Goal: Task Accomplishment & Management: Manage account settings

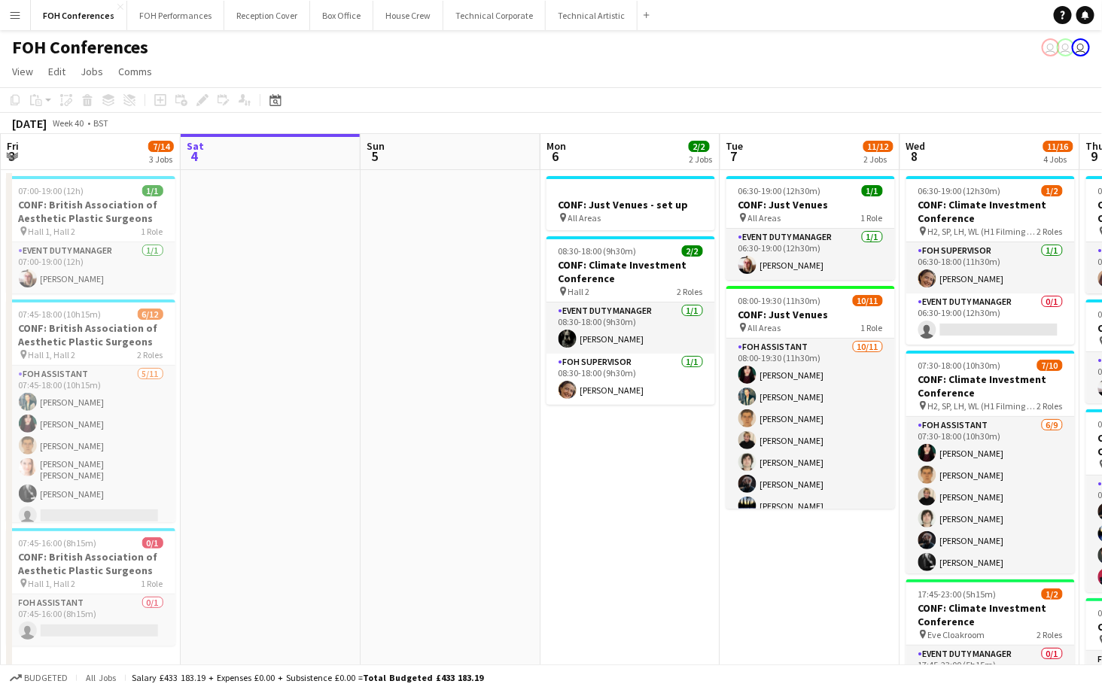
click at [881, 70] on app-page-menu "View Day view expanded Day view collapsed Month view Date picker Jump to [DATE]…" at bounding box center [551, 73] width 1102 height 29
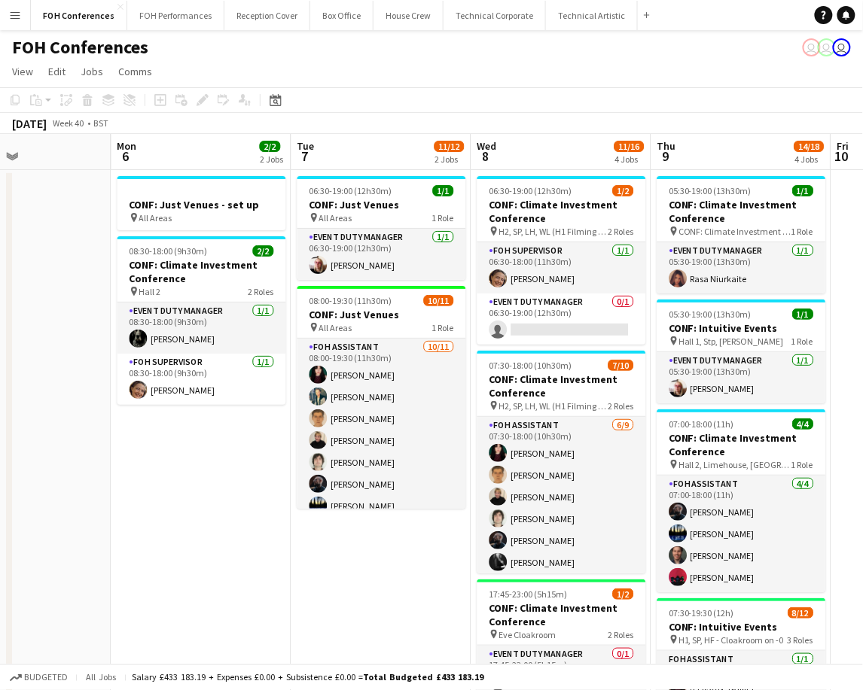
scroll to position [0, 619]
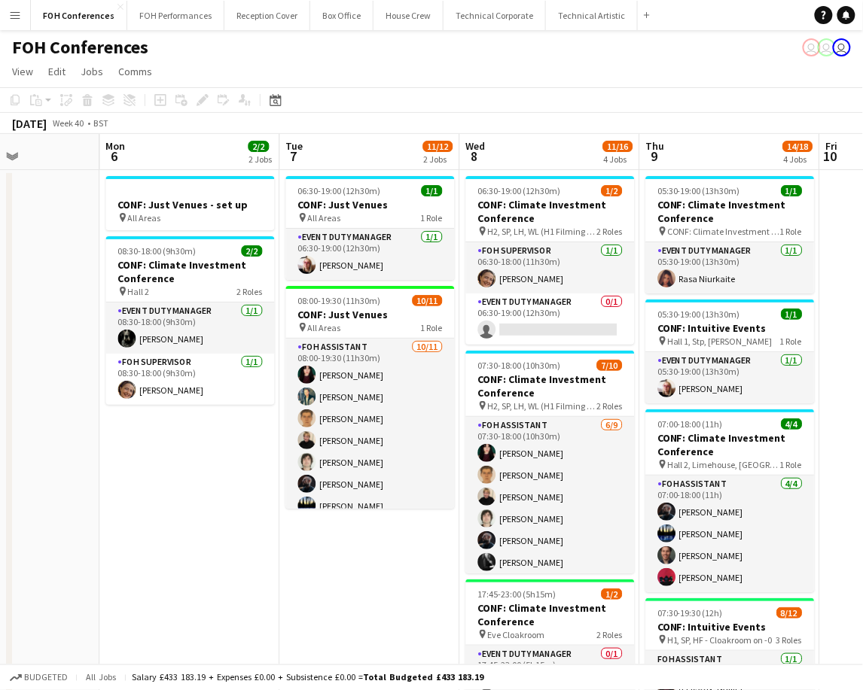
drag, startPoint x: 741, startPoint y: 164, endPoint x: 153, endPoint y: 172, distance: 588.6
click at [153, 172] on app-calendar-viewport "Thu 2 14/15 2 Jobs Fri 3 7/14 3 Jobs Sat 4 Sun 5 Mon 6 2/2 2 Jobs Tue 7 11/12 2…" at bounding box center [431, 530] width 863 height 793
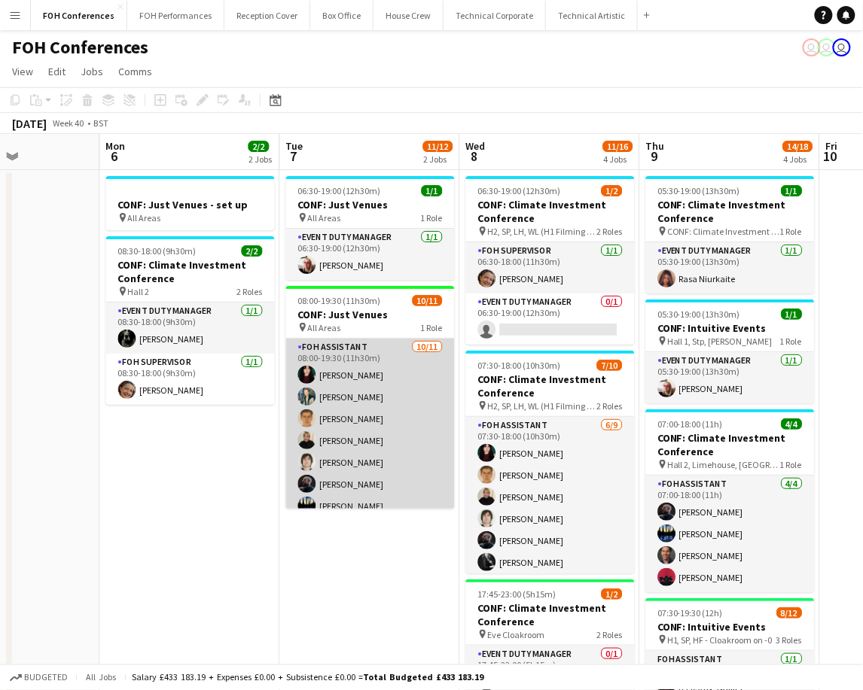
scroll to position [99, 0]
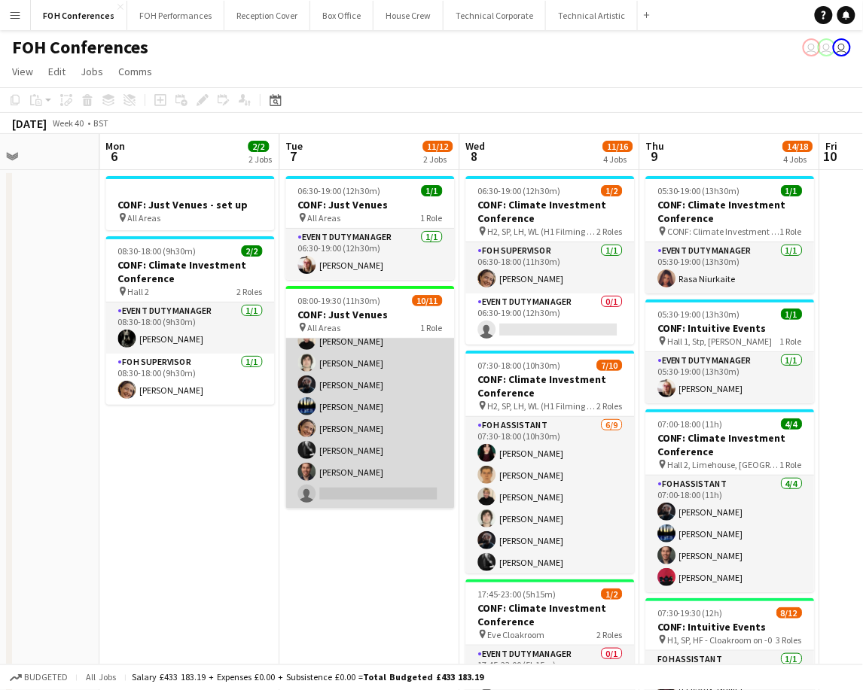
click at [364, 487] on app-card-role "FOH Assistant [DATE] 08:00-19:30 (11h30m) [PERSON_NAME] [PERSON_NAME] [PERSON_N…" at bounding box center [370, 373] width 169 height 269
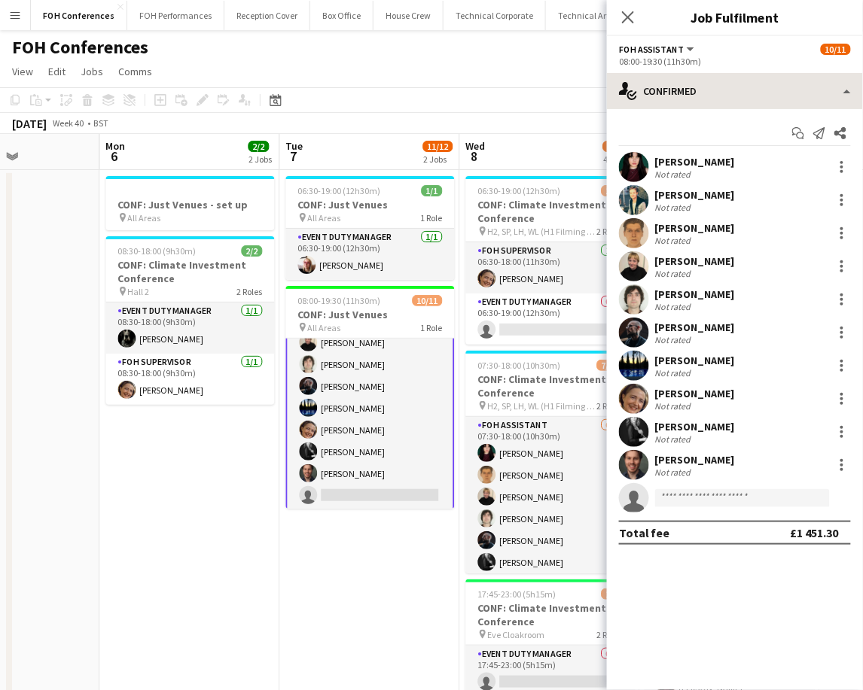
scroll to position [100, 0]
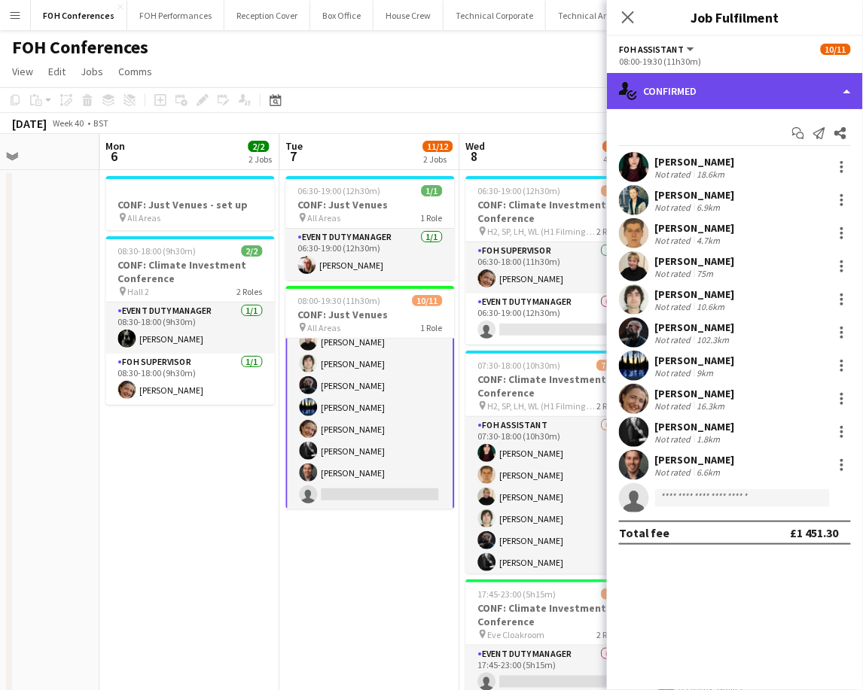
click at [749, 98] on div "single-neutral-actions-check-2 Confirmed" at bounding box center [735, 91] width 256 height 36
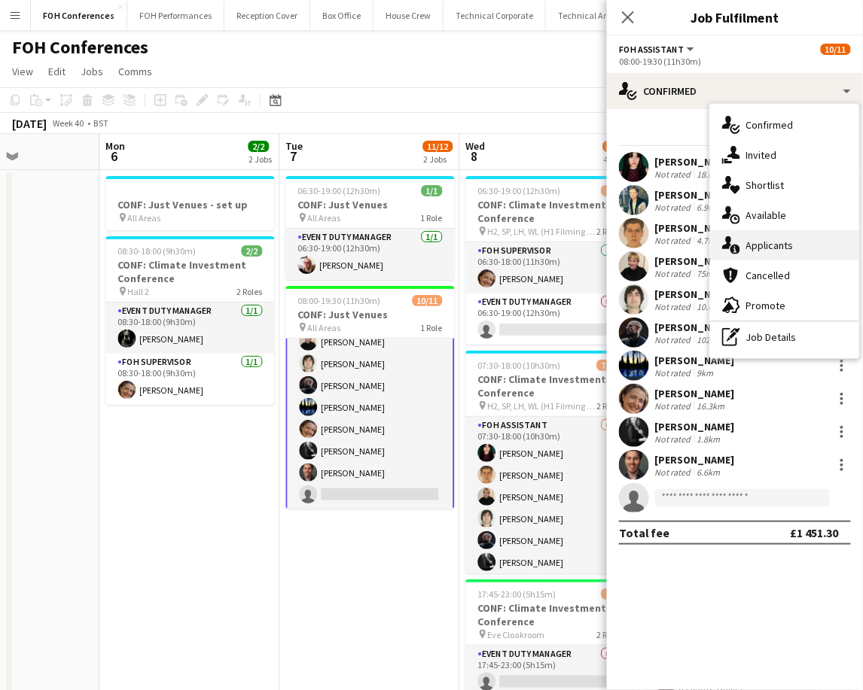
click at [766, 248] on span "Applicants" at bounding box center [769, 246] width 47 height 14
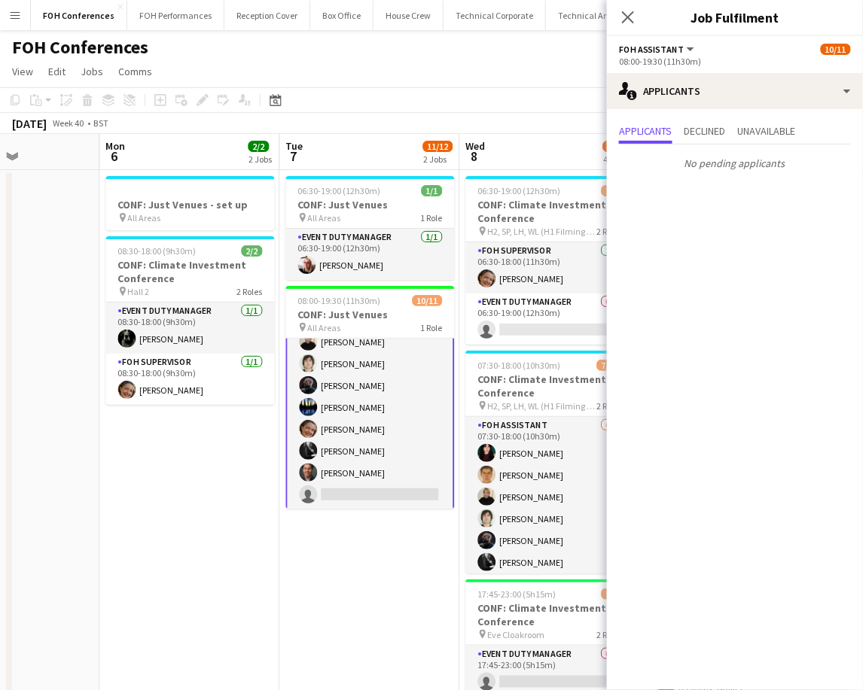
click at [525, 158] on app-board-header-date "Wed 8 11/16 4 Jobs" at bounding box center [550, 152] width 180 height 36
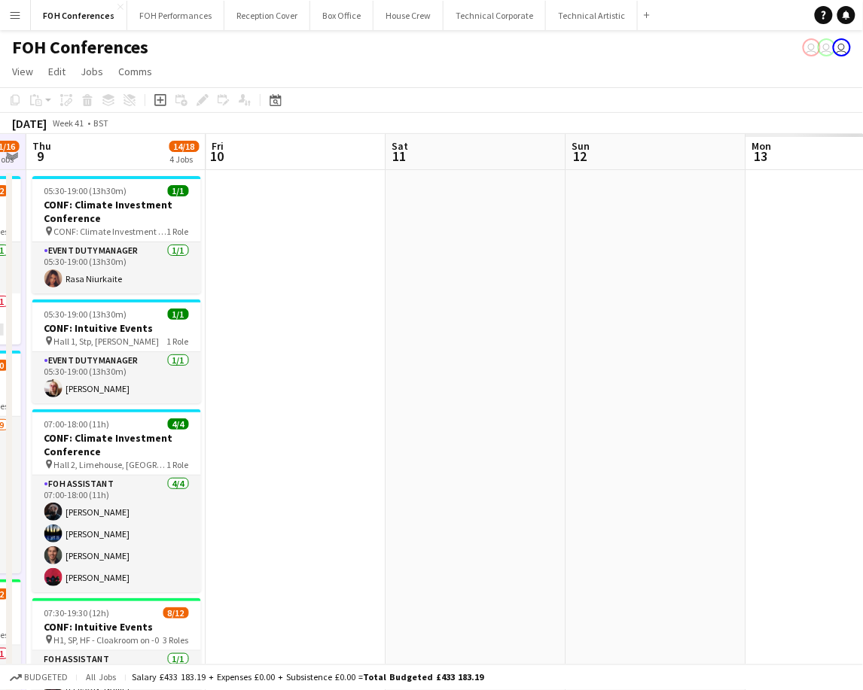
drag, startPoint x: 765, startPoint y: 158, endPoint x: 8, endPoint y: 132, distance: 756.8
click at [8, 132] on app-calendar "Copy Paste Paste Ctrl+V Paste with crew Ctrl+Shift+V Paste linked Job [GEOGRAPH…" at bounding box center [431, 507] width 863 height 840
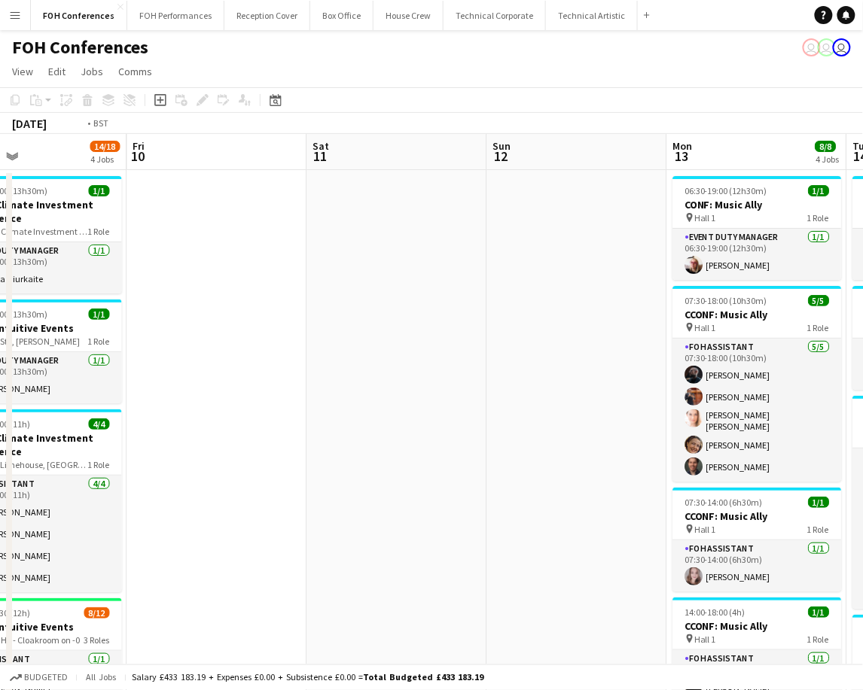
scroll to position [0, 383]
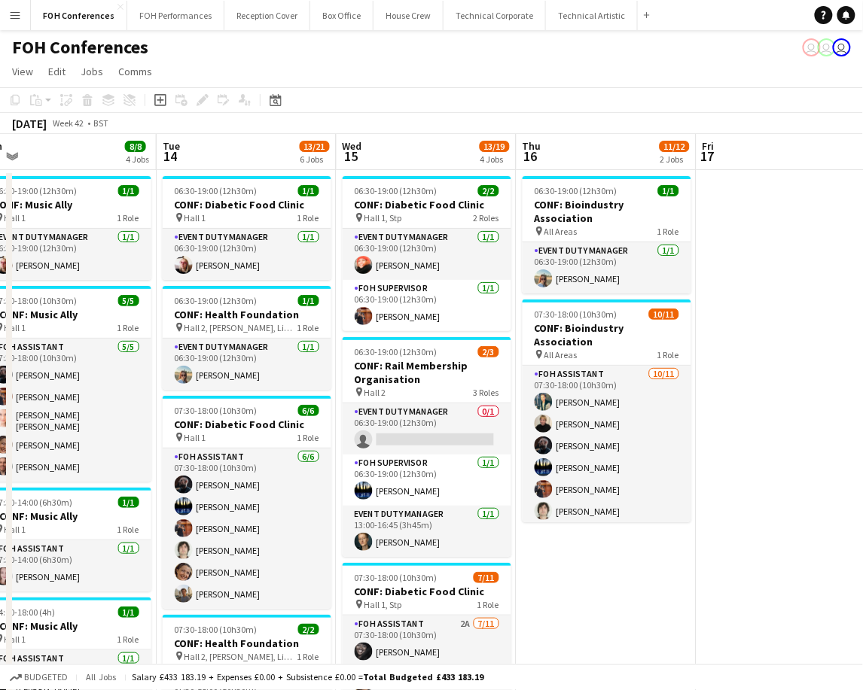
drag, startPoint x: 750, startPoint y: 151, endPoint x: -129, endPoint y: 126, distance: 880.2
click at [0, 126] on html "Menu Boards Boards Boards All jobs Status Workforce Workforce My Workforce Recr…" at bounding box center [431, 595] width 863 height 1190
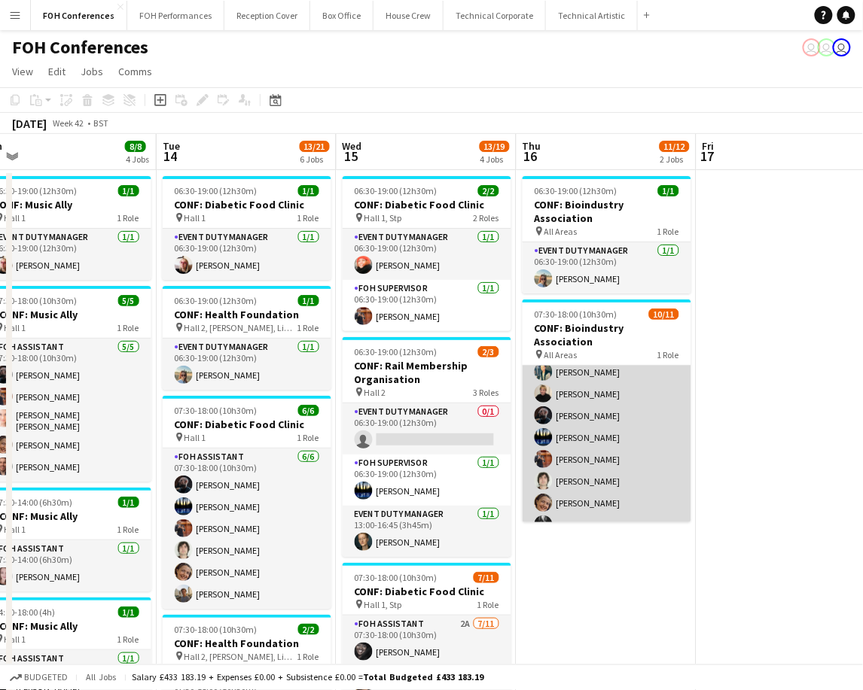
scroll to position [0, 0]
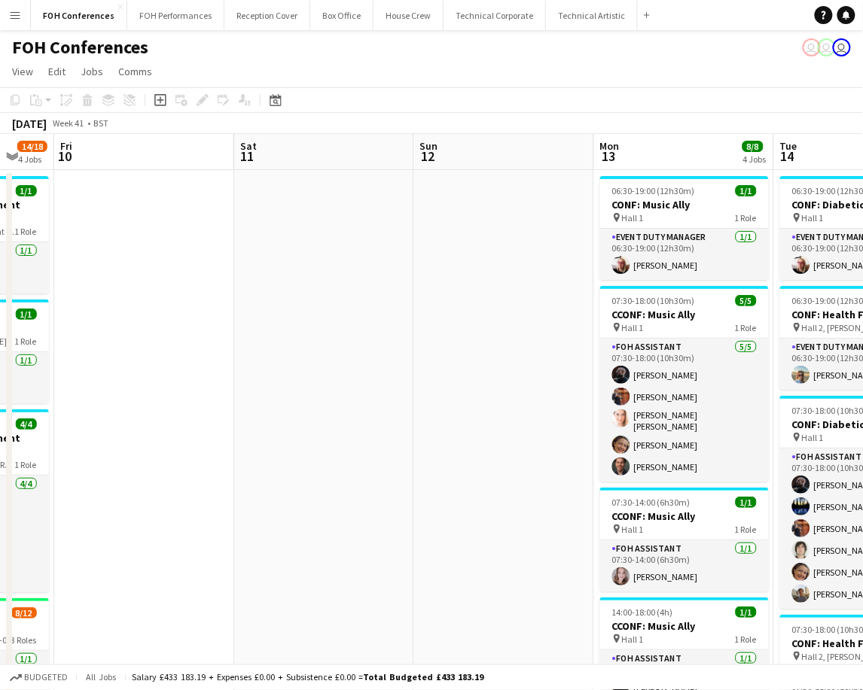
drag, startPoint x: 225, startPoint y: 160, endPoint x: 887, endPoint y: 227, distance: 665.7
click at [863, 227] on html "Menu Boards Boards Boards All jobs Status Workforce Workforce My Workforce Recr…" at bounding box center [431, 595] width 863 height 1190
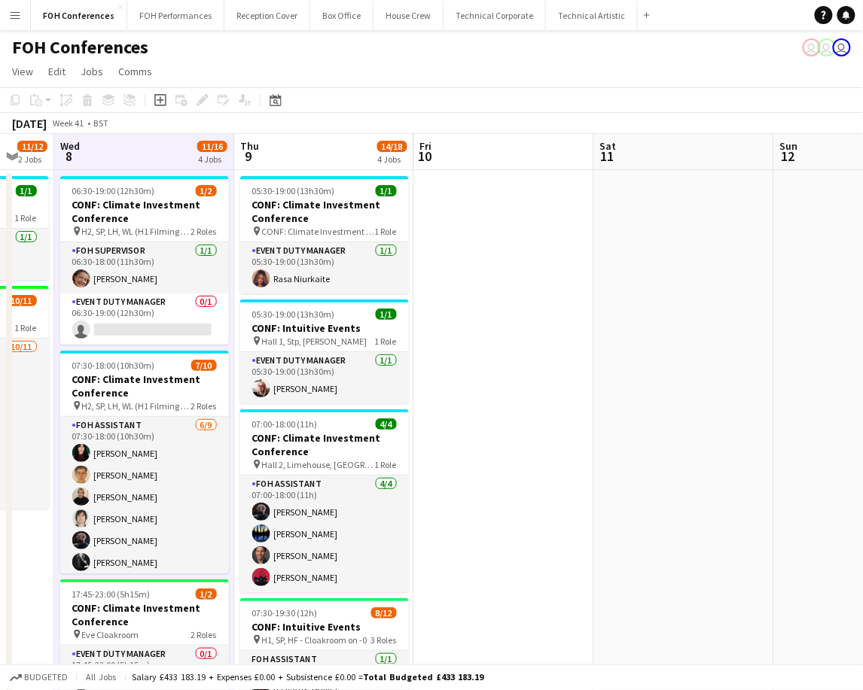
scroll to position [0, 347]
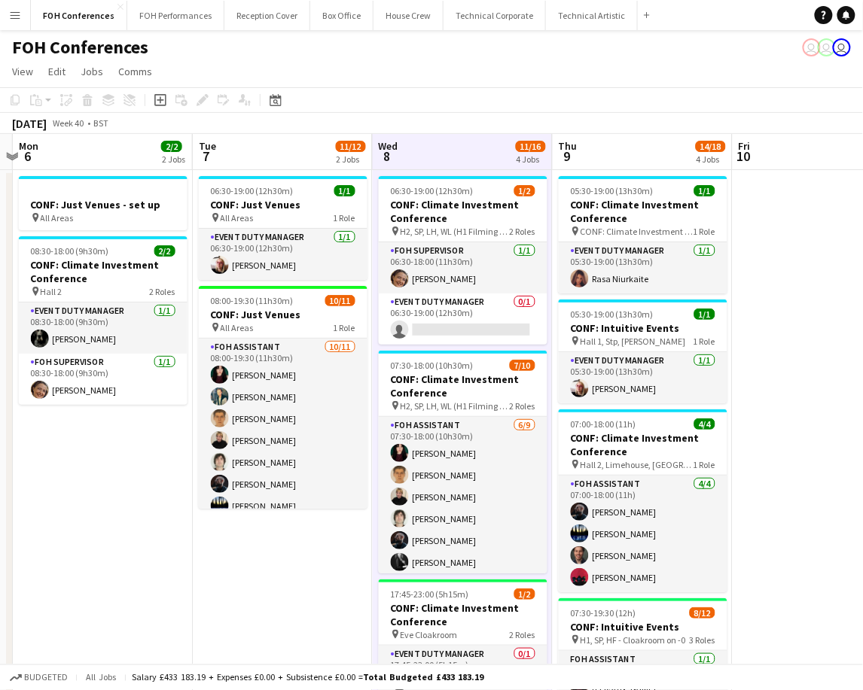
drag, startPoint x: 546, startPoint y: 233, endPoint x: 887, endPoint y: 237, distance: 341.0
click at [863, 237] on html "Menu Boards Boards Boards All jobs Status Workforce Workforce My Workforce Recr…" at bounding box center [431, 595] width 863 height 1190
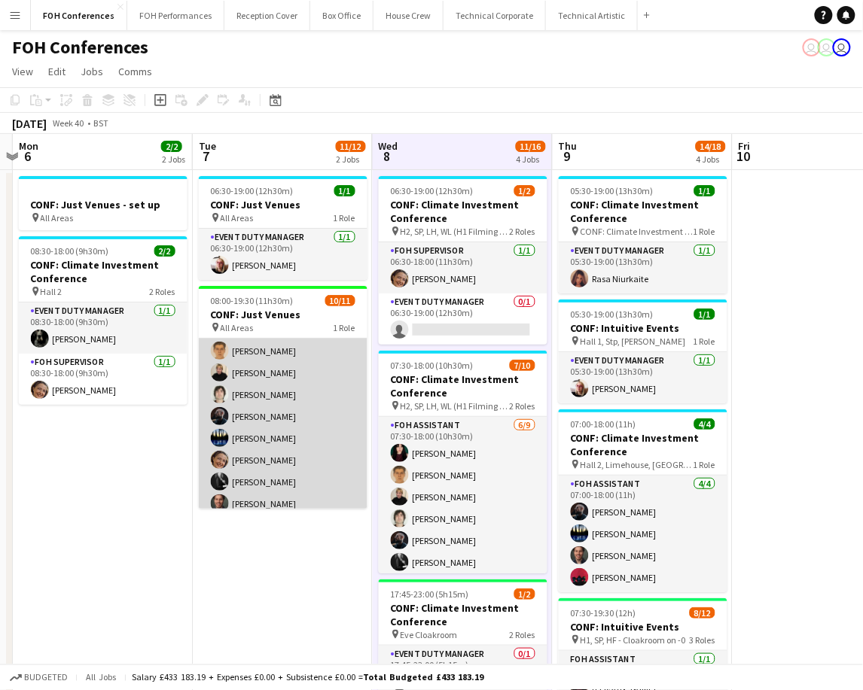
scroll to position [99, 0]
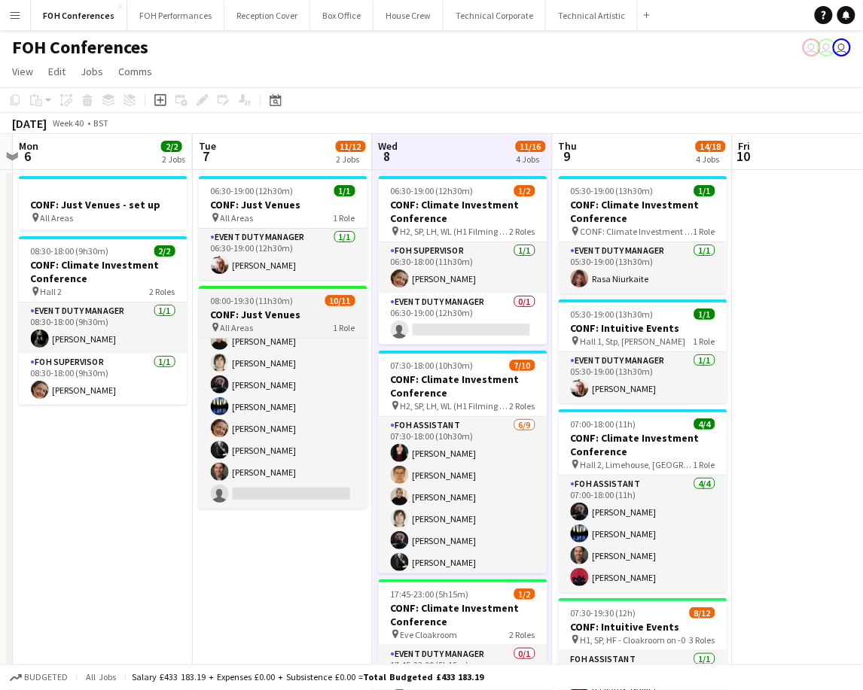
drag, startPoint x: 262, startPoint y: 297, endPoint x: 262, endPoint y: 334, distance: 37.6
click at [262, 334] on app-job-card "08:00-19:30 (11h30m) 10/11 CONF: Just Venues pin All Areas 1 Role FOH Assistant…" at bounding box center [283, 397] width 169 height 223
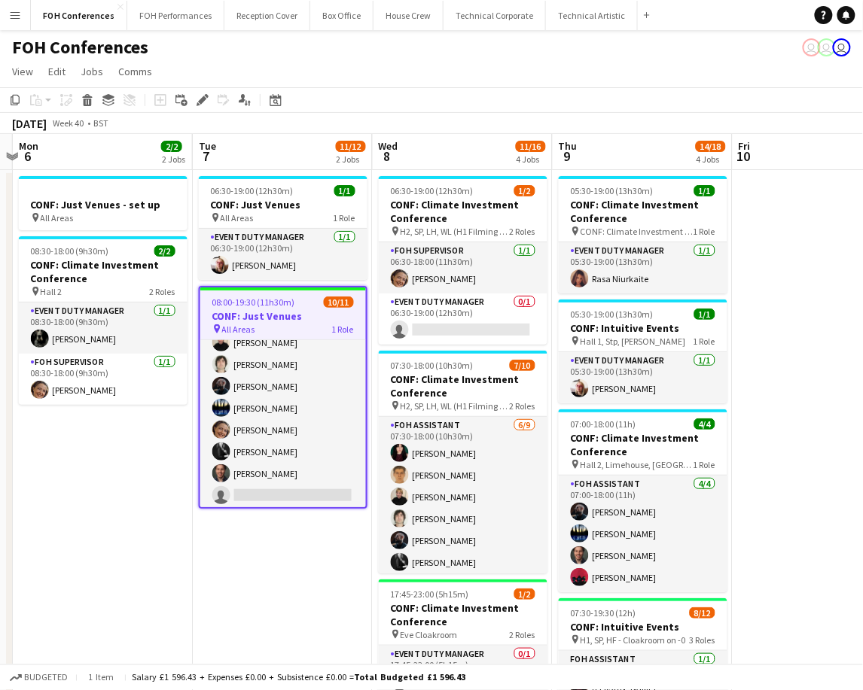
click at [272, 547] on app-date-cell "06:30-19:00 (12h30m) 1/1 CONF: Just Venues pin All Areas 1 Role Event Duty Mana…" at bounding box center [283, 667] width 180 height 994
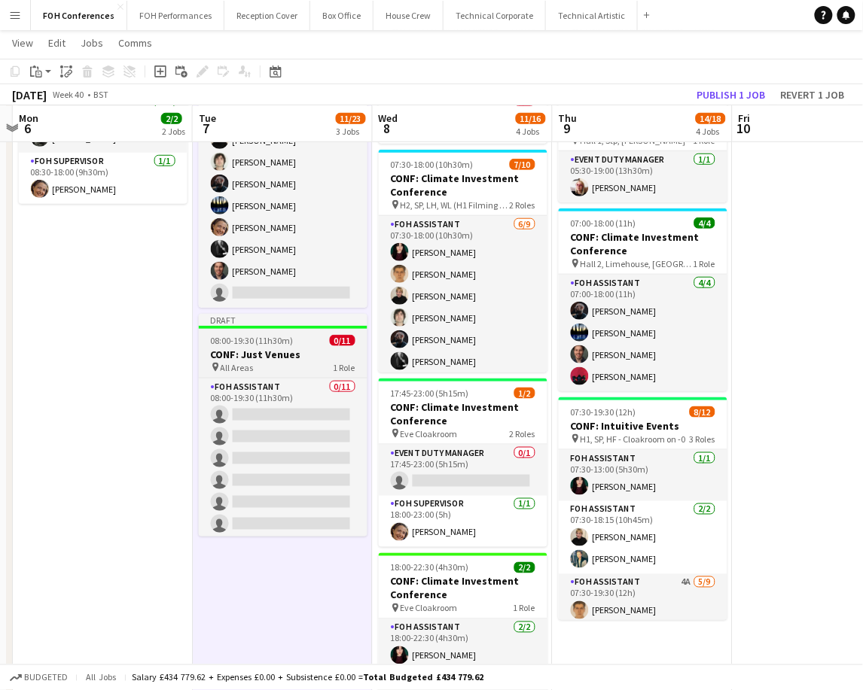
scroll to position [200, 0]
click at [265, 357] on h3 "CONF: Just Venues" at bounding box center [283, 354] width 169 height 14
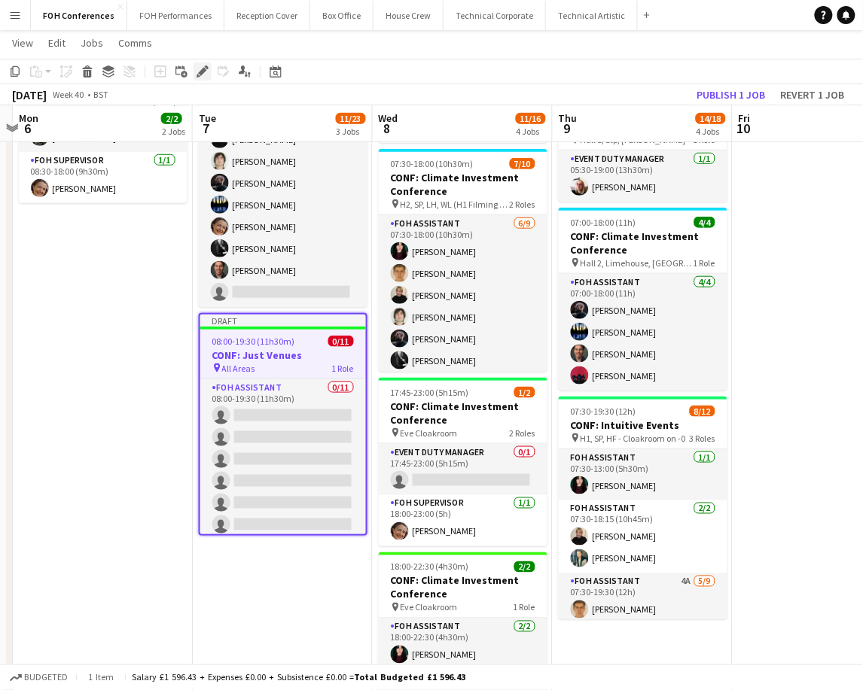
click at [196, 73] on icon "Edit" at bounding box center [202, 71] width 12 height 12
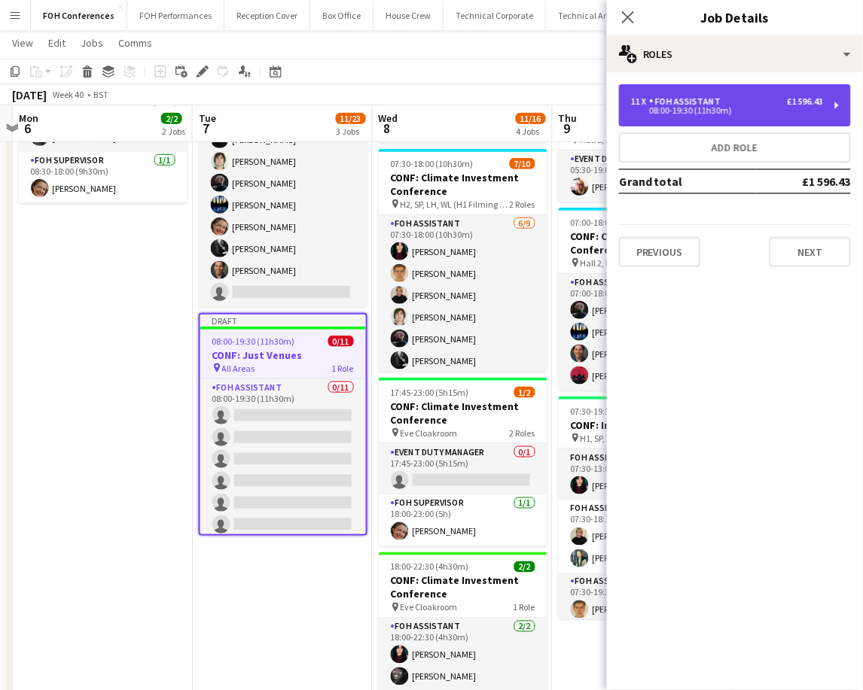
click at [774, 107] on div "11 x FOH Assistant £1 596.43 08:00-19:30 (11h30m)" at bounding box center [727, 105] width 192 height 18
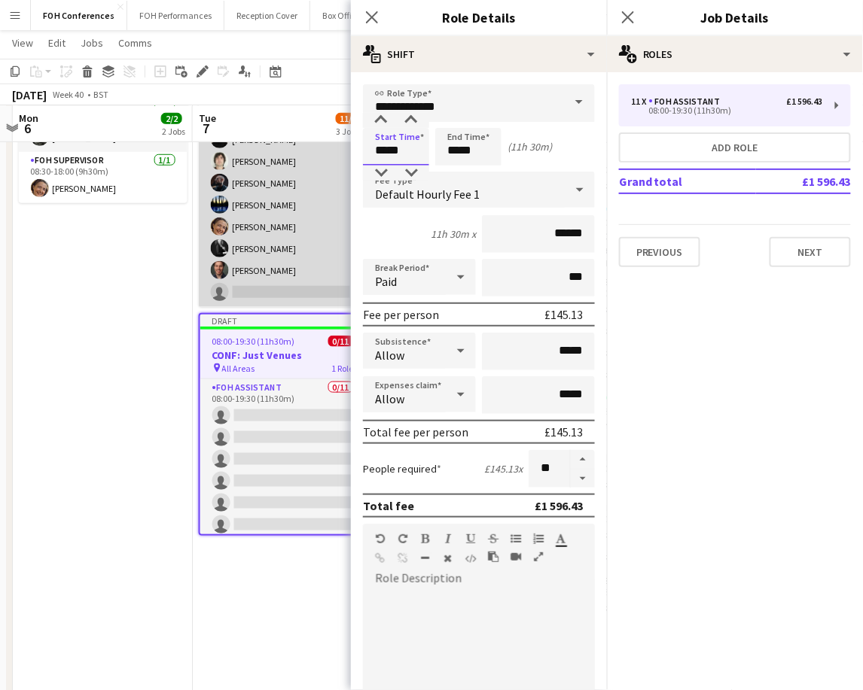
drag, startPoint x: 404, startPoint y: 151, endPoint x: 321, endPoint y: 141, distance: 84.1
click at [321, 141] on body "Menu Boards Boards Boards All jobs Status Workforce Workforce My Workforce Recr…" at bounding box center [431, 394] width 863 height 1188
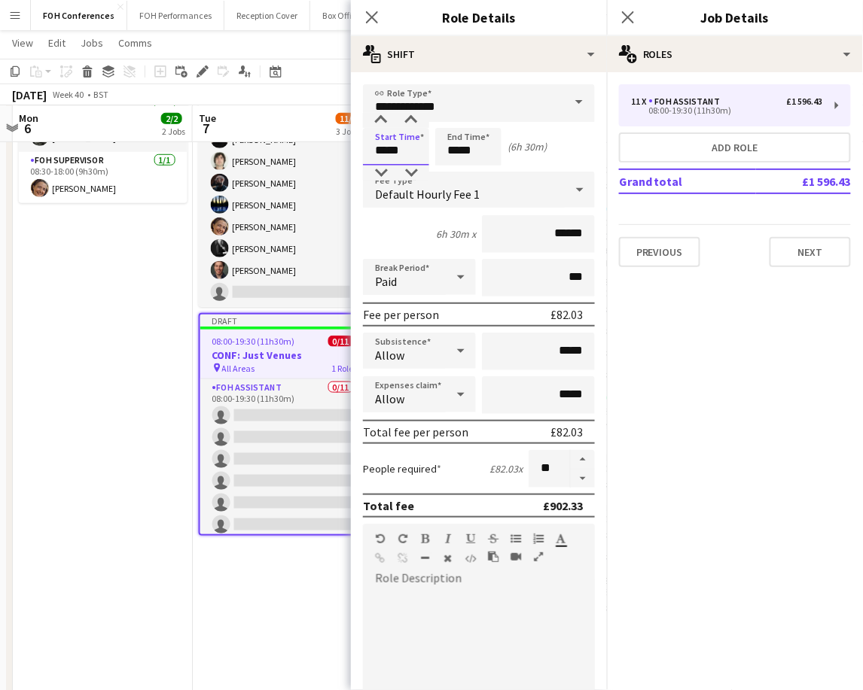
type input "*****"
click at [312, 46] on app-page-menu "View Day view expanded Day view collapsed Month view Date picker Jump to [DATE]…" at bounding box center [431, 44] width 863 height 29
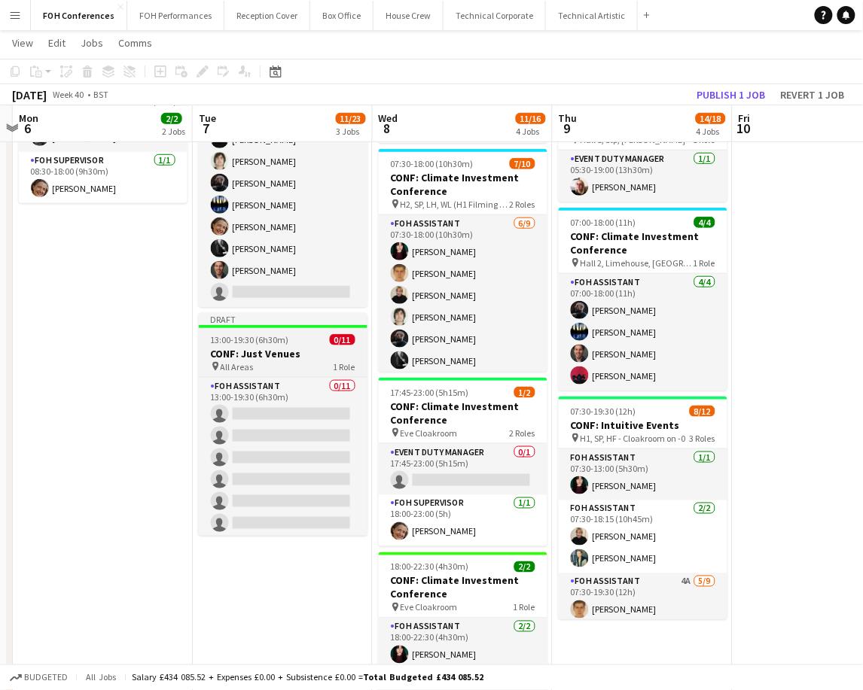
click at [241, 338] on span "13:00-19:30 (6h30m)" at bounding box center [250, 339] width 78 height 11
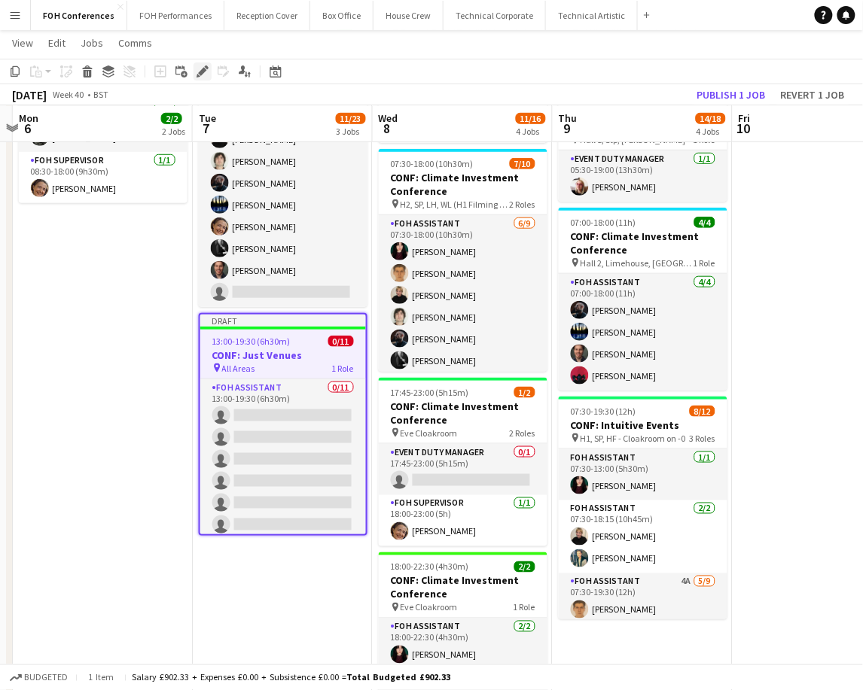
click at [201, 71] on icon at bounding box center [202, 72] width 8 height 8
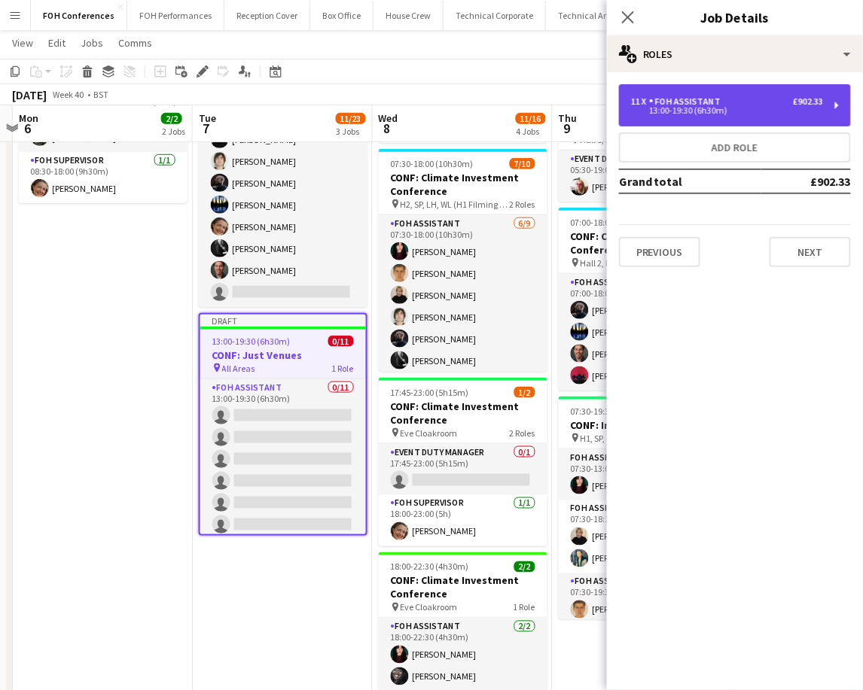
click at [700, 116] on div "11 x FOH Assistant £902.33 13:00-19:30 (6h30m)" at bounding box center [735, 105] width 232 height 42
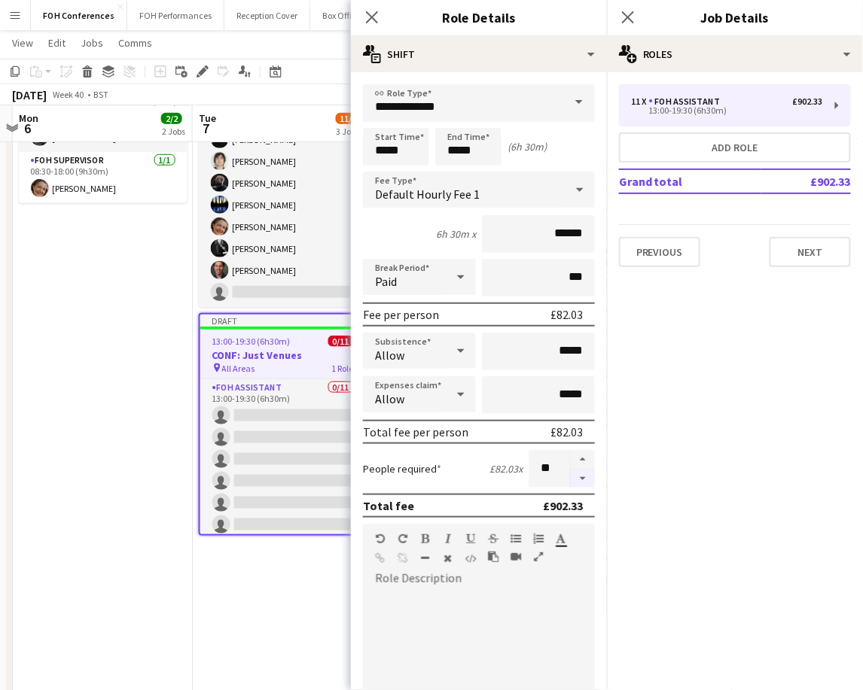
click at [570, 474] on button "button" at bounding box center [582, 479] width 24 height 19
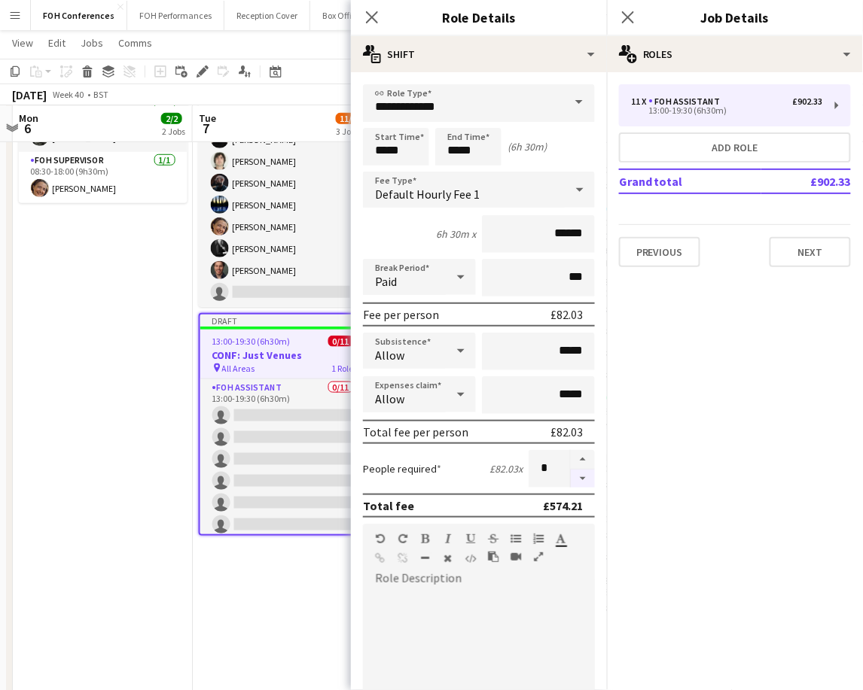
click at [570, 474] on button "button" at bounding box center [582, 479] width 24 height 19
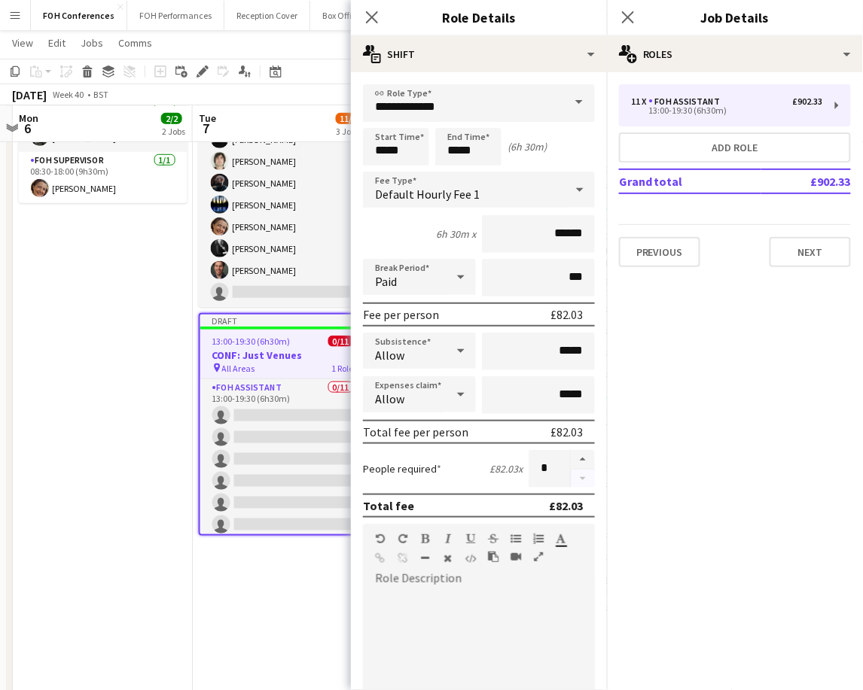
type input "*"
click at [328, 60] on app-toolbar "Copy Paste Paste Ctrl+V Paste with crew Ctrl+Shift+V Paste linked Job [GEOGRAPH…" at bounding box center [431, 72] width 863 height 26
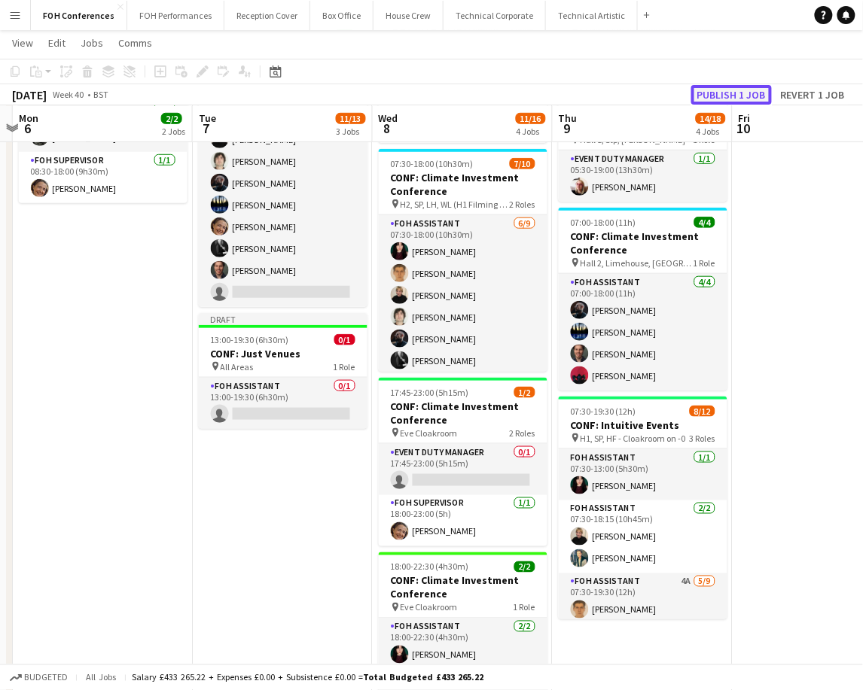
click at [704, 85] on button "Publish 1 job" at bounding box center [731, 95] width 81 height 20
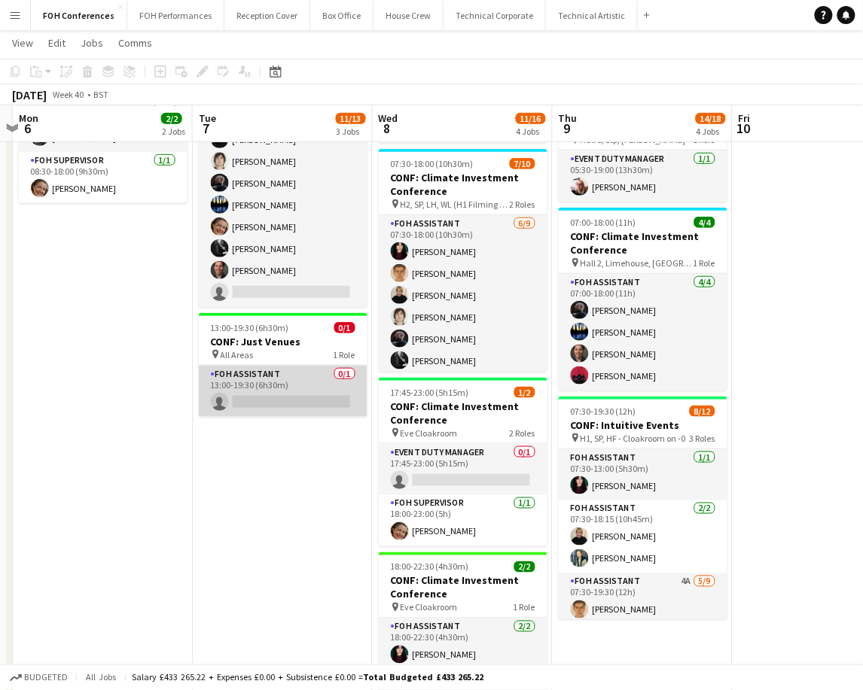
click at [249, 402] on app-card-role "FOH Assistant 0/1 13:00-19:30 (6h30m) single-neutral-actions" at bounding box center [283, 391] width 169 height 51
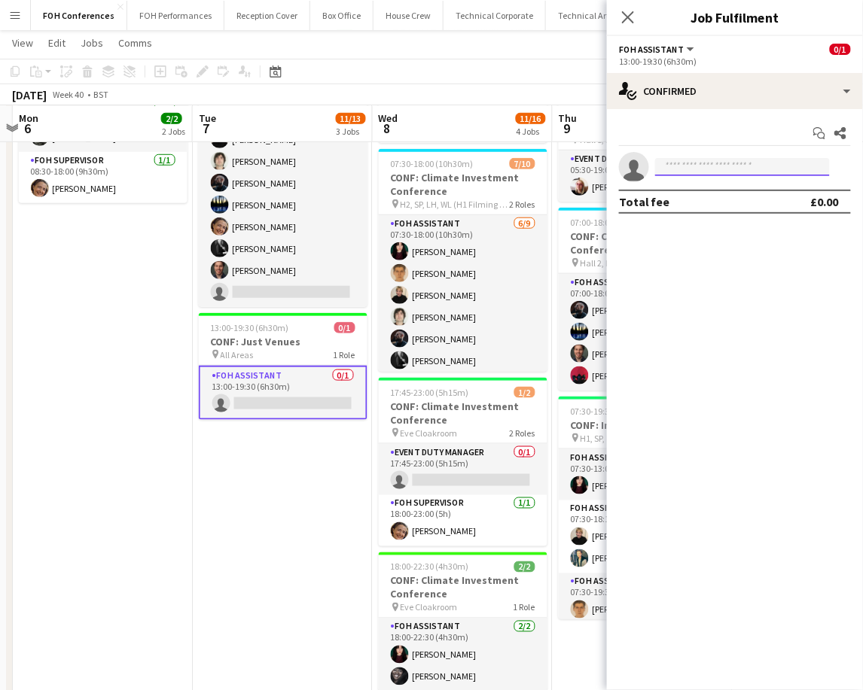
click at [683, 165] on input at bounding box center [742, 167] width 175 height 18
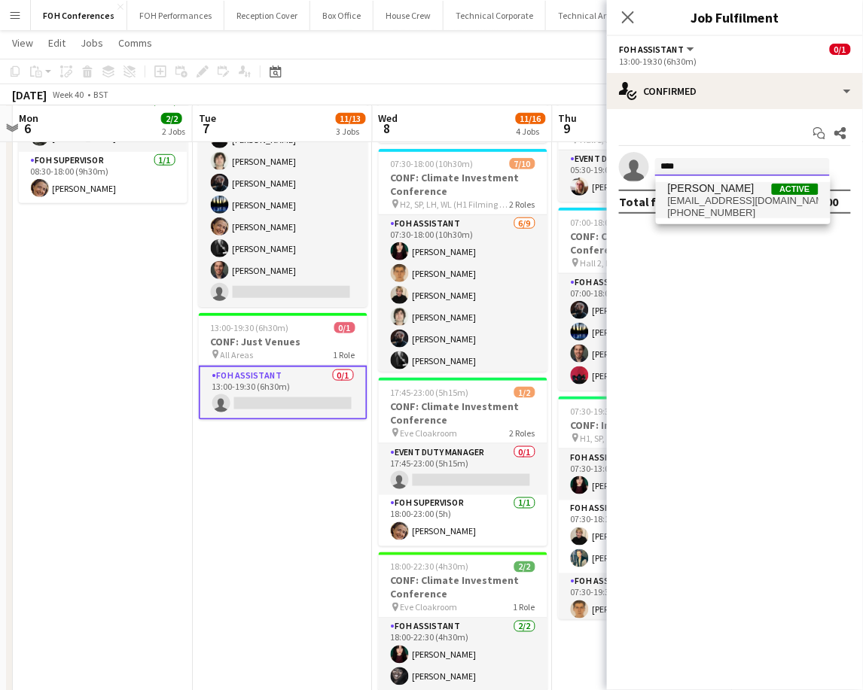
type input "****"
click at [727, 202] on span "[EMAIL_ADDRESS][DOMAIN_NAME]" at bounding box center [743, 201] width 151 height 12
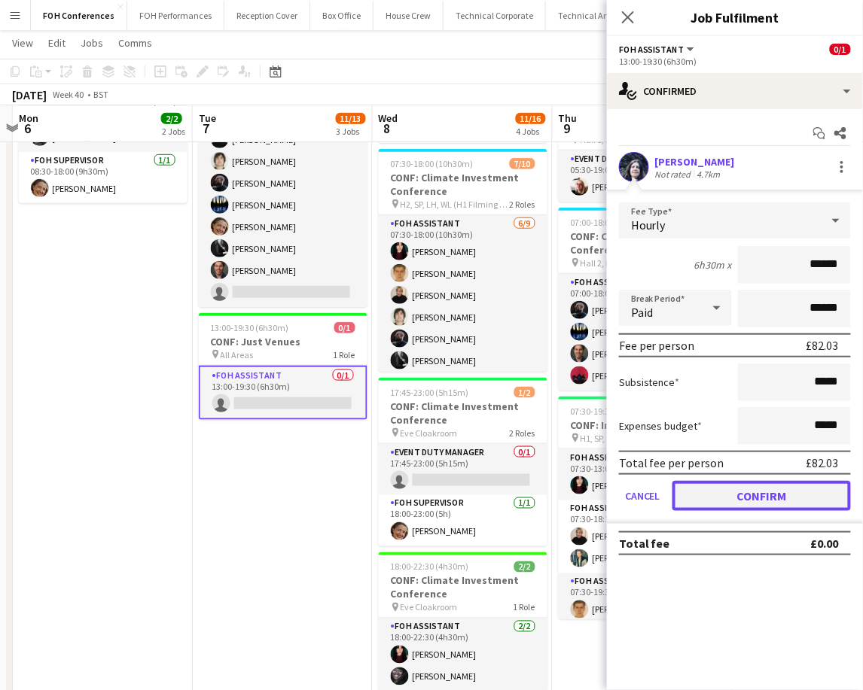
click at [771, 488] on button "Confirm" at bounding box center [761, 496] width 178 height 30
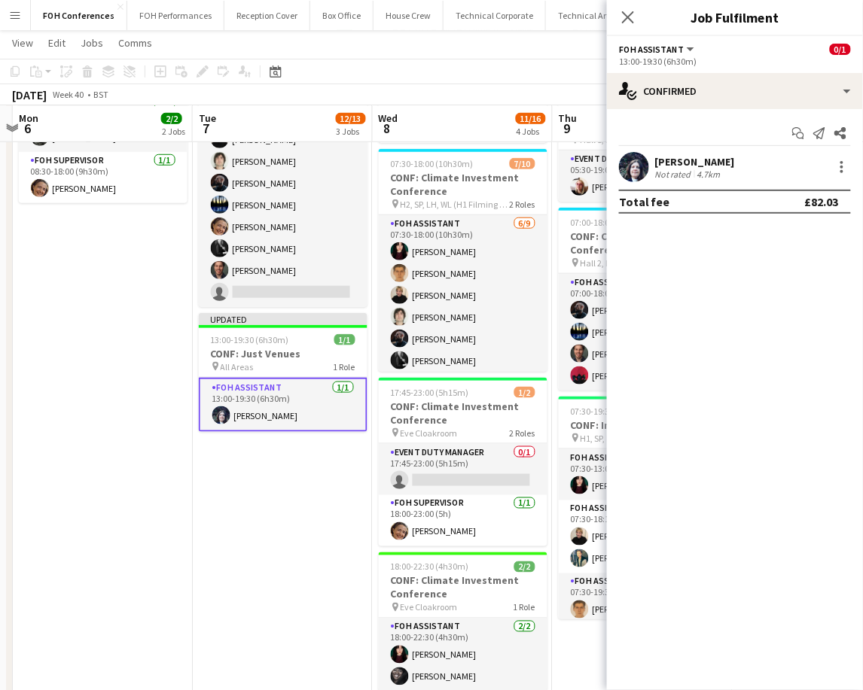
click at [484, 74] on app-toolbar "Copy Paste Paste Ctrl+V Paste with crew Ctrl+Shift+V Paste linked Job [GEOGRAPH…" at bounding box center [431, 72] width 863 height 26
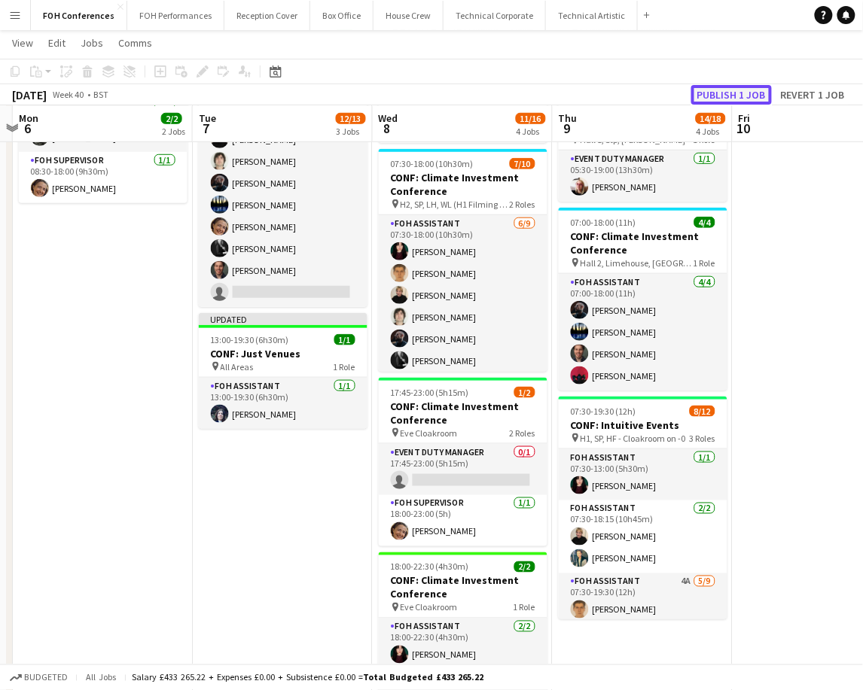
click at [735, 93] on button "Publish 1 job" at bounding box center [731, 95] width 81 height 20
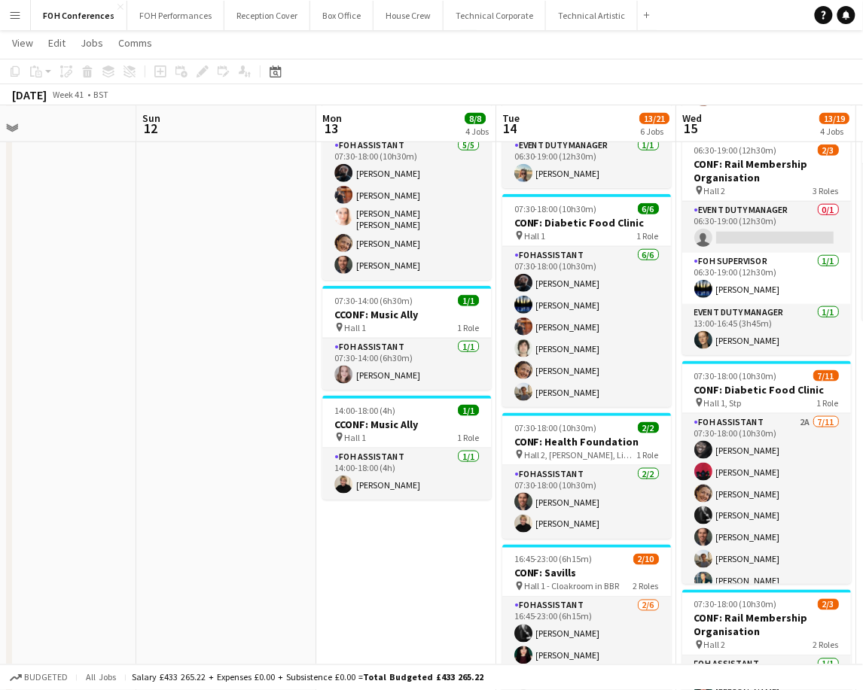
scroll to position [0, 528]
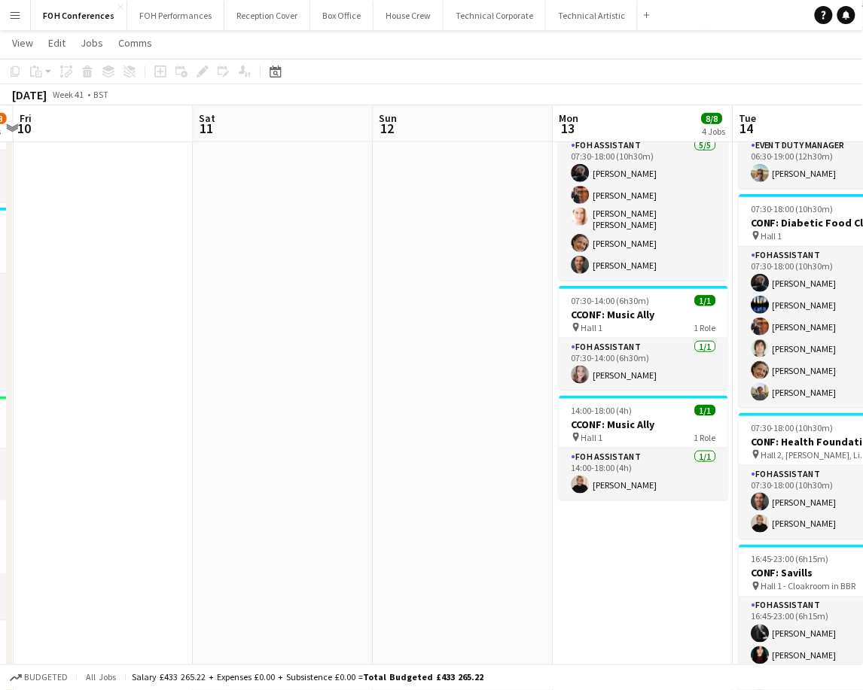
drag, startPoint x: 808, startPoint y: 120, endPoint x: 124, endPoint y: 130, distance: 683.5
click at [87, 129] on app-calendar-viewport "Tue 7 12/13 3 Jobs Wed 8 11/16 4 Jobs Thu 9 14/18 4 Jobs Fri 10 Sat 11 Sun 12 M…" at bounding box center [431, 411] width 863 height 1104
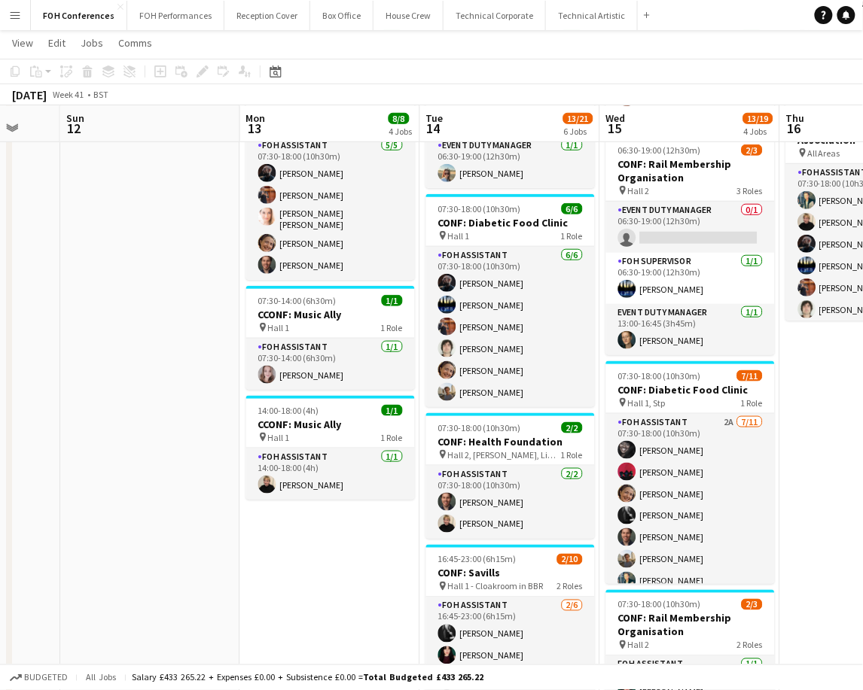
drag, startPoint x: 772, startPoint y: 120, endPoint x: 262, endPoint y: 111, distance: 510.4
click at [226, 109] on app-calendar-viewport "Thu 9 14/18 4 Jobs Fri 10 Sat 11 Sun 12 Mon 13 8/8 4 Jobs Tue 14 13/21 6 Jobs W…" at bounding box center [431, 411] width 863 height 1104
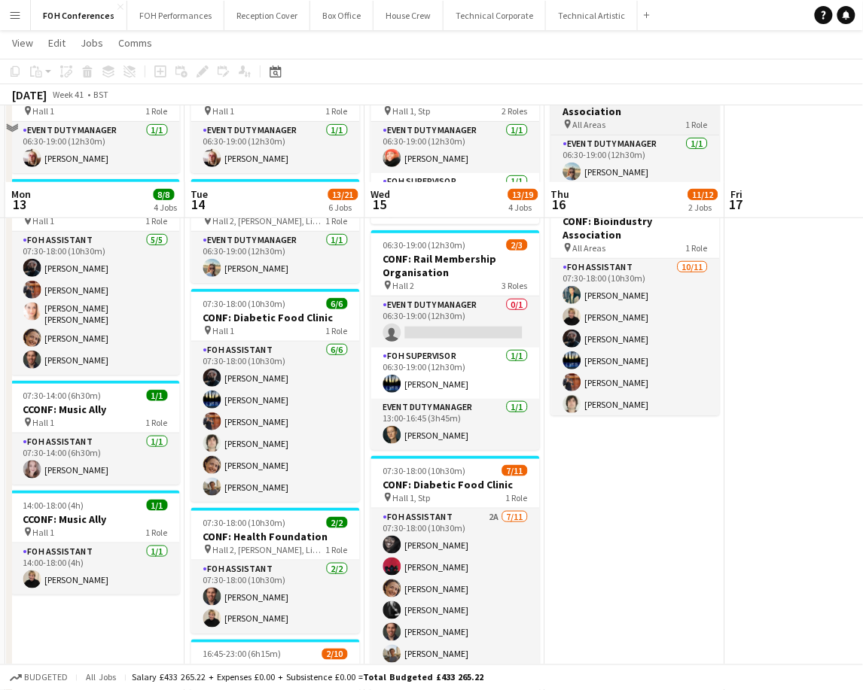
scroll to position [0, 0]
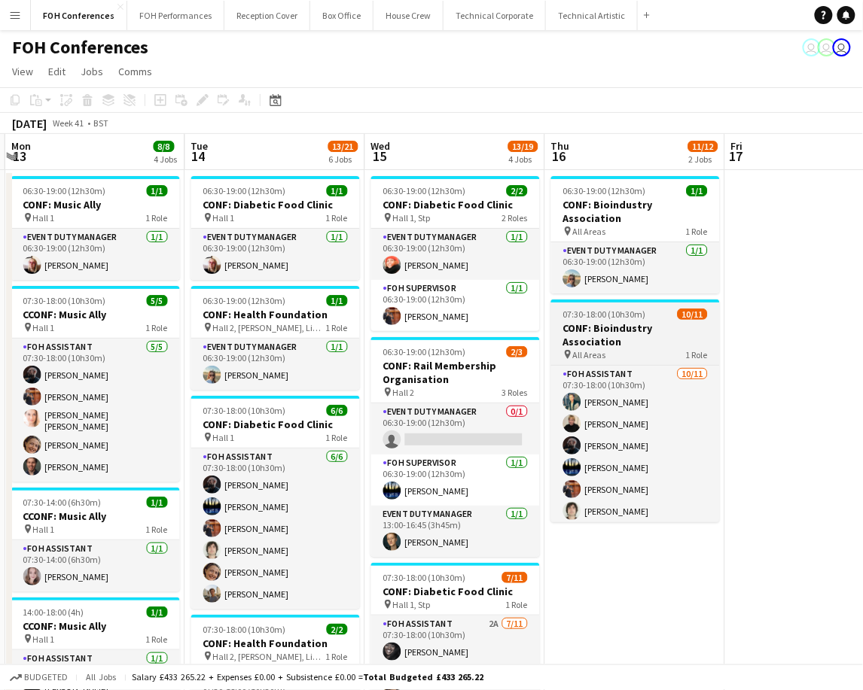
click at [605, 309] on span "07:30-18:00 (10h30m)" at bounding box center [604, 314] width 83 height 11
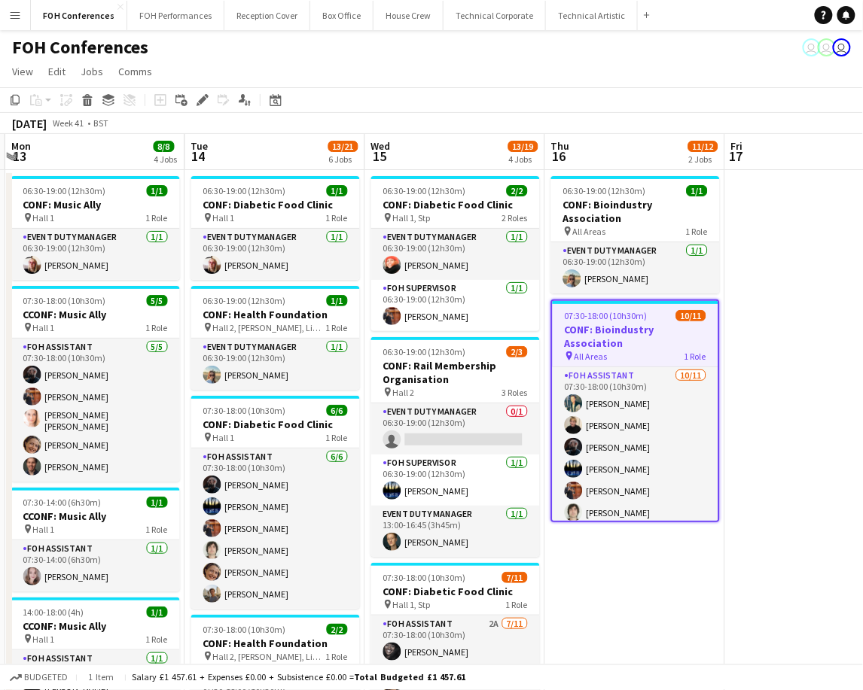
click at [662, 553] on app-date-cell "06:30-19:00 (12h30m) 1/1 CONF: Bioindustry Association pin All Areas 1 Role Eve…" at bounding box center [635, 667] width 180 height 994
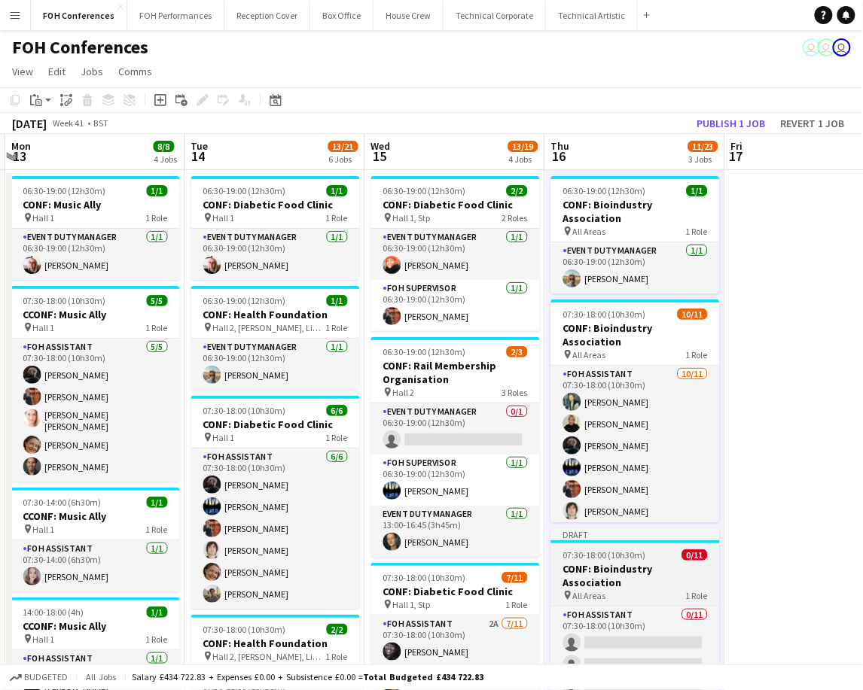
click at [621, 549] on span "07:30-18:00 (10h30m)" at bounding box center [604, 554] width 83 height 11
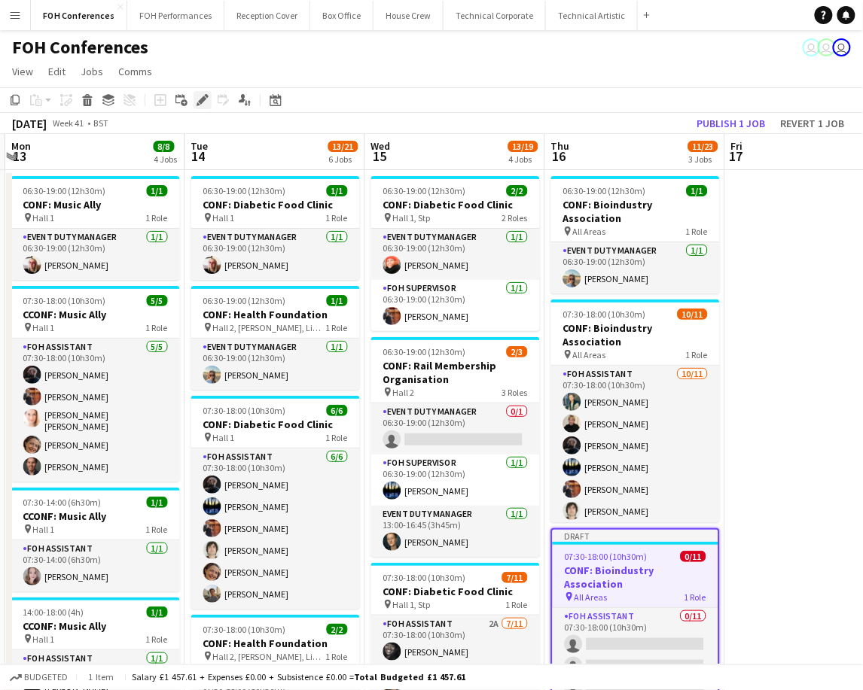
click at [199, 101] on icon at bounding box center [202, 100] width 8 height 8
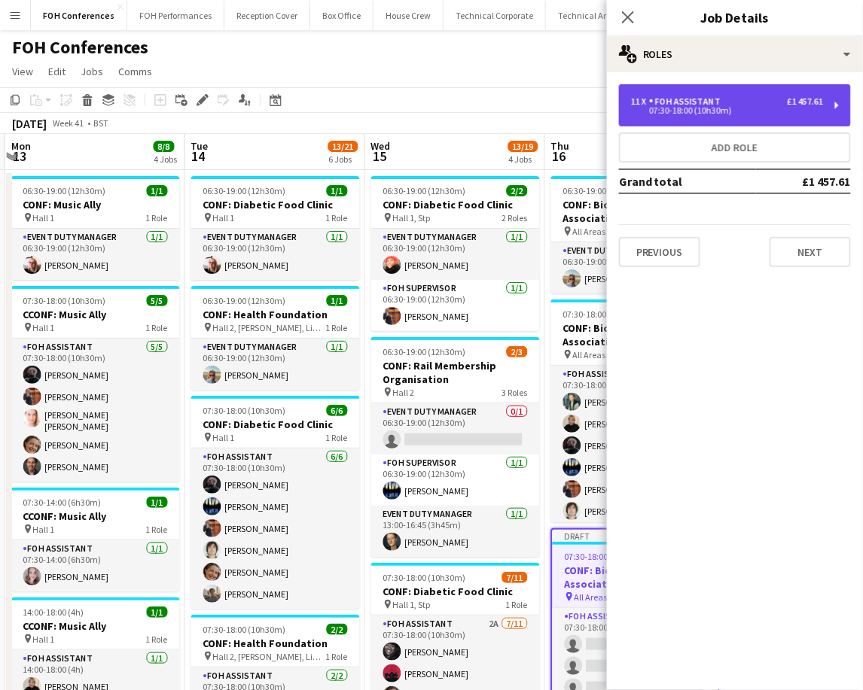
click at [732, 120] on div "11 x FOH Assistant £1 457.61 07:30-18:00 (10h30m)" at bounding box center [735, 105] width 232 height 42
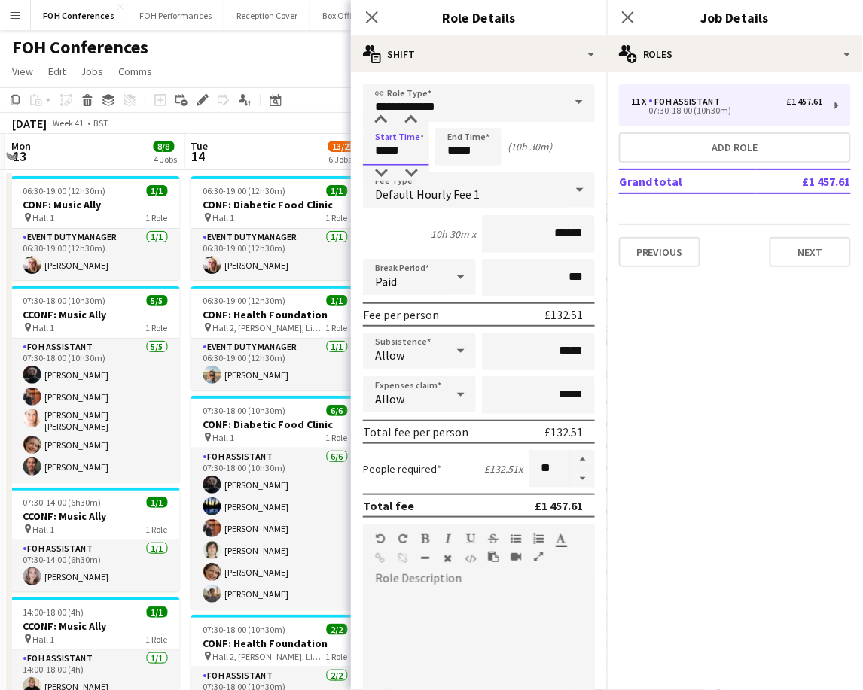
drag, startPoint x: 417, startPoint y: 156, endPoint x: 362, endPoint y: 146, distance: 55.8
click at [362, 146] on form "**********" at bounding box center [479, 552] width 256 height 936
type input "*****"
click at [570, 473] on button "button" at bounding box center [582, 479] width 24 height 19
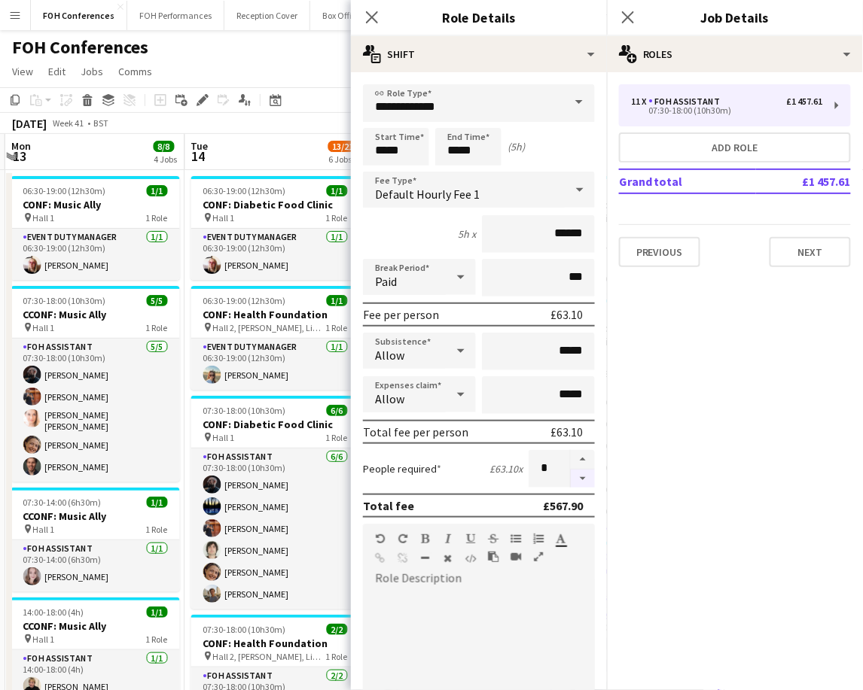
click at [570, 473] on button "button" at bounding box center [582, 479] width 24 height 19
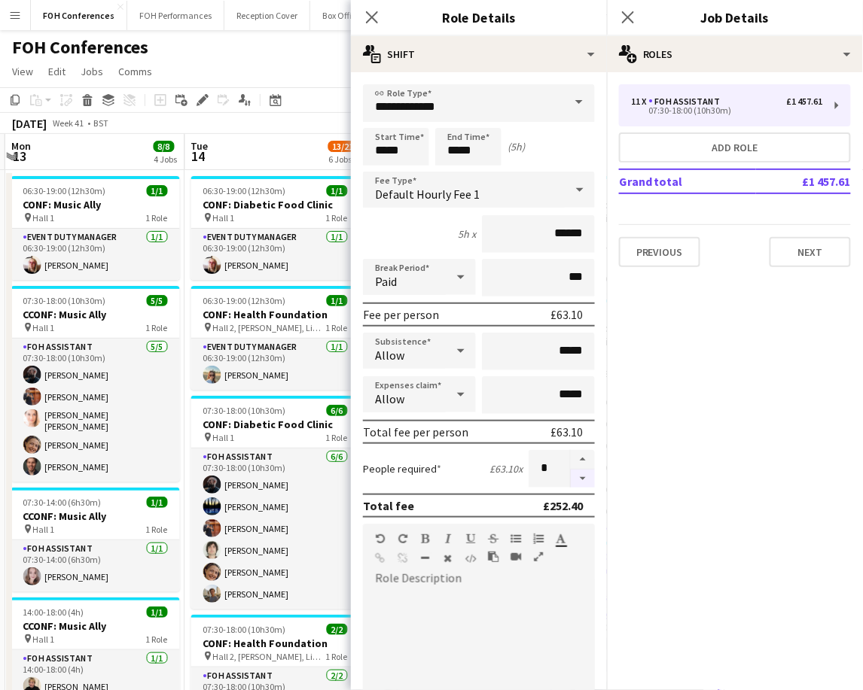
click at [570, 473] on button "button" at bounding box center [582, 479] width 24 height 19
click at [570, 471] on button "button" at bounding box center [582, 479] width 24 height 19
type input "*"
click at [570, 471] on div at bounding box center [582, 469] width 25 height 38
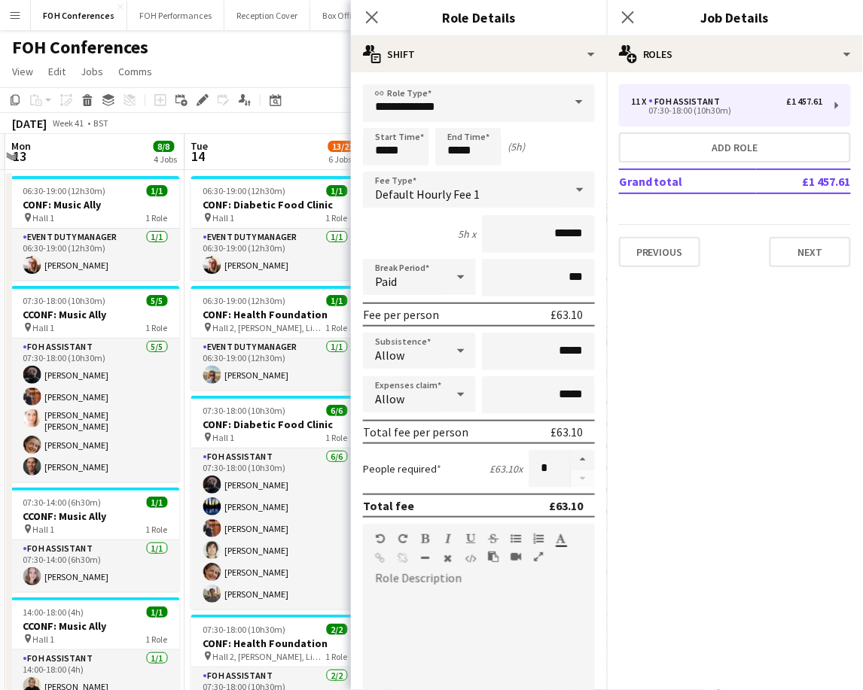
click at [322, 55] on div "FOH Conferences user user user" at bounding box center [431, 44] width 863 height 29
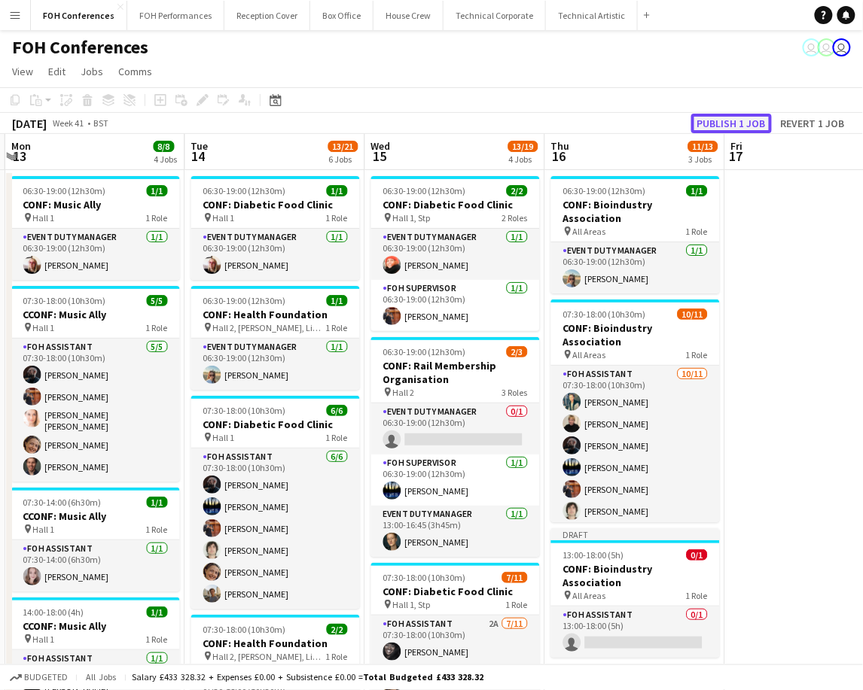
click at [738, 122] on button "Publish 1 job" at bounding box center [731, 124] width 81 height 20
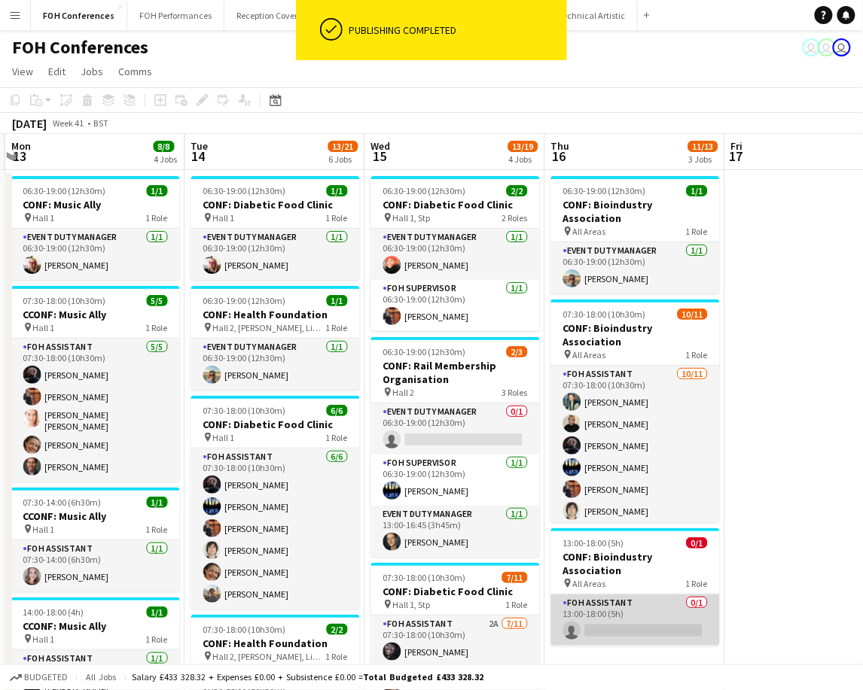
click at [613, 602] on app-card-role "FOH Assistant 0/1 13:00-18:00 (5h) single-neutral-actions" at bounding box center [635, 620] width 169 height 51
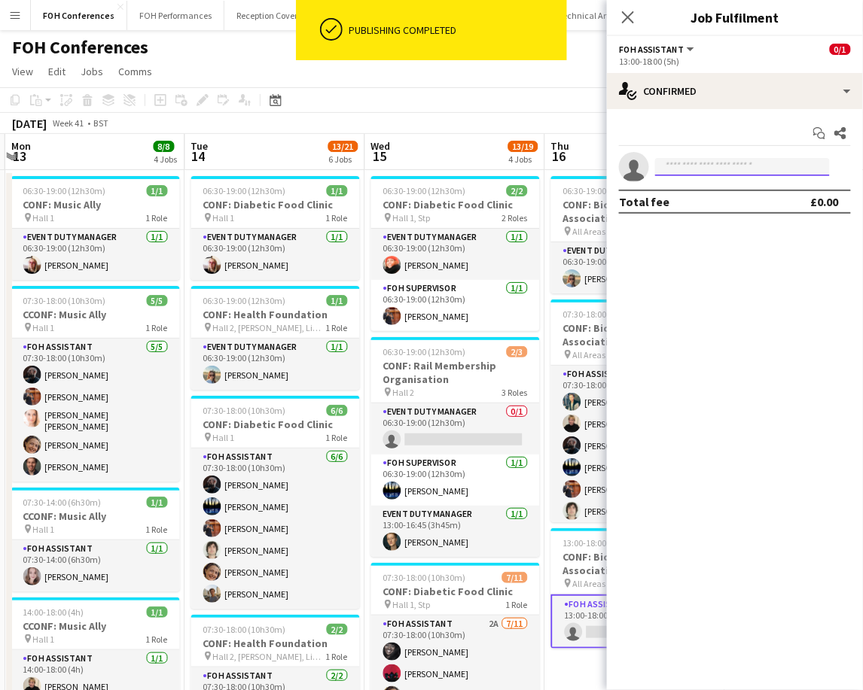
click at [718, 160] on input at bounding box center [742, 167] width 175 height 18
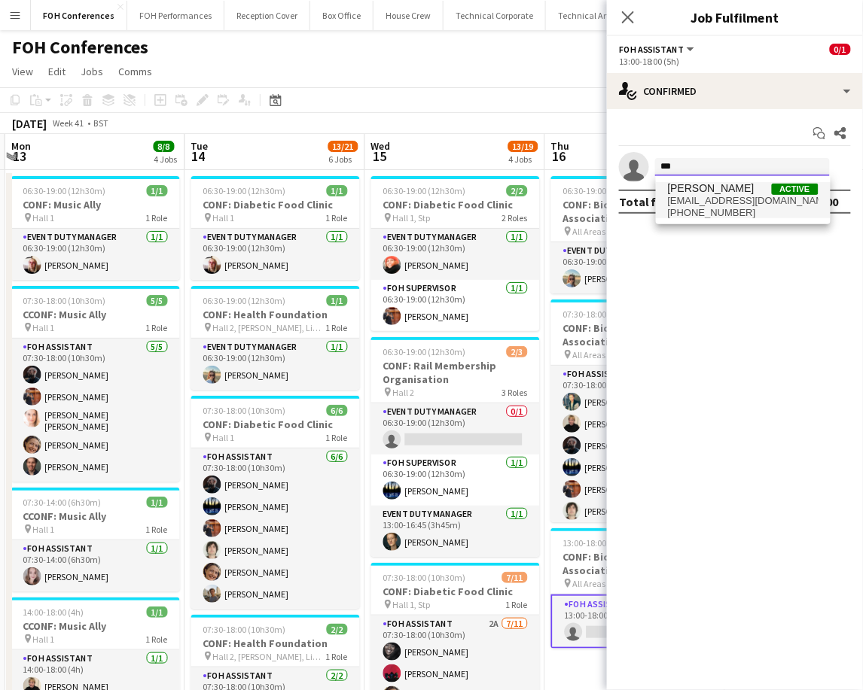
type input "***"
click at [700, 200] on span "[EMAIL_ADDRESS][DOMAIN_NAME]" at bounding box center [743, 201] width 151 height 12
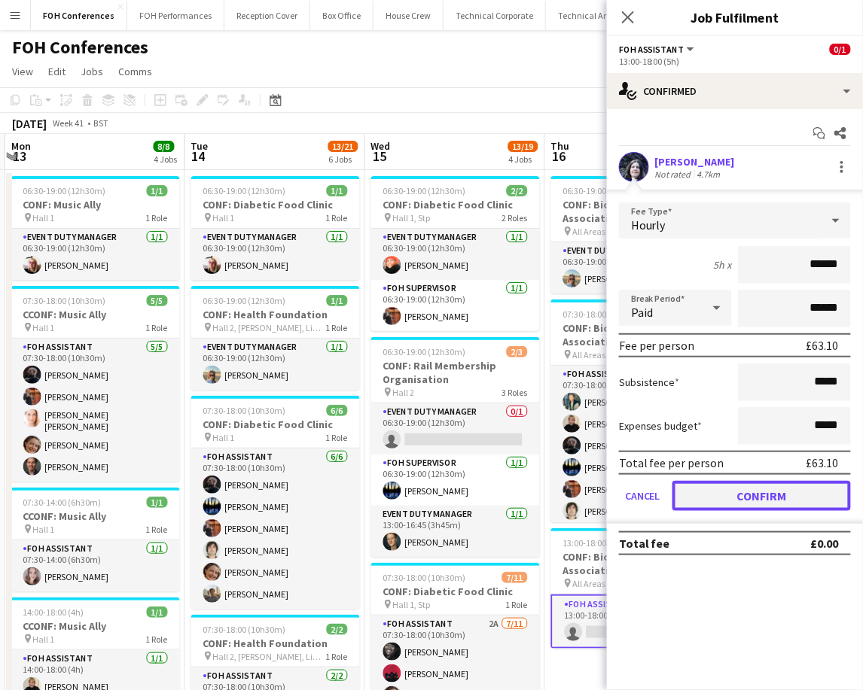
click at [729, 481] on button "Confirm" at bounding box center [761, 496] width 178 height 30
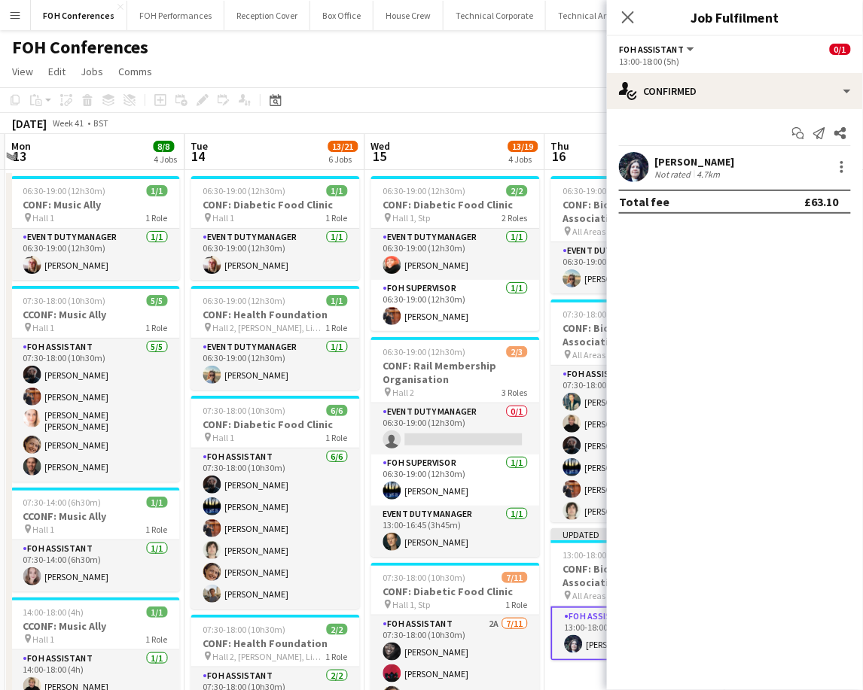
click at [566, 90] on app-toolbar "Copy Paste Paste Ctrl+V Paste with crew Ctrl+Shift+V Paste linked Job [GEOGRAPH…" at bounding box center [431, 100] width 863 height 26
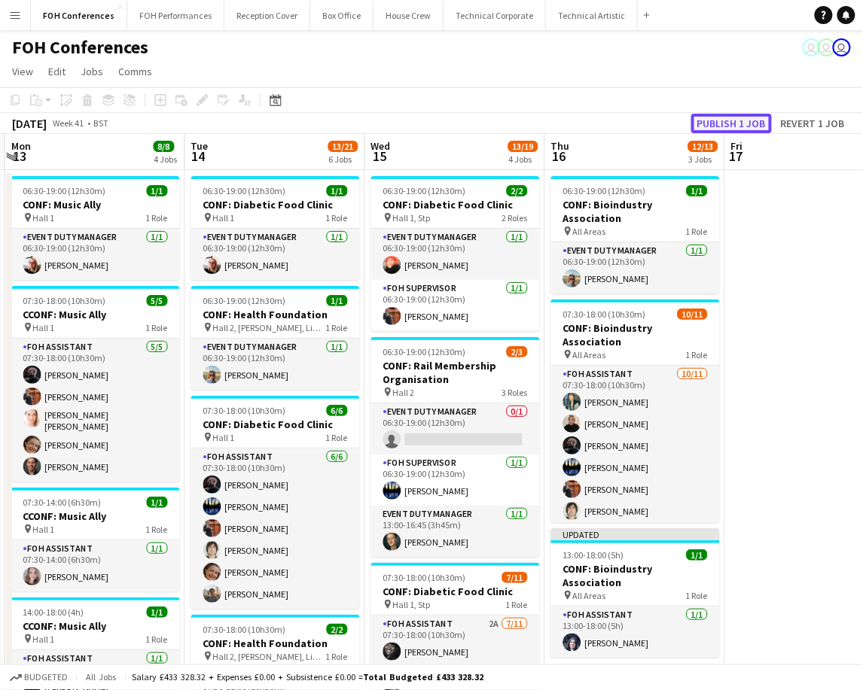
click at [741, 122] on button "Publish 1 job" at bounding box center [731, 124] width 81 height 20
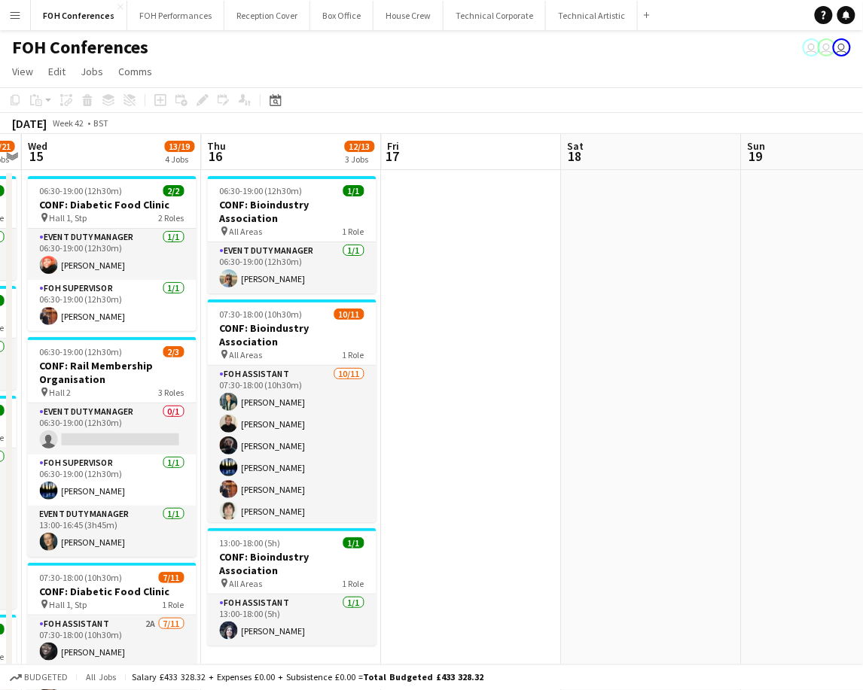
scroll to position [0, 526]
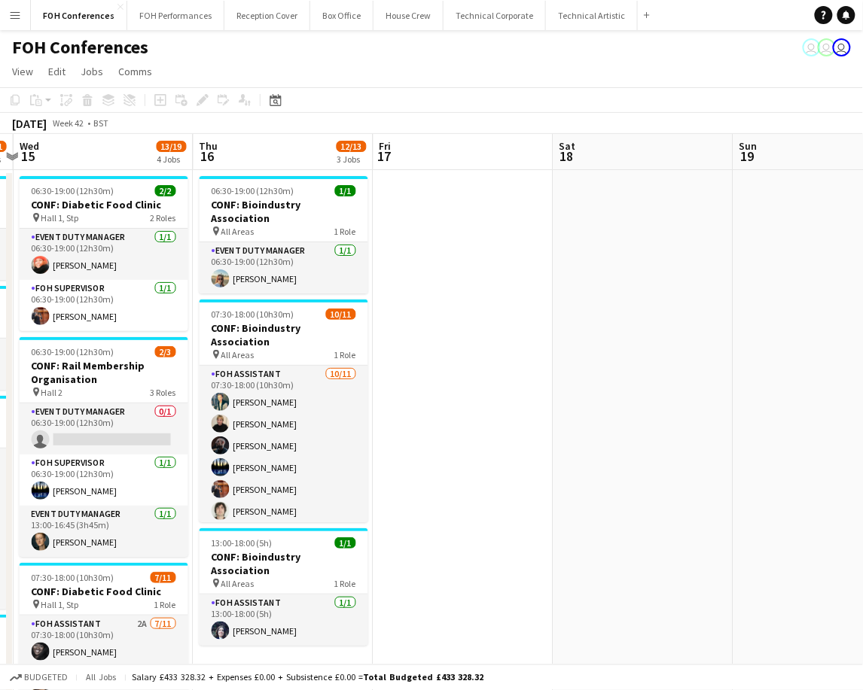
drag, startPoint x: 634, startPoint y: 160, endPoint x: 282, endPoint y: 152, distance: 351.6
click at [282, 152] on app-calendar-viewport "Sun 12 Mon 13 8/8 4 Jobs Tue 14 13/21 6 Jobs Wed 15 13/19 4 Jobs Thu 16 12/13 3…" at bounding box center [431, 649] width 863 height 1030
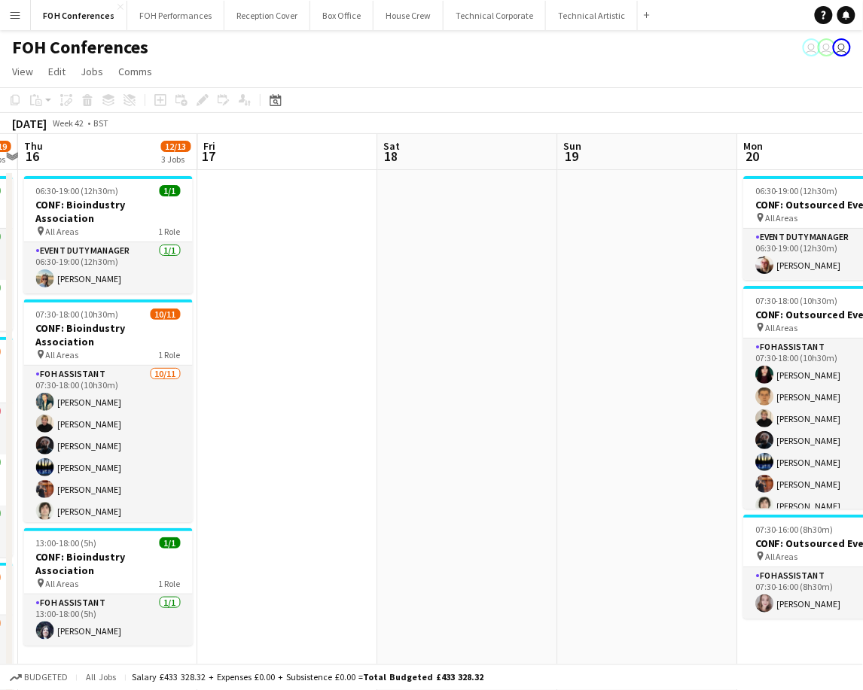
drag, startPoint x: 811, startPoint y: 150, endPoint x: 496, endPoint y: 154, distance: 314.6
click at [372, 116] on app-calendar "Copy Paste Paste Ctrl+V Paste with crew Ctrl+Shift+V Paste linked Job [GEOGRAPH…" at bounding box center [431, 625] width 863 height 1077
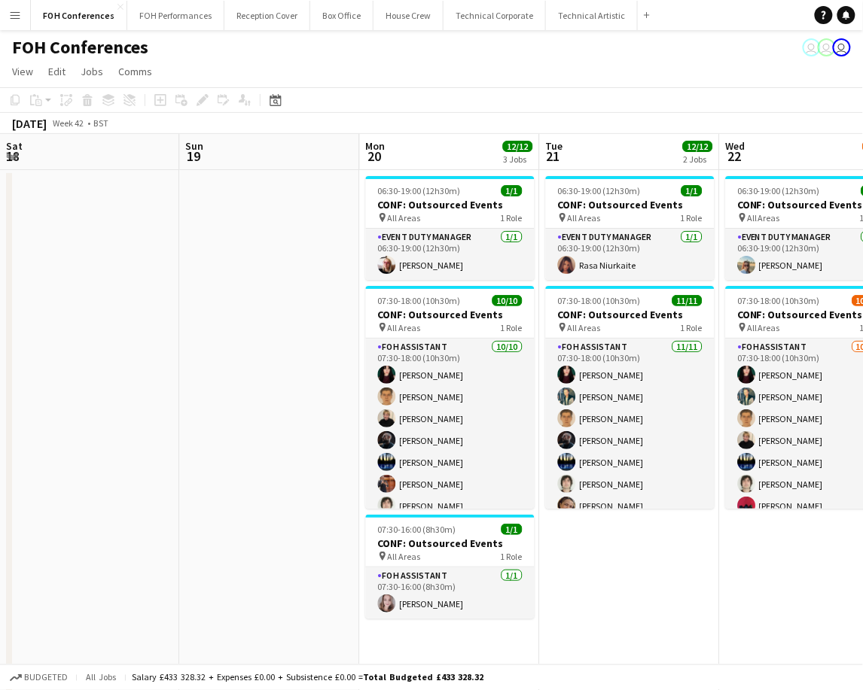
scroll to position [0, 546]
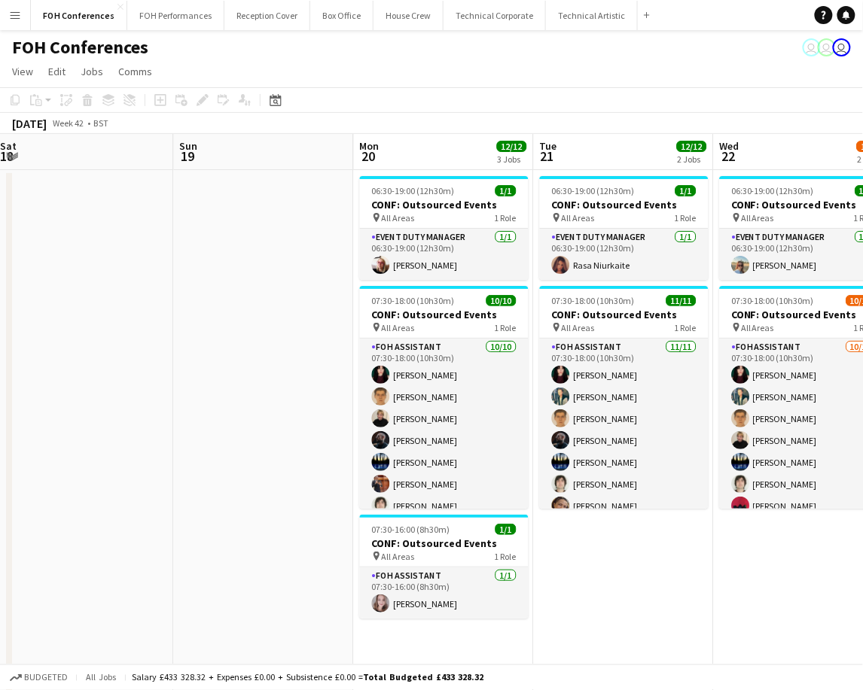
drag, startPoint x: 809, startPoint y: 154, endPoint x: 425, endPoint y: 164, distance: 384.0
click at [425, 164] on app-calendar-viewport "Wed 15 13/19 4 Jobs Thu 16 12/13 3 Jobs Fri 17 Sat 18 Sun 19 Mon 20 12/12 3 Job…" at bounding box center [431, 649] width 863 height 1030
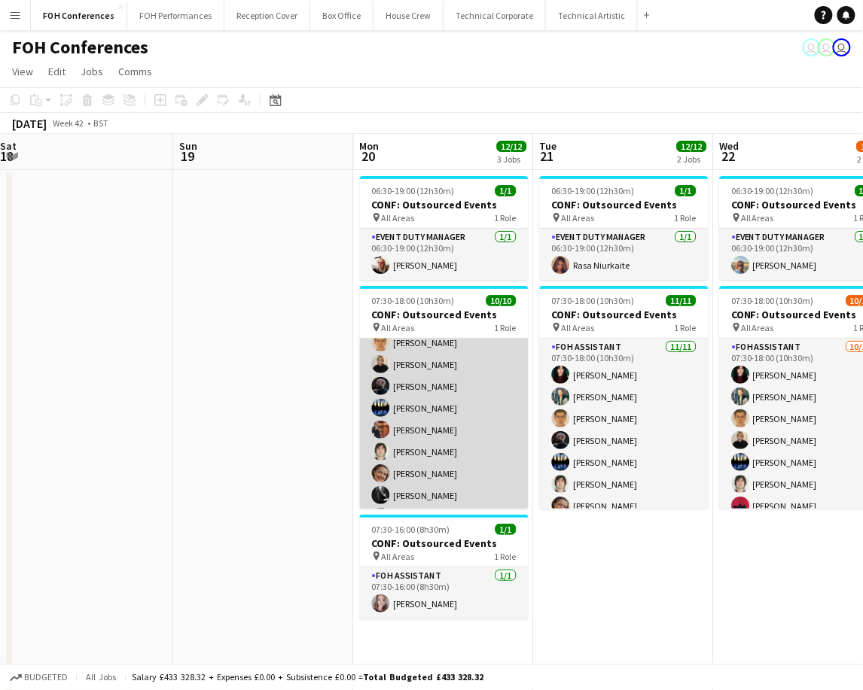
scroll to position [78, 0]
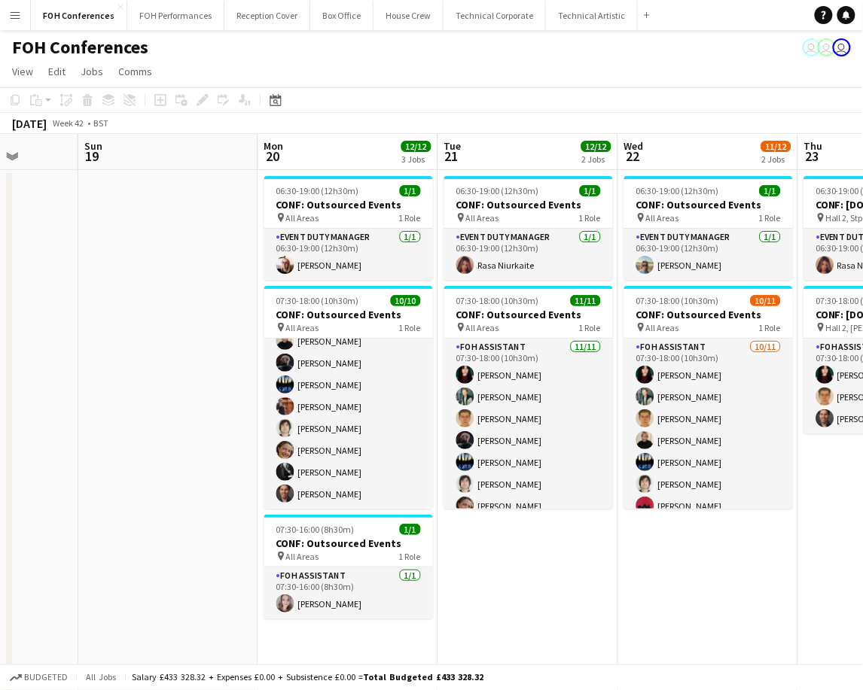
drag, startPoint x: 651, startPoint y: 152, endPoint x: 351, endPoint y: 152, distance: 299.5
click at [351, 152] on app-calendar-viewport "Thu 16 12/13 3 Jobs Fri 17 Sat 18 Sun 19 Mon 20 12/12 3 Jobs Tue 21 12/12 2 Job…" at bounding box center [431, 649] width 863 height 1030
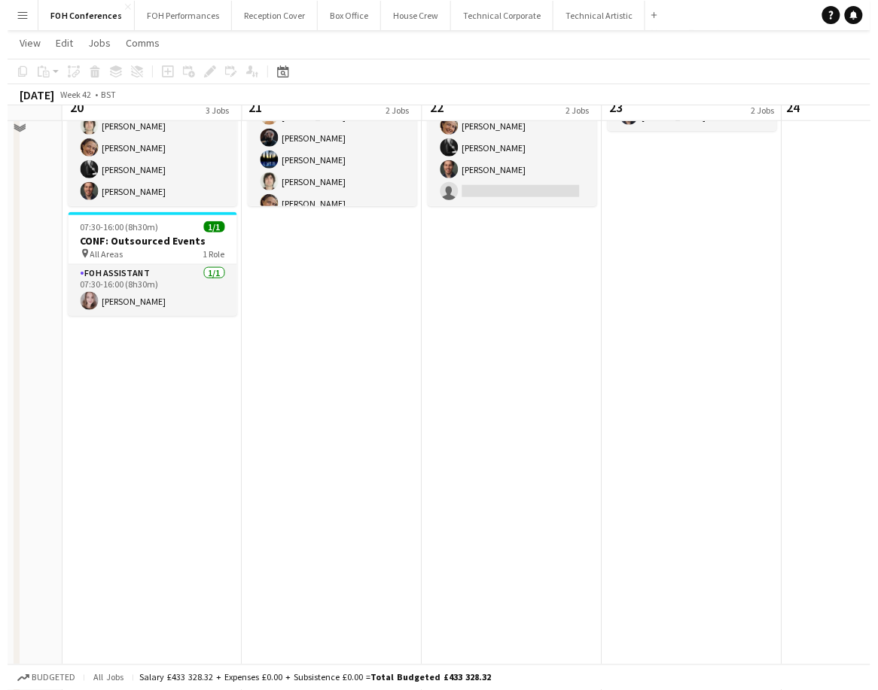
scroll to position [0, 0]
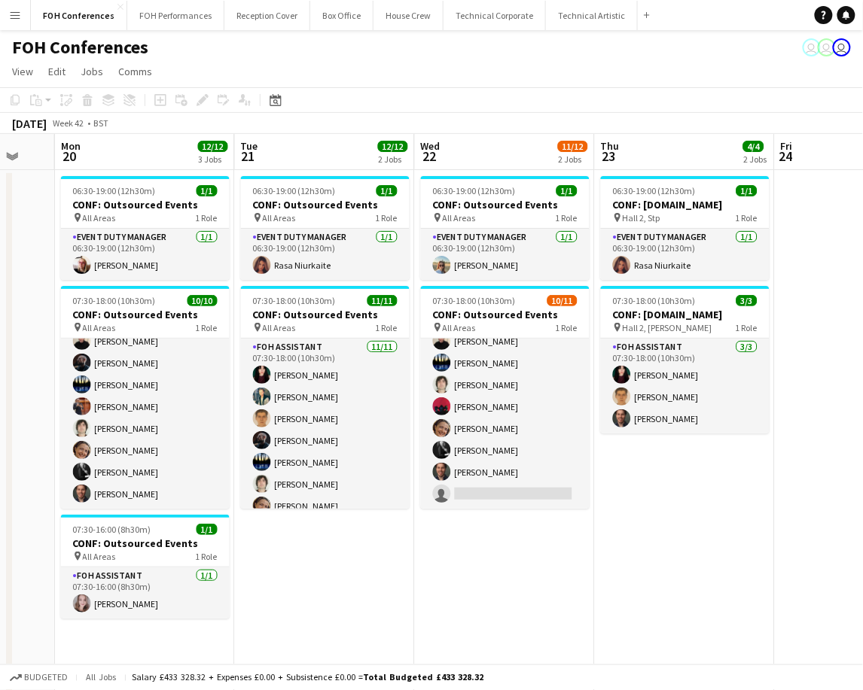
click at [542, 48] on div "FOH Conferences user user user" at bounding box center [431, 44] width 863 height 29
click at [181, 20] on button "FOH Performances Close" at bounding box center [175, 15] width 97 height 29
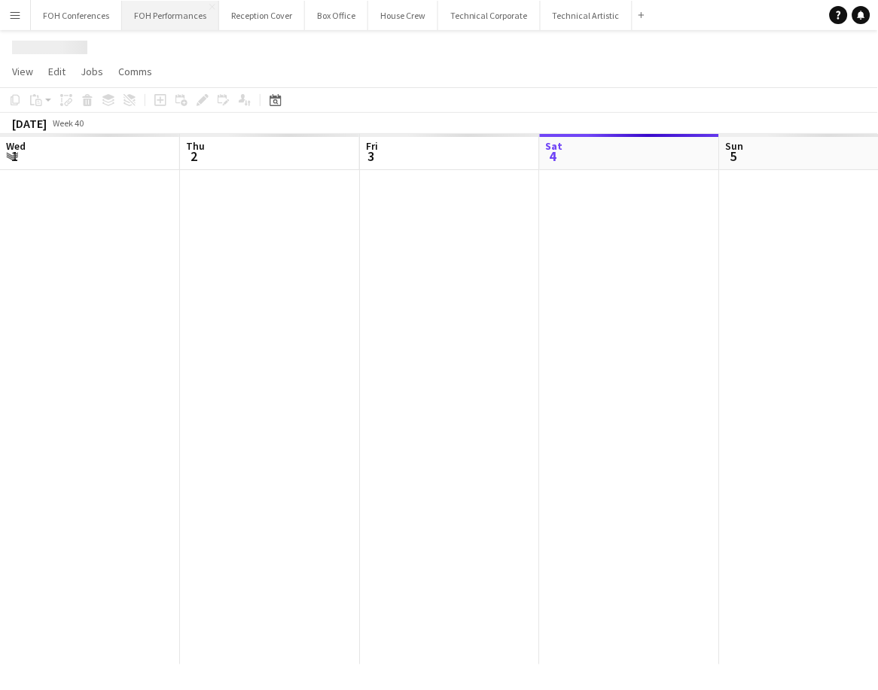
scroll to position [0, 359]
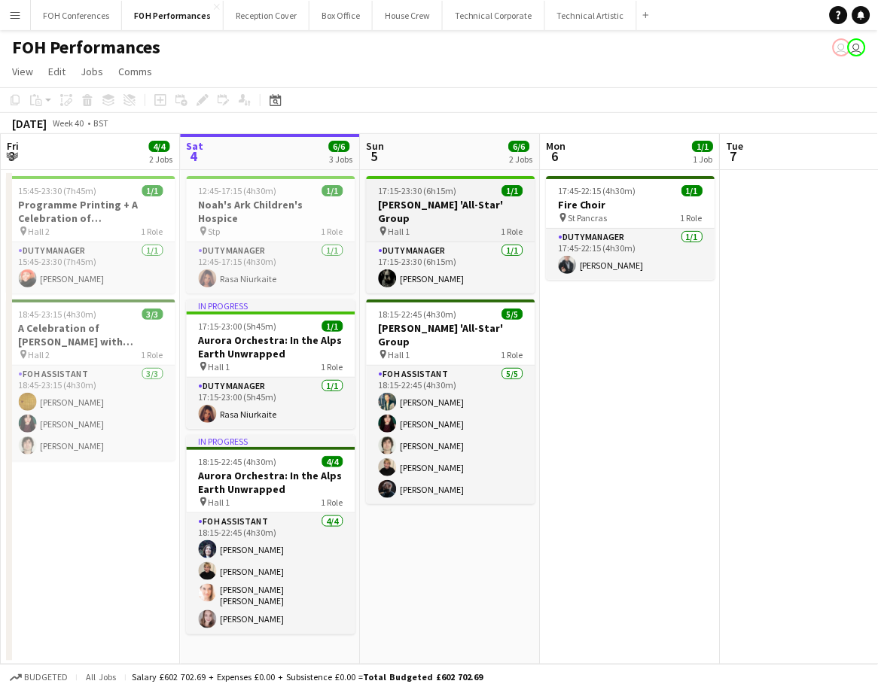
click at [432, 200] on h3 "[PERSON_NAME] 'All-Star' Group" at bounding box center [451, 211] width 169 height 27
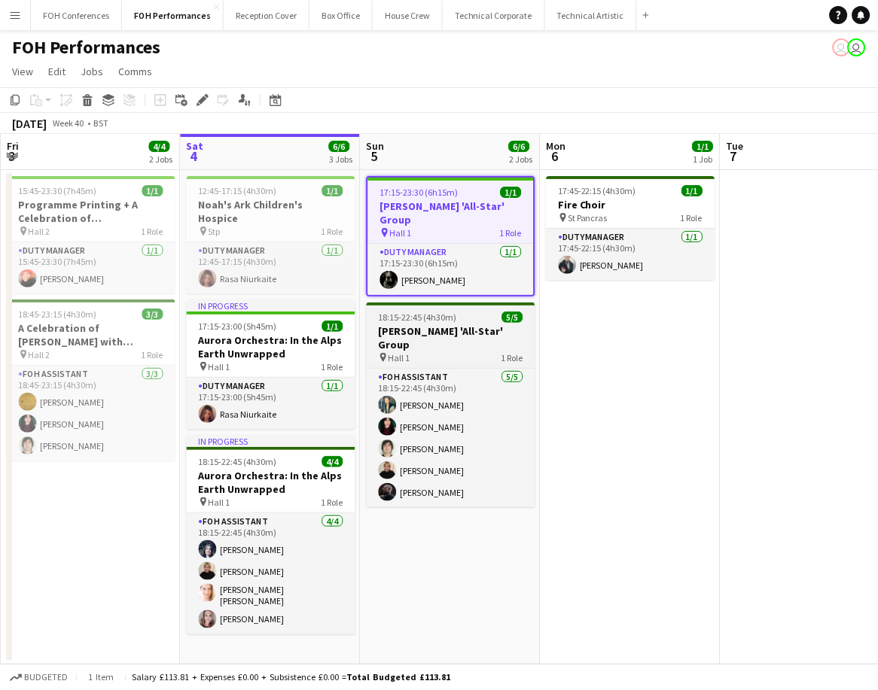
click at [421, 324] on h3 "[PERSON_NAME] 'All-Star' Group" at bounding box center [451, 337] width 169 height 27
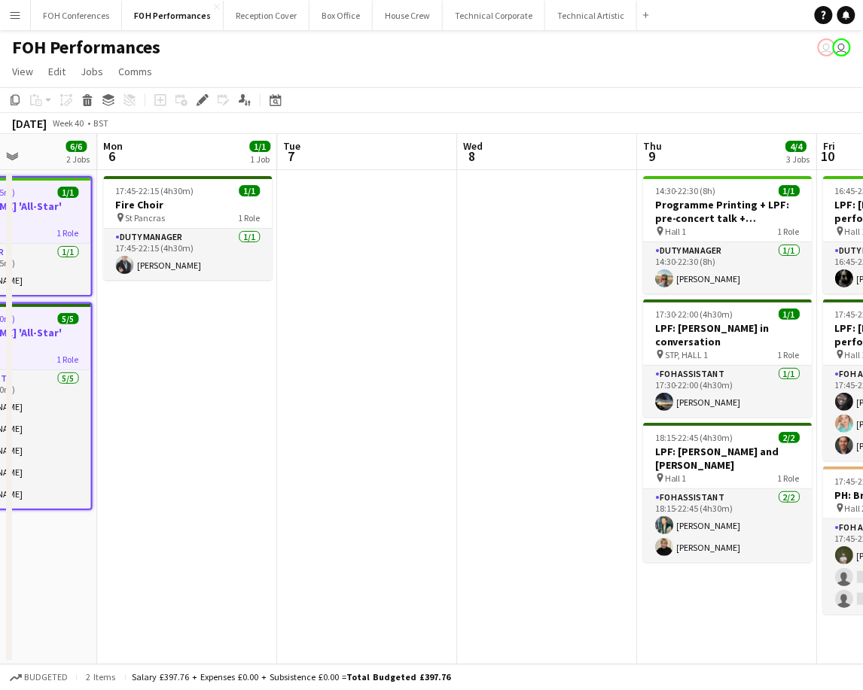
scroll to position [0, 528]
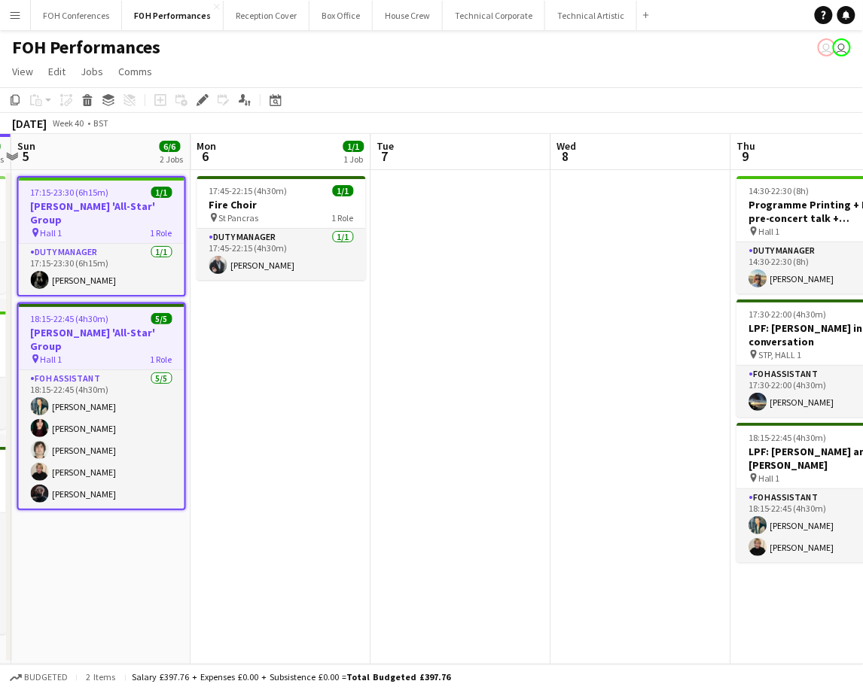
drag, startPoint x: 832, startPoint y: 168, endPoint x: 338, endPoint y: 168, distance: 493.7
click at [303, 168] on app-calendar-viewport "Thu 2 1/1 1 Job Fri 3 4/4 2 Jobs Sat 4 6/6 3 Jobs Sun 5 6/6 2 Jobs Mon 6 1/1 1 …" at bounding box center [431, 399] width 863 height 531
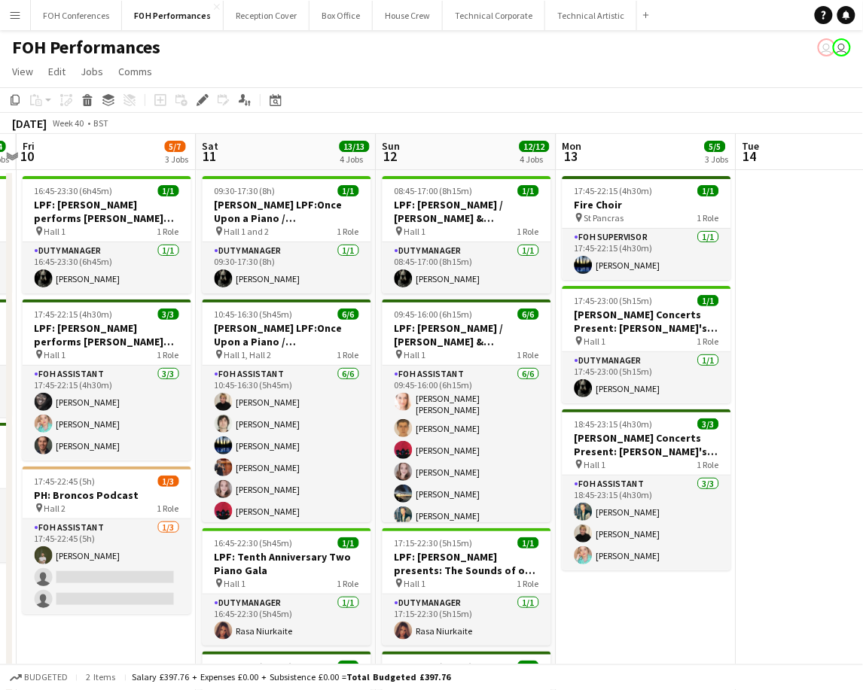
drag, startPoint x: 805, startPoint y: 154, endPoint x: 309, endPoint y: 156, distance: 495.2
click at [90, 154] on app-calendar-viewport "Tue 7 Wed 8 Thu 9 4/4 3 Jobs Fri 10 5/7 3 Jobs Sat 11 13/13 4 Jobs Sun 12 12/12…" at bounding box center [431, 512] width 863 height 756
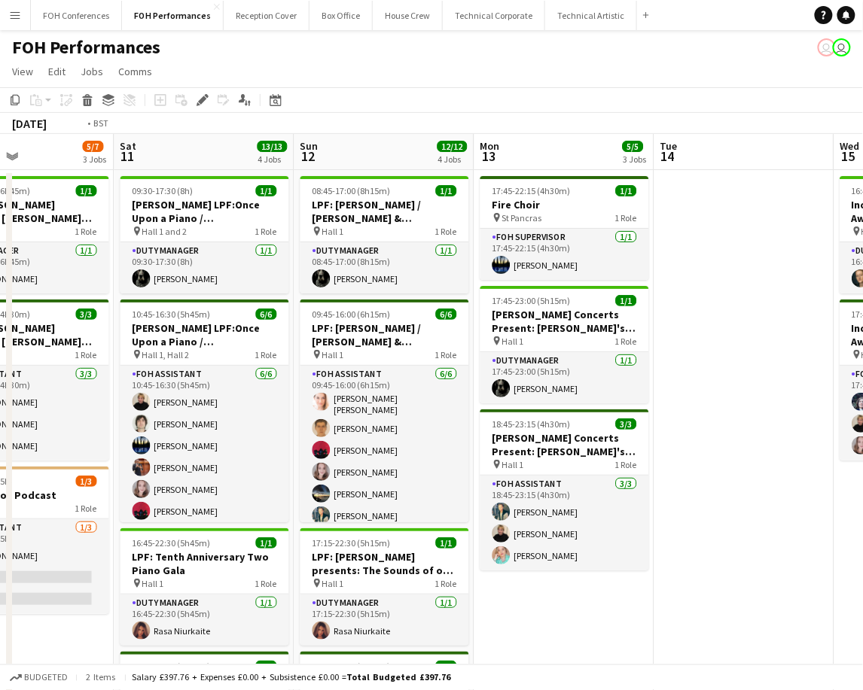
drag, startPoint x: 520, startPoint y: 156, endPoint x: -61, endPoint y: 173, distance: 581.3
click at [0, 173] on html "Menu Boards Boards Boards All jobs Status Workforce Workforce My Workforce Recr…" at bounding box center [431, 458] width 863 height 916
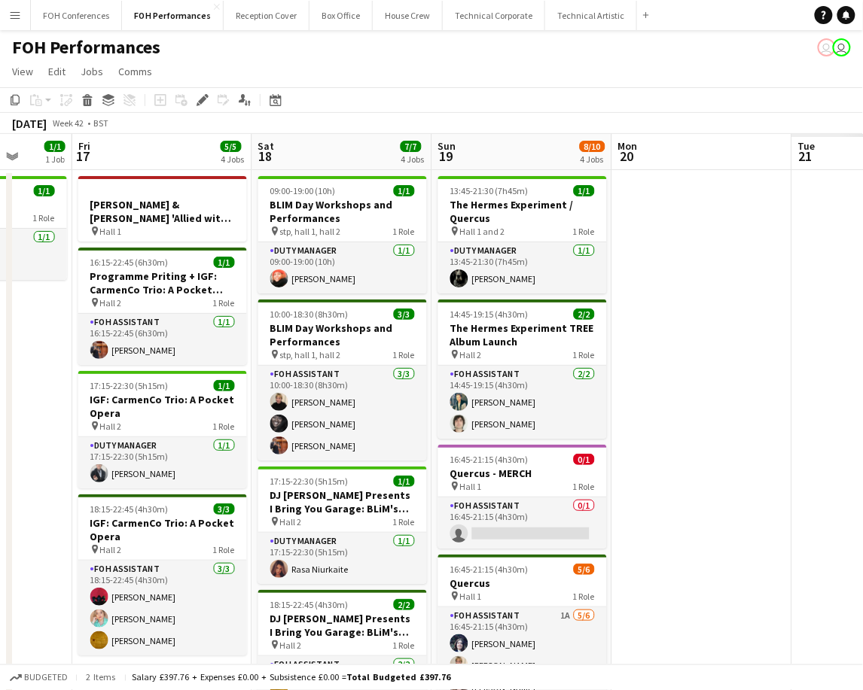
drag, startPoint x: 768, startPoint y: 168, endPoint x: 82, endPoint y: 163, distance: 686.4
click at [40, 163] on app-calendar-viewport "Tue 14 Wed 15 4/4 2 Jobs Thu 16 1/1 1 Job Fri 17 5/5 4 Jobs Sat 18 7/7 4 Jobs S…" at bounding box center [431, 512] width 863 height 756
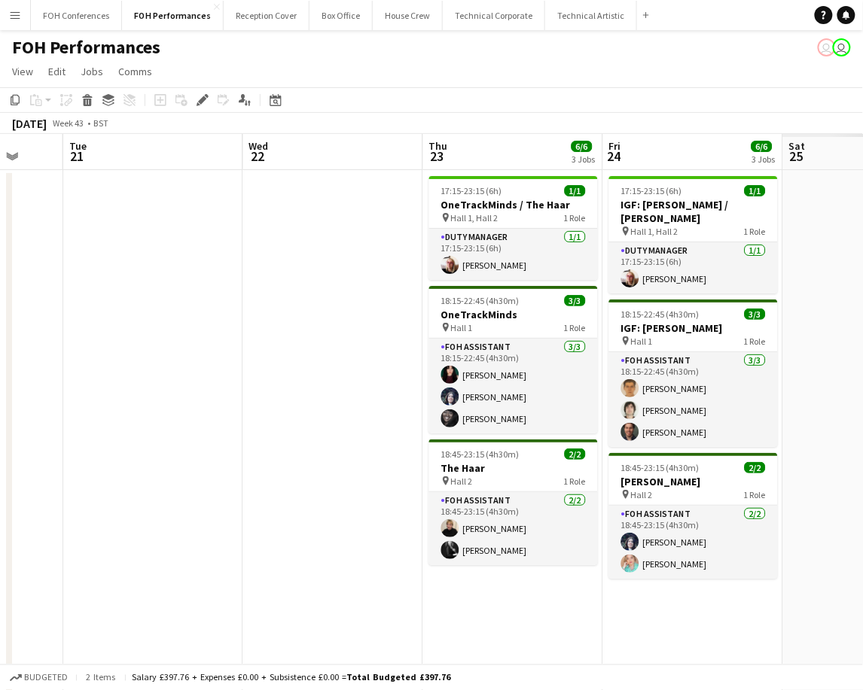
drag, startPoint x: 662, startPoint y: 163, endPoint x: -178, endPoint y: 157, distance: 840.0
click at [0, 157] on html "Menu Boards Boards Boards All jobs Status Workforce Workforce My Workforce Recr…" at bounding box center [431, 458] width 863 height 916
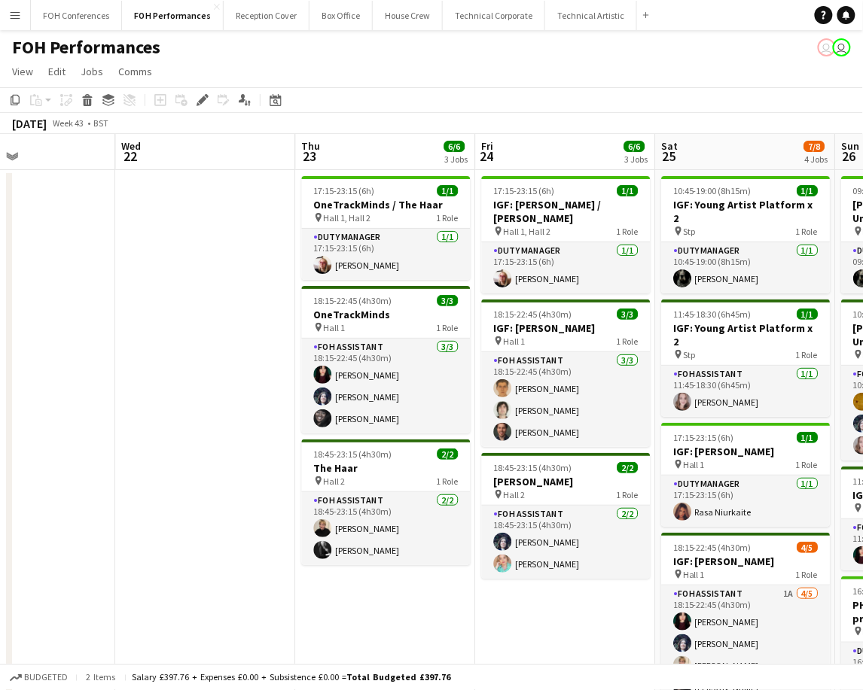
drag, startPoint x: 653, startPoint y: 163, endPoint x: -38, endPoint y: 176, distance: 691.0
click at [0, 176] on html "Menu Boards Boards Boards All jobs Status Workforce Workforce My Workforce Recr…" at bounding box center [431, 541] width 863 height 1082
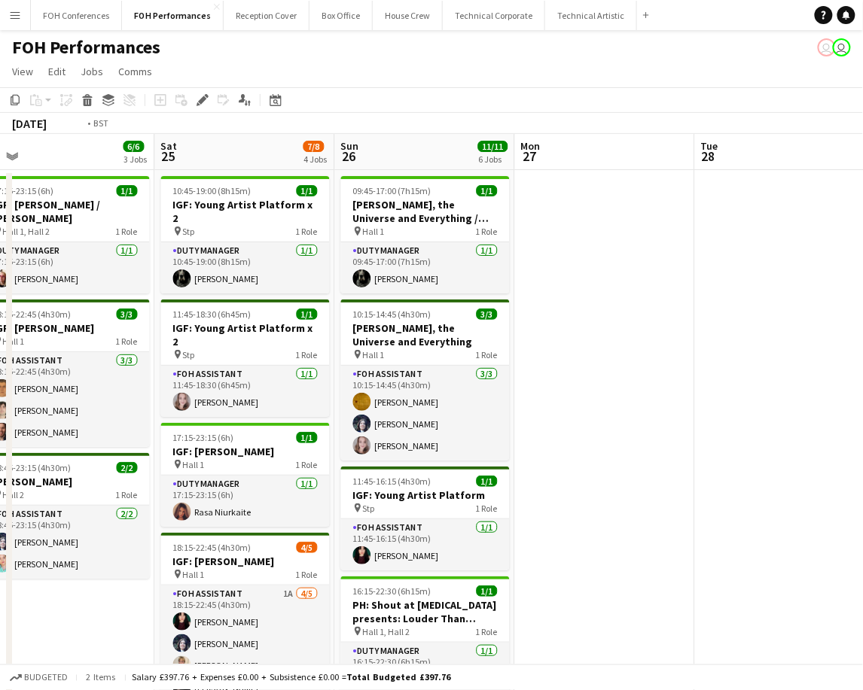
drag, startPoint x: 724, startPoint y: 161, endPoint x: -12, endPoint y: 164, distance: 736.1
click at [0, 164] on html "Menu Boards Boards Boards All jobs Status Workforce Workforce My Workforce Recr…" at bounding box center [431, 541] width 863 height 1082
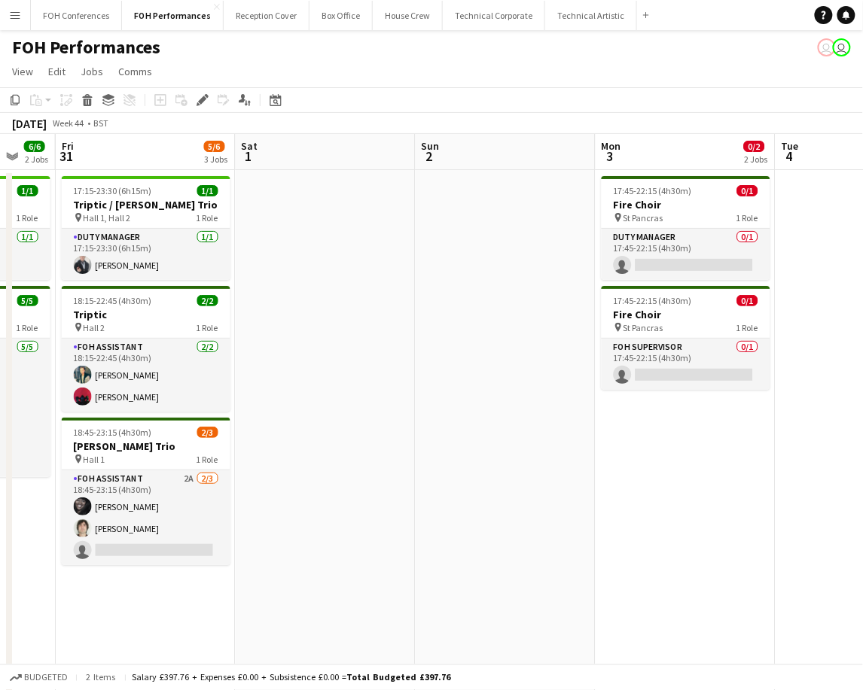
drag, startPoint x: 740, startPoint y: 153, endPoint x: 333, endPoint y: 169, distance: 406.8
click at [321, 169] on app-calendar-viewport "Tue 28 Wed 29 5/5 2 Jobs Thu 30 6/6 2 Jobs Fri 31 5/6 3 Jobs Sat 1 Sun 2 Mon 3 …" at bounding box center [431, 595] width 863 height 923
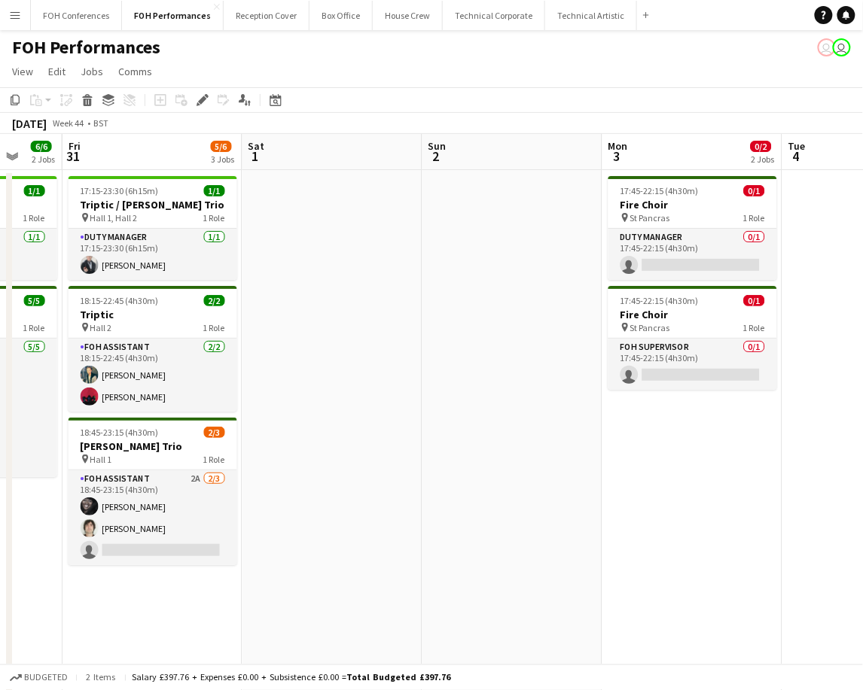
click at [511, 228] on app-date-cell at bounding box center [512, 613] width 180 height 887
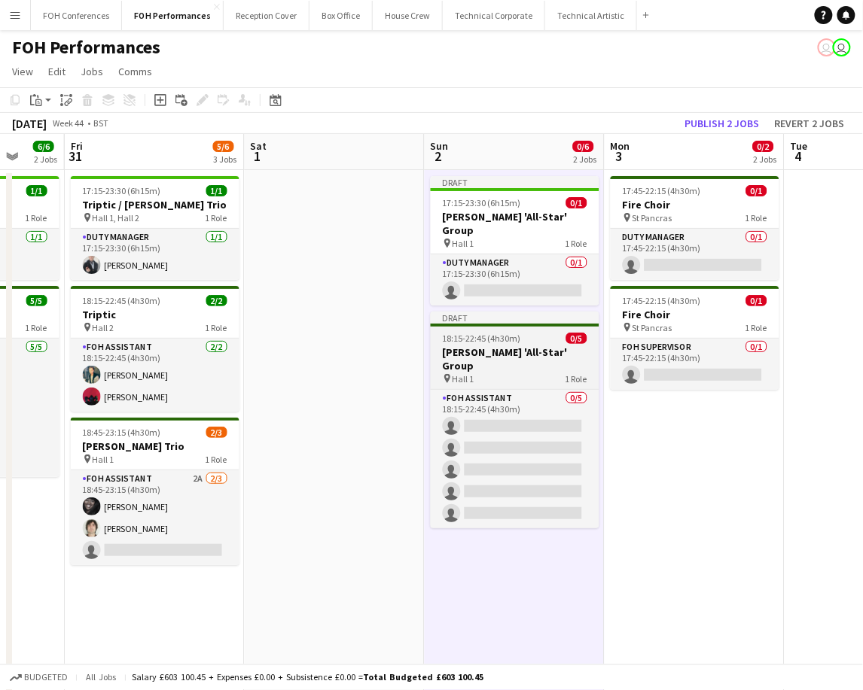
click at [479, 345] on h3 "[PERSON_NAME] 'All-Star' Group" at bounding box center [515, 358] width 169 height 27
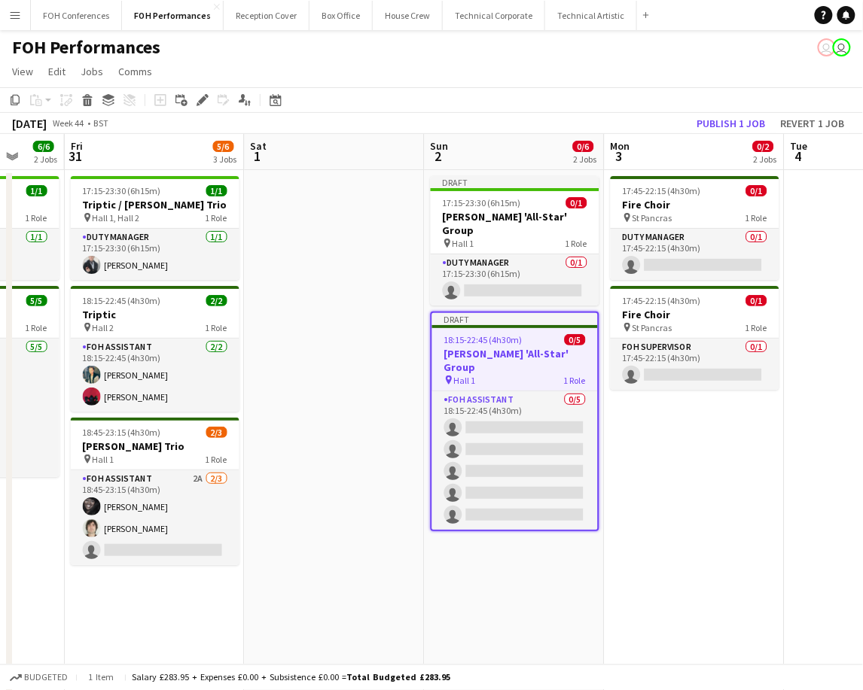
click at [507, 347] on h3 "[PERSON_NAME] 'All-Star' Group" at bounding box center [515, 360] width 166 height 27
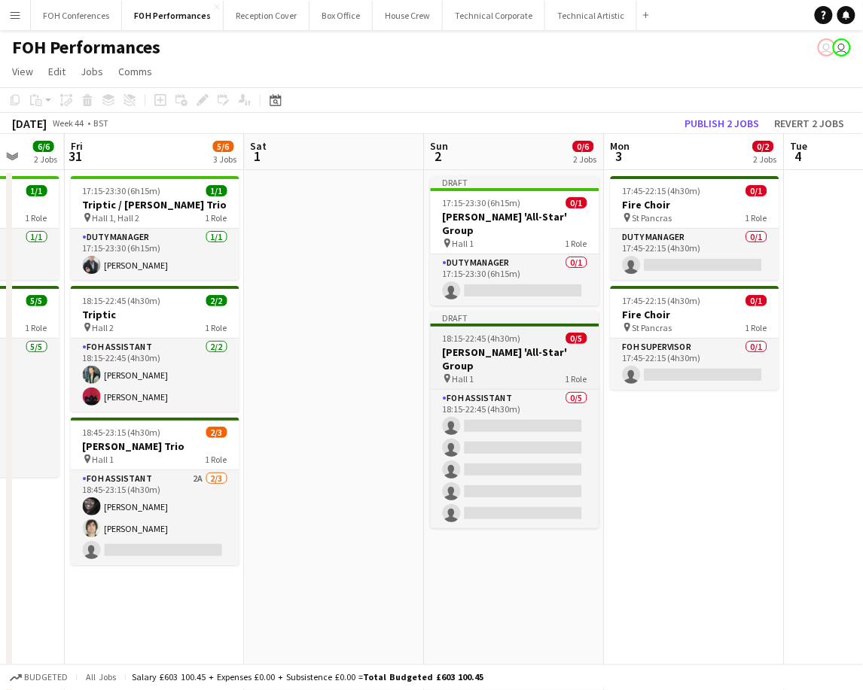
click at [527, 345] on h3 "[PERSON_NAME] 'All-Star' Group" at bounding box center [515, 358] width 169 height 27
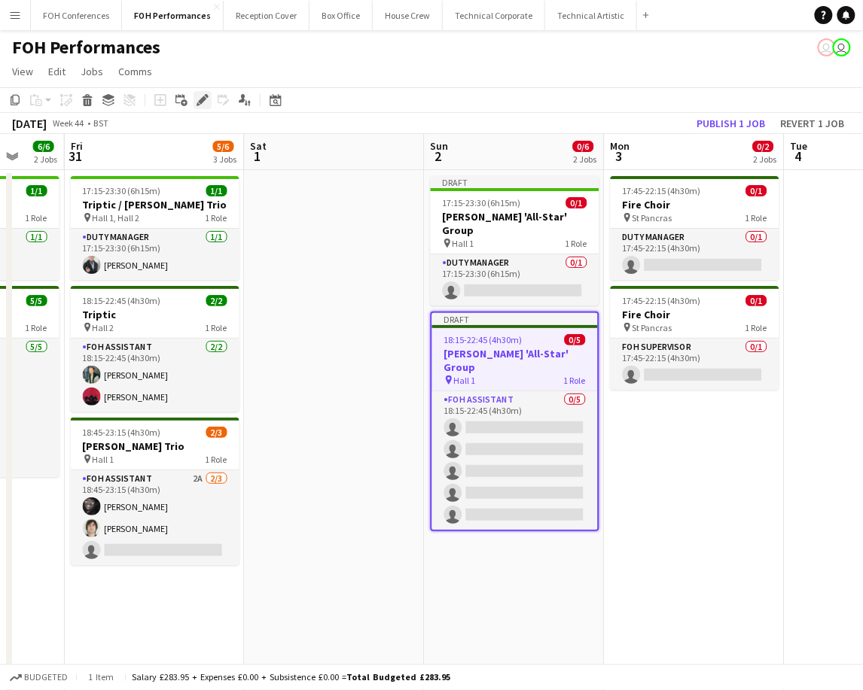
click at [202, 97] on icon at bounding box center [202, 100] width 8 height 8
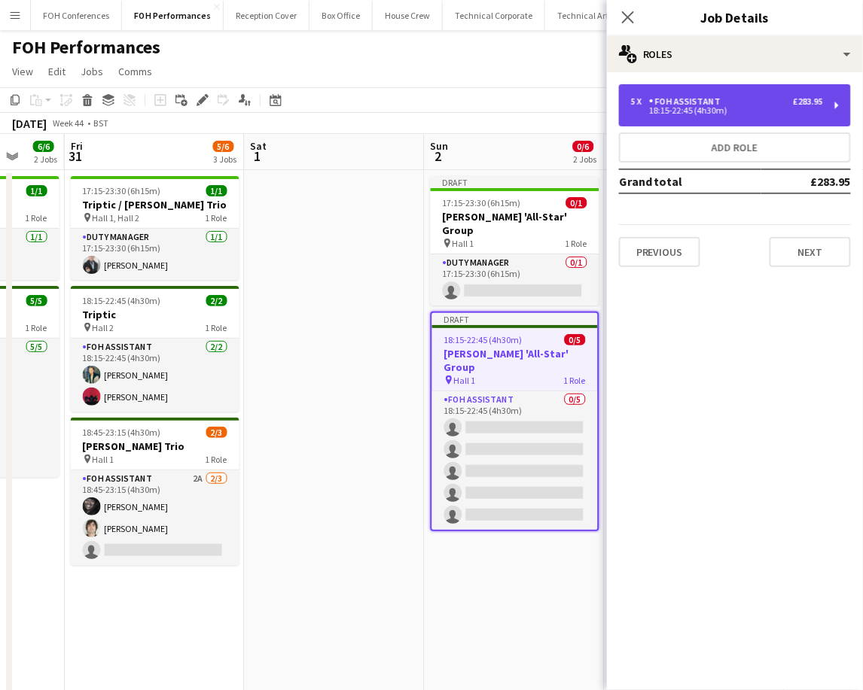
click at [836, 106] on div "5 x FOH Assistant £283.95 18:15-22:45 (4h30m)" at bounding box center [735, 105] width 232 height 42
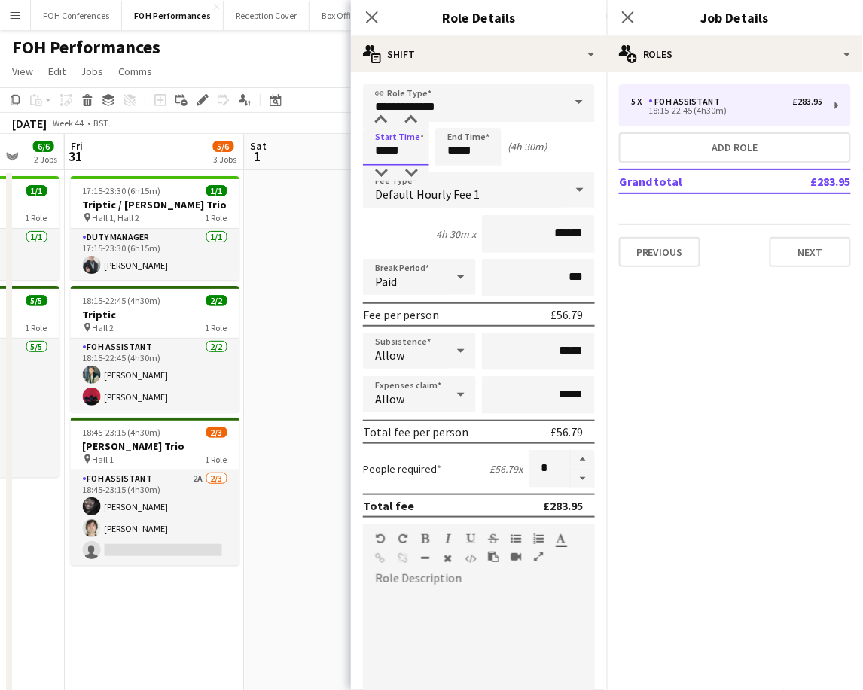
drag, startPoint x: 406, startPoint y: 139, endPoint x: 366, endPoint y: 139, distance: 40.6
click at [366, 139] on input "*****" at bounding box center [396, 147] width 66 height 38
type input "*****"
drag, startPoint x: 485, startPoint y: 161, endPoint x: 422, endPoint y: 161, distance: 62.5
click at [422, 161] on div "Start Time ***** End Time ***** (9h)" at bounding box center [479, 147] width 232 height 38
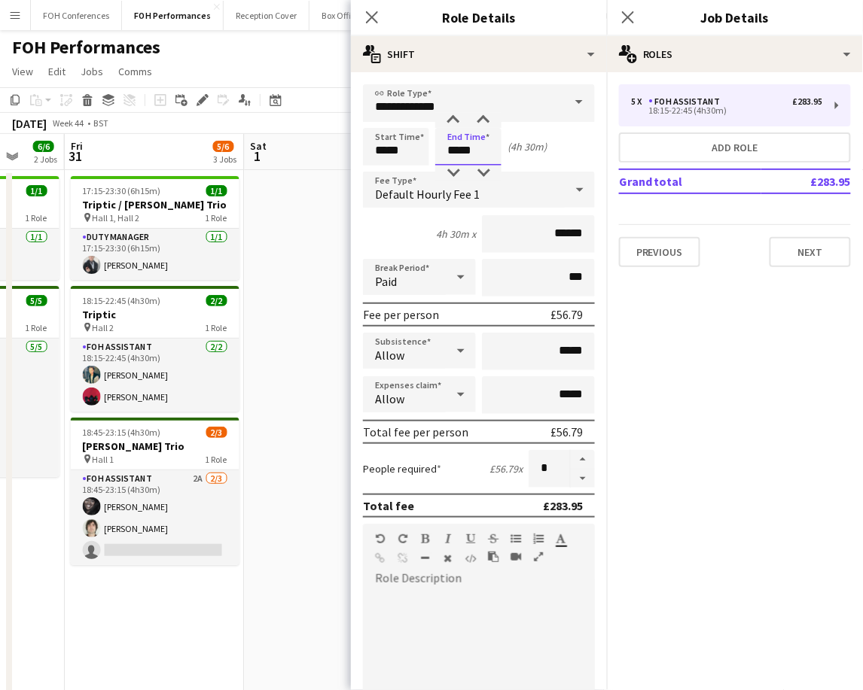
type input "*****"
drag, startPoint x: 406, startPoint y: 149, endPoint x: 357, endPoint y: 148, distance: 48.9
click at [357, 148] on form "**********" at bounding box center [479, 552] width 256 height 936
type input "*****"
drag, startPoint x: 491, startPoint y: 148, endPoint x: 427, endPoint y: 142, distance: 64.9
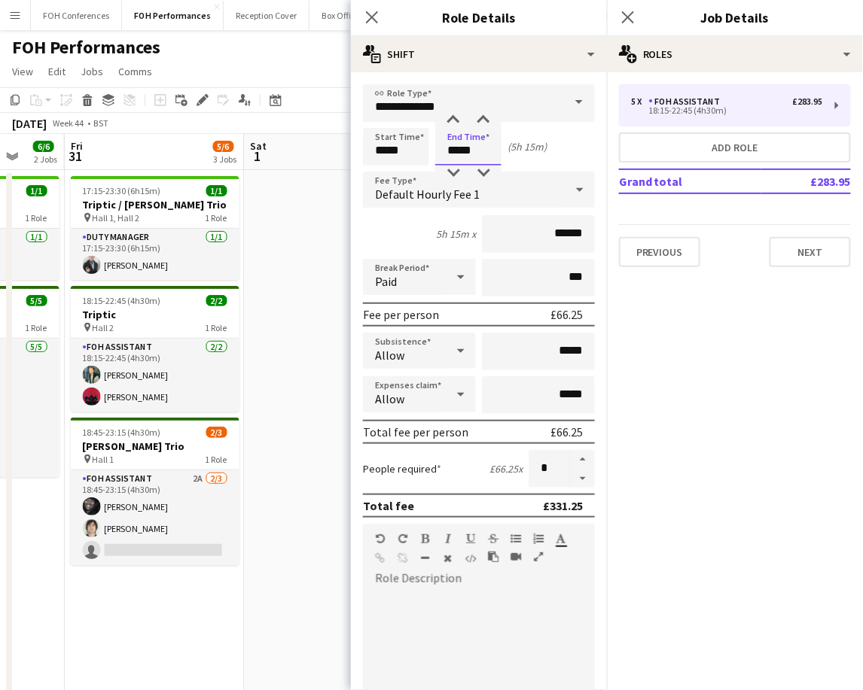
click at [427, 142] on div "Start Time ***** End Time ***** (5h 15m)" at bounding box center [479, 147] width 232 height 38
type input "*****"
drag, startPoint x: 416, startPoint y: 153, endPoint x: 169, endPoint y: 350, distance: 315.9
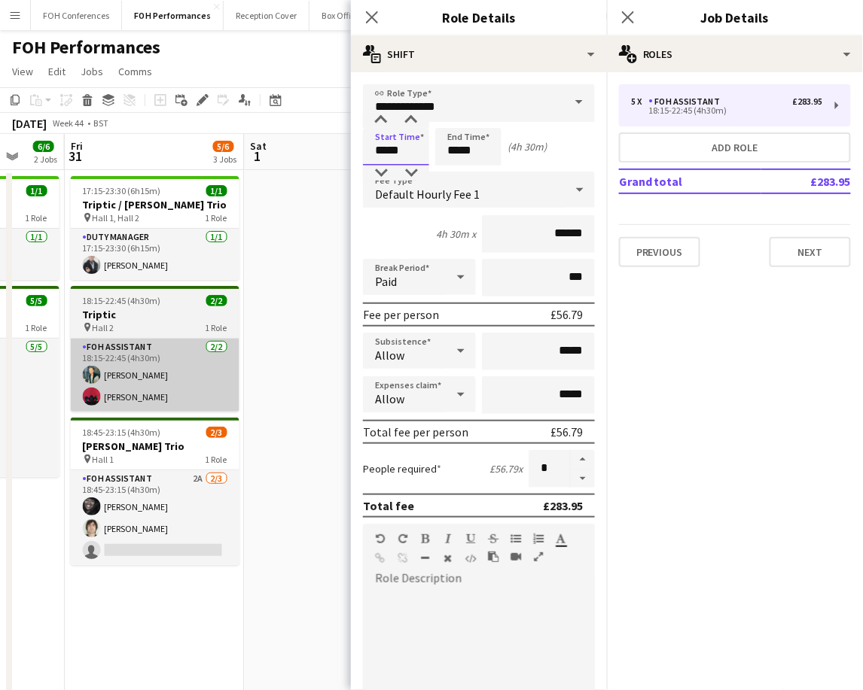
click at [349, 139] on body "Menu Boards Boards Boards All jobs Status Workforce Workforce My Workforce Recr…" at bounding box center [431, 541] width 863 height 1082
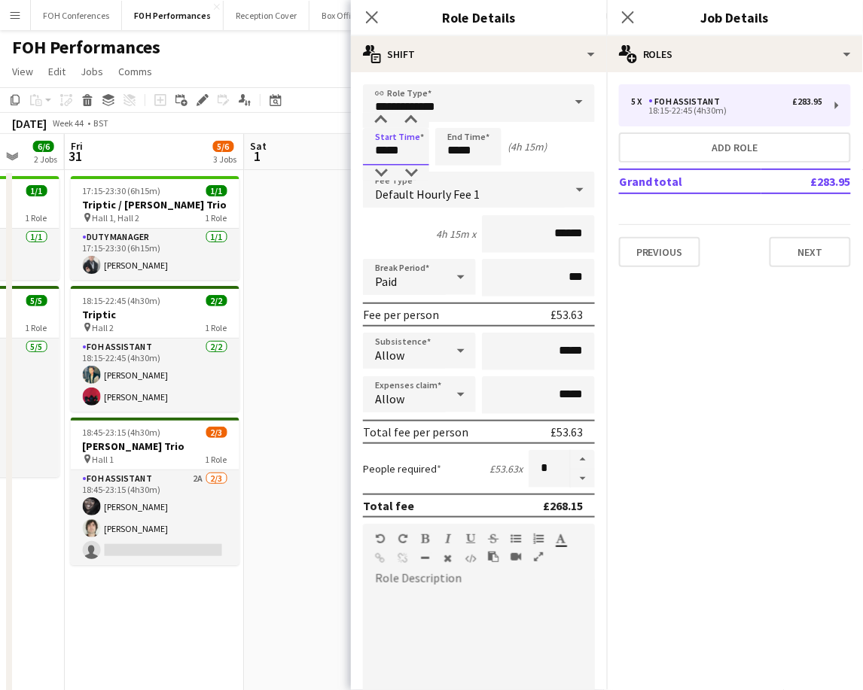
type input "*****"
drag, startPoint x: 478, startPoint y: 141, endPoint x: 425, endPoint y: 141, distance: 52.7
click at [425, 141] on div "Start Time ***** End Time ***** (4h 15m)" at bounding box center [479, 147] width 232 height 38
type input "*****"
click at [563, 437] on div "Total fee per person £56.79" at bounding box center [479, 432] width 232 height 24
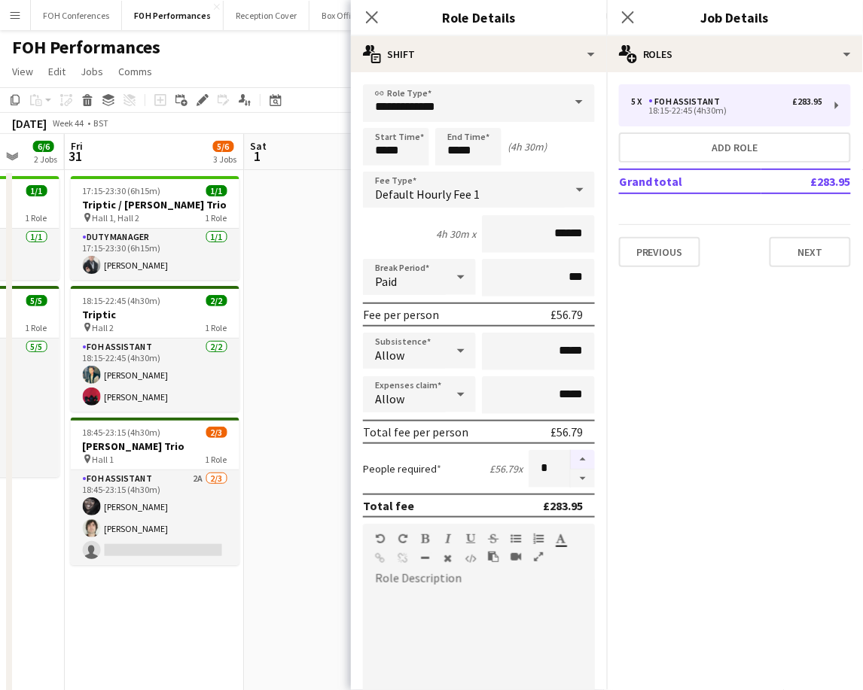
click at [570, 450] on button "button" at bounding box center [582, 460] width 24 height 20
click at [573, 471] on button "button" at bounding box center [582, 479] width 24 height 19
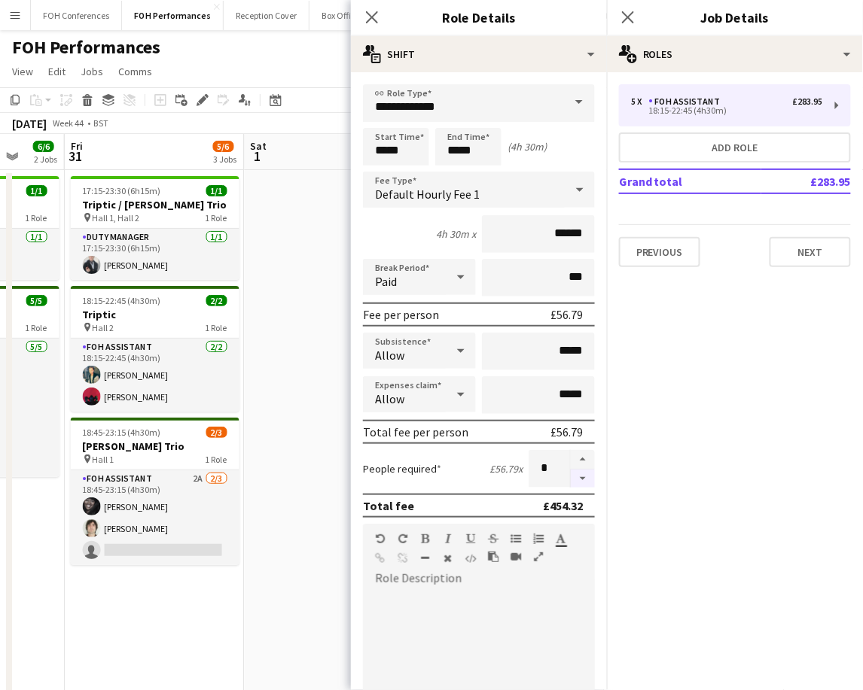
click at [573, 471] on button "button" at bounding box center [582, 479] width 24 height 19
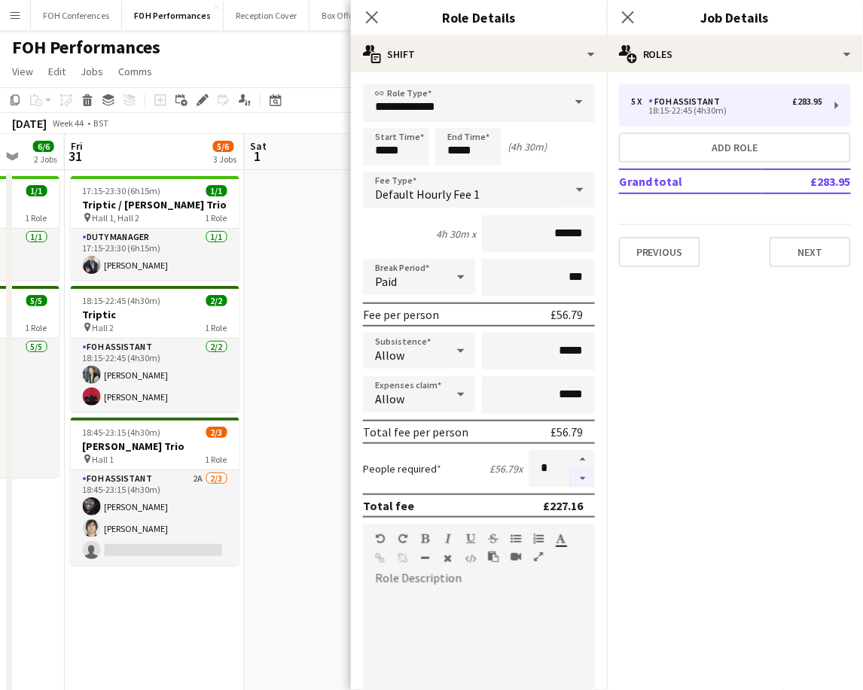
type input "*"
click at [826, 258] on button "Next" at bounding box center [809, 252] width 81 height 30
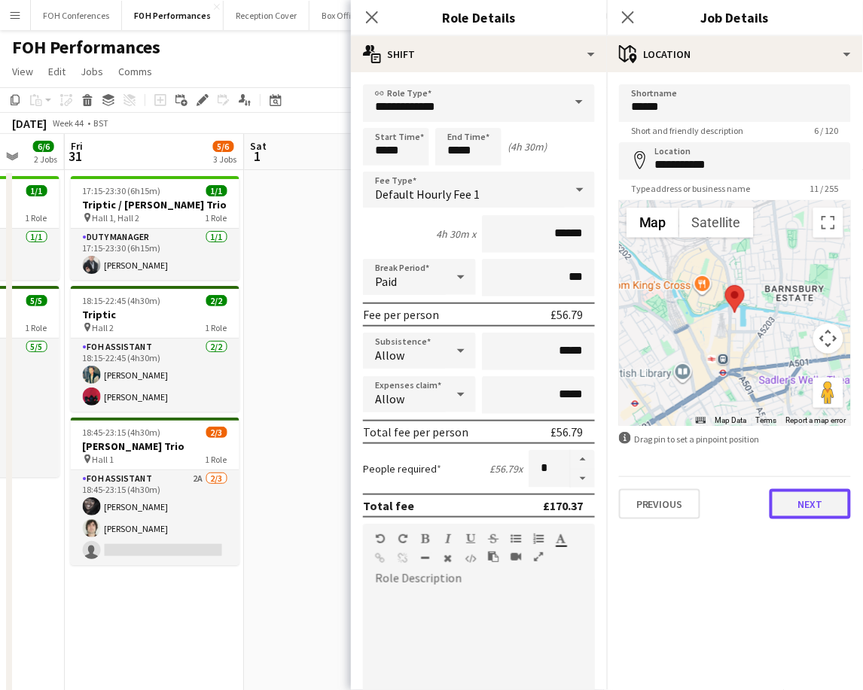
click at [826, 501] on button "Next" at bounding box center [809, 504] width 81 height 30
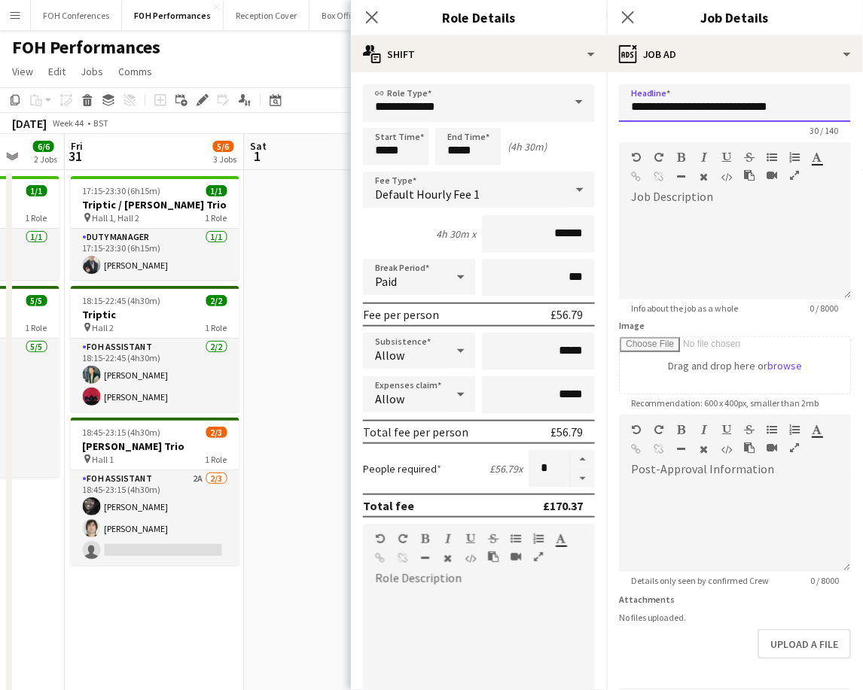
drag, startPoint x: 816, startPoint y: 113, endPoint x: 619, endPoint y: 86, distance: 198.3
click at [619, 86] on input "**********" at bounding box center [735, 103] width 232 height 38
paste input "*********"
drag, startPoint x: 695, startPoint y: 109, endPoint x: 618, endPoint y: 94, distance: 78.2
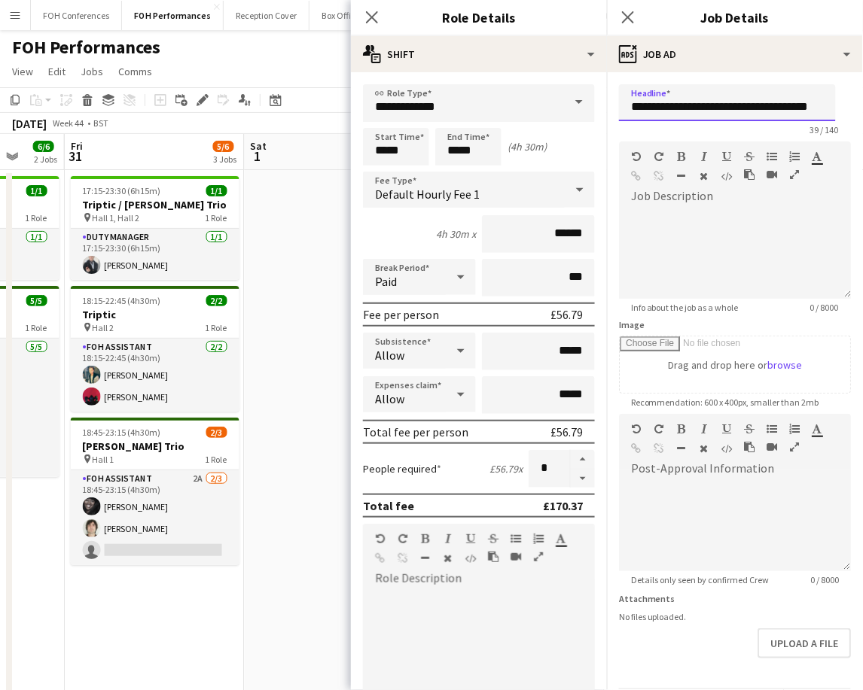
click at [618, 94] on form "**********" at bounding box center [735, 407] width 256 height 647
drag, startPoint x: 630, startPoint y: 103, endPoint x: 887, endPoint y: 120, distance: 257.9
click at [863, 120] on html "Menu Boards Boards Boards All jobs Status Workforce Workforce My Workforce Recr…" at bounding box center [431, 541] width 863 height 1082
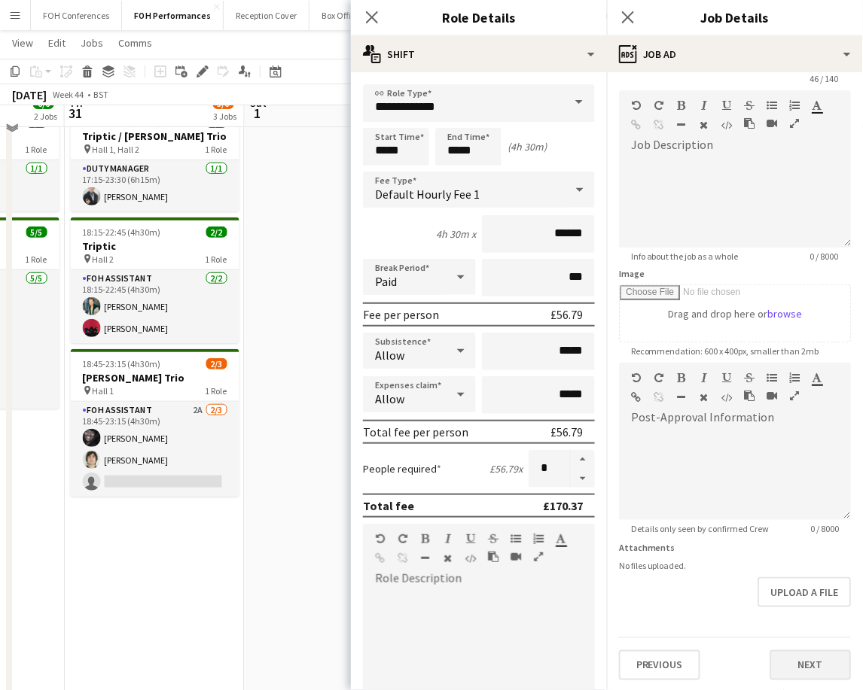
scroll to position [100, 0]
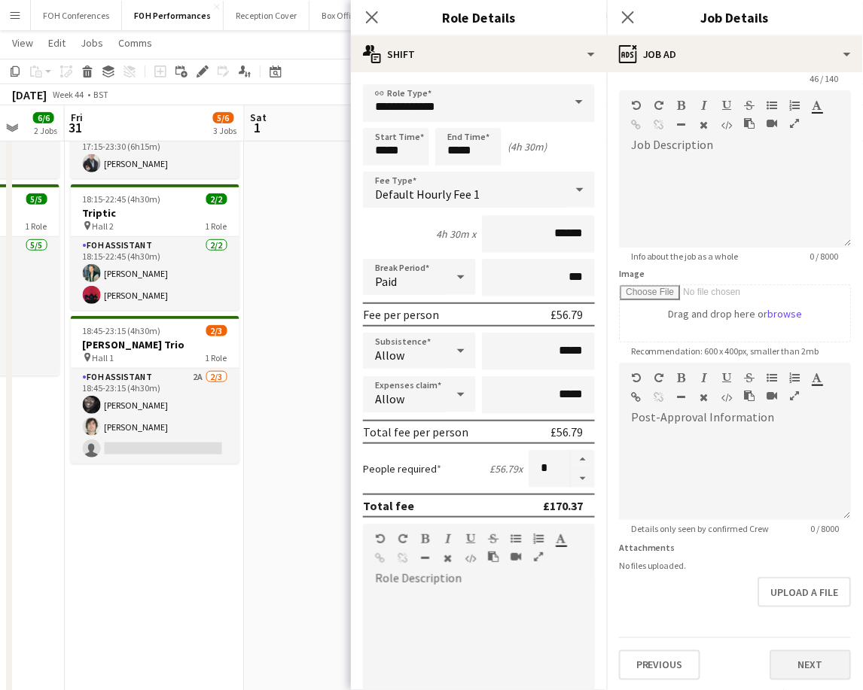
type input "**********"
click at [769, 660] on button "Next" at bounding box center [809, 665] width 81 height 30
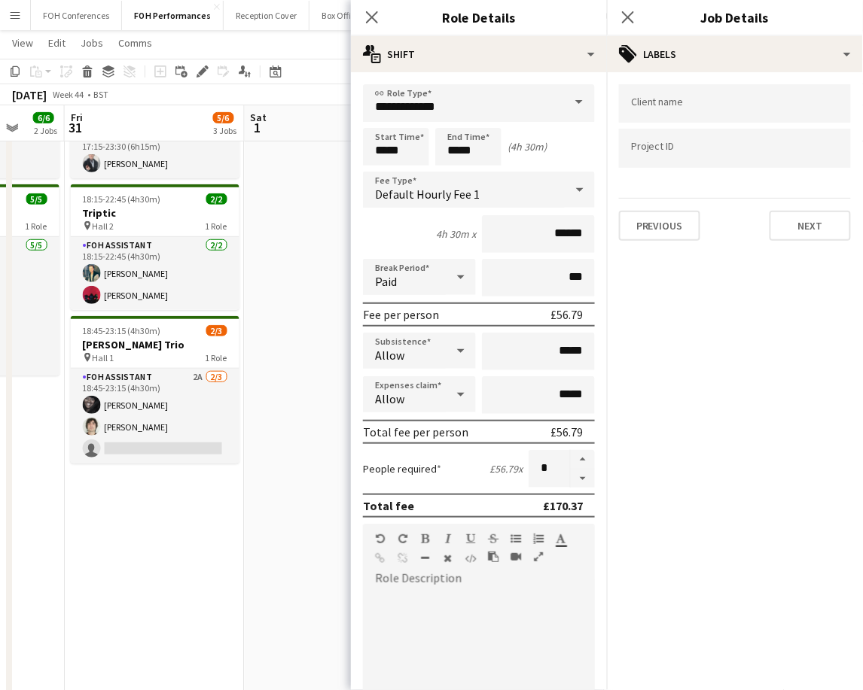
scroll to position [0, 0]
click at [800, 221] on button "Next" at bounding box center [809, 226] width 81 height 30
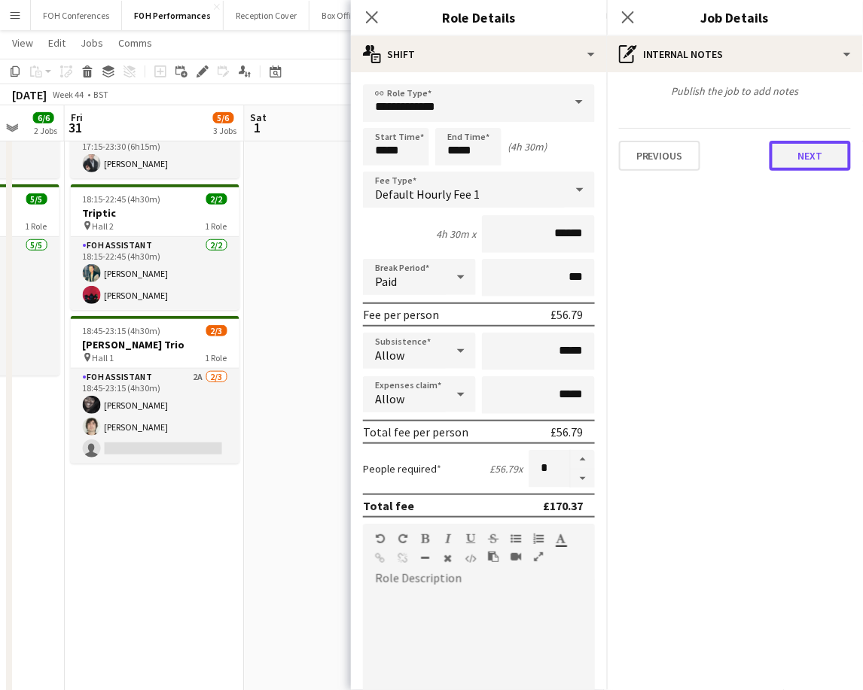
click at [804, 162] on button "Next" at bounding box center [809, 156] width 81 height 30
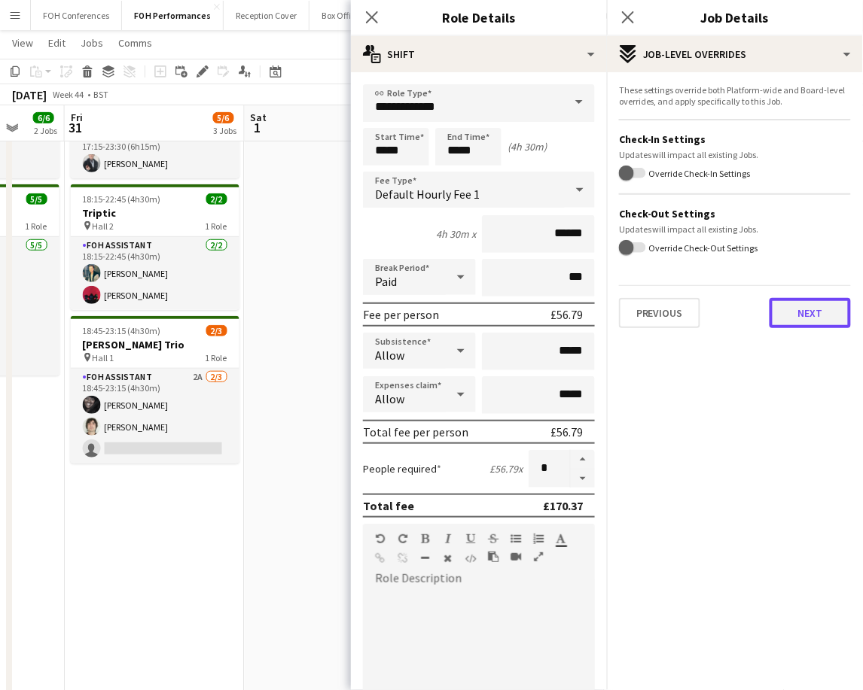
click at [809, 315] on button "Next" at bounding box center [809, 313] width 81 height 30
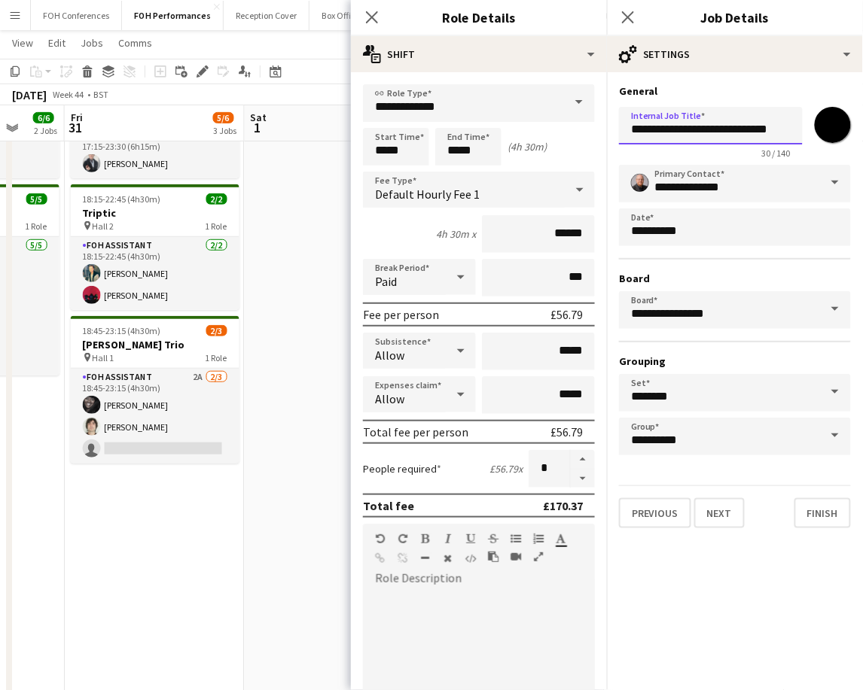
drag, startPoint x: 631, startPoint y: 124, endPoint x: 887, endPoint y: 149, distance: 257.1
click at [863, 149] on html "Menu Boards Boards Boards All jobs Status Workforce Workforce My Workforce Recr…" at bounding box center [431, 440] width 863 height 1081
paste input "**********"
type input "**********"
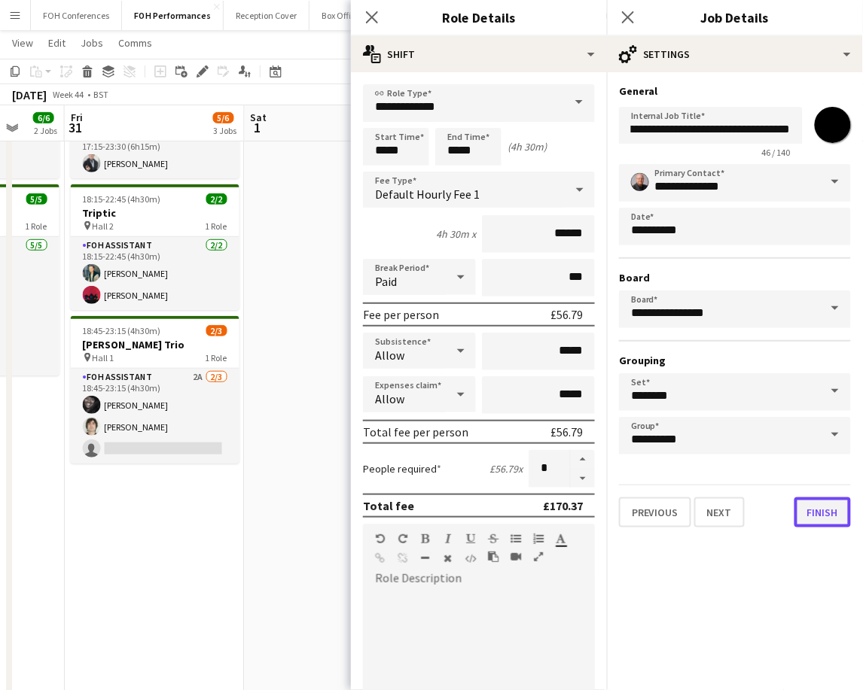
click at [832, 505] on button "Finish" at bounding box center [822, 512] width 56 height 30
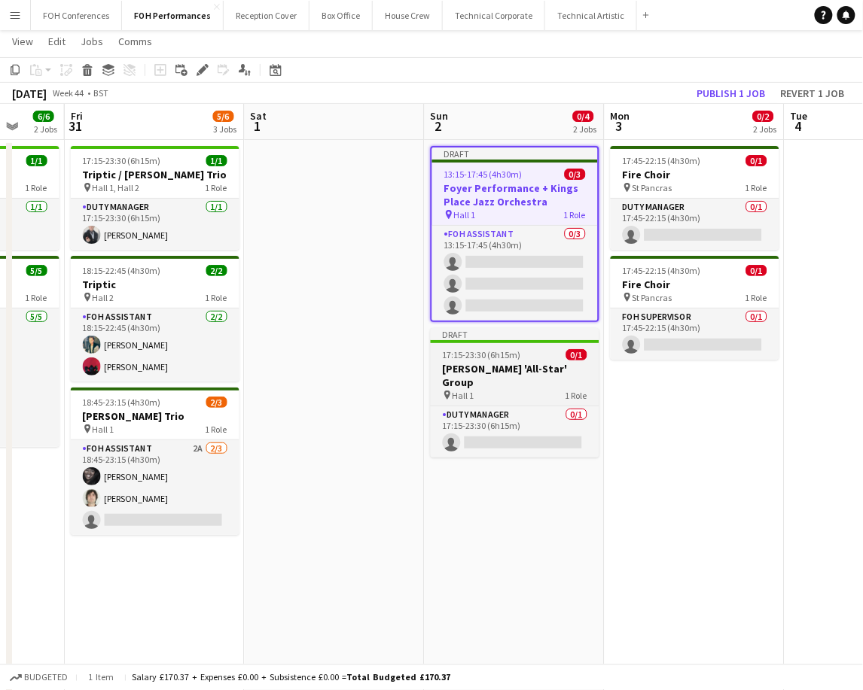
scroll to position [0, 0]
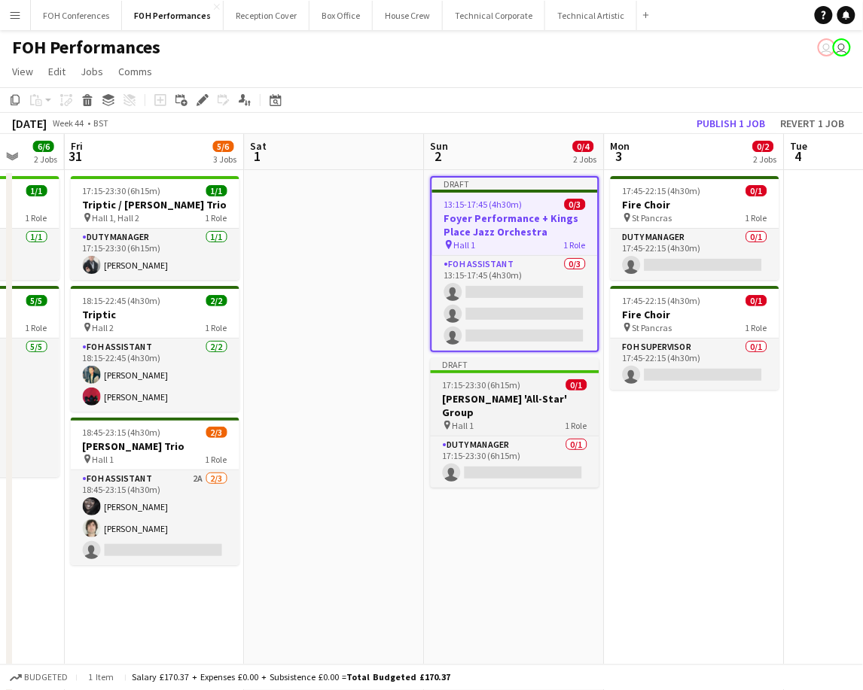
click at [480, 390] on app-job-card "Draft 17:15-23:30 (6h15m) 0/1 [PERSON_NAME] 'All-Star' Group pin Hall 1 1 Role …" at bounding box center [515, 422] width 169 height 129
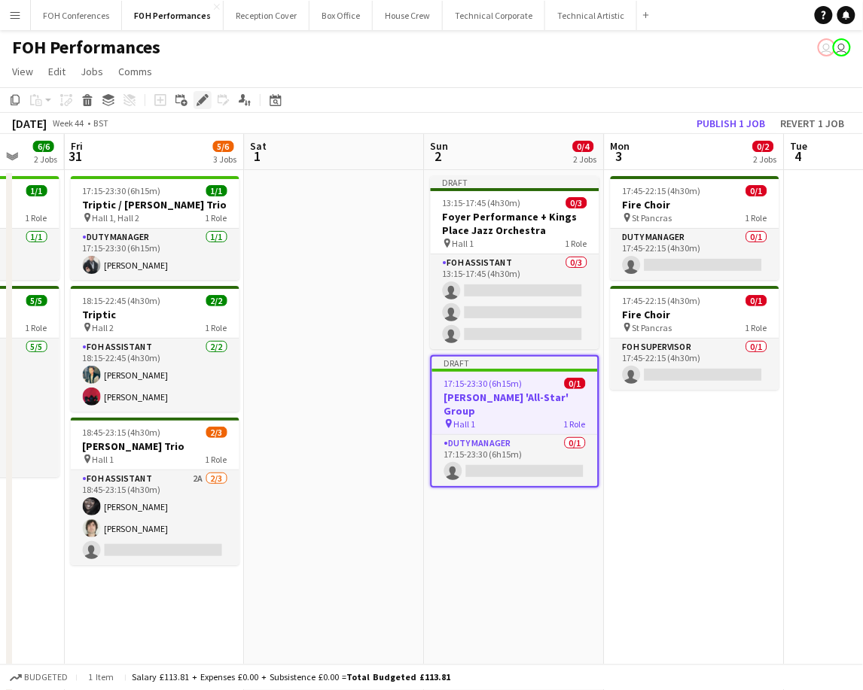
click at [208, 96] on div "Edit" at bounding box center [202, 100] width 18 height 18
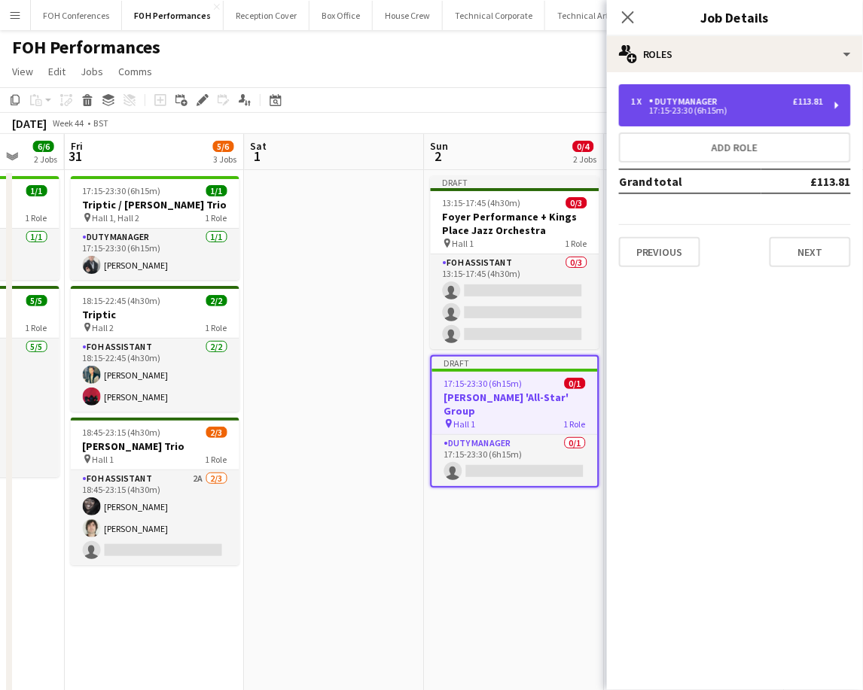
click at [792, 111] on div "17:15-23:30 (6h15m)" at bounding box center [727, 111] width 192 height 8
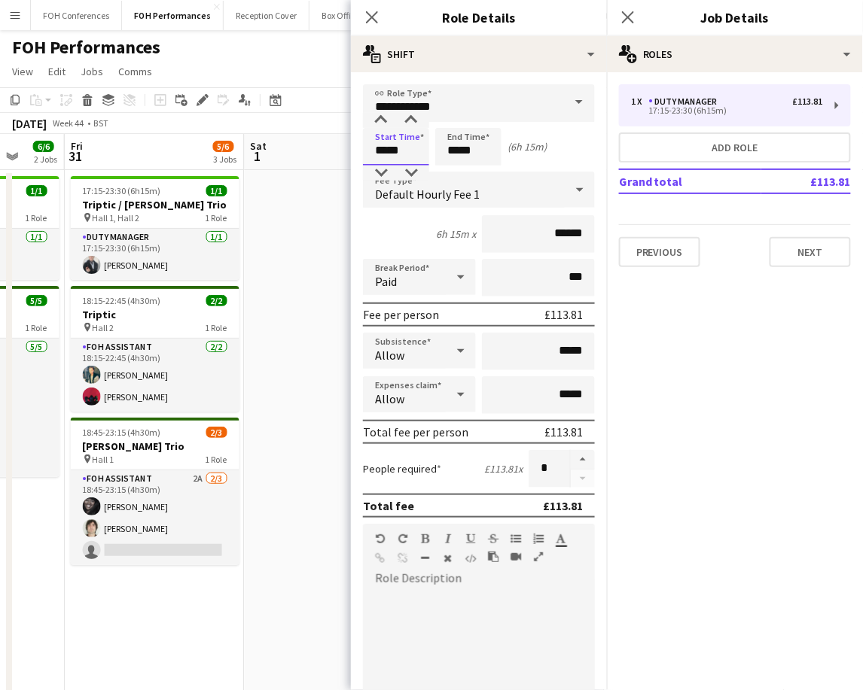
drag, startPoint x: 411, startPoint y: 154, endPoint x: 332, endPoint y: 150, distance: 79.1
click at [332, 150] on body "Menu Boards Boards Boards All jobs Status Workforce Workforce My Workforce Recr…" at bounding box center [431, 541] width 863 height 1082
type input "*****"
drag, startPoint x: 492, startPoint y: 148, endPoint x: 415, endPoint y: 141, distance: 77.8
click at [415, 141] on div "Start Time ***** End Time ***** (11h 15m)" at bounding box center [479, 147] width 232 height 38
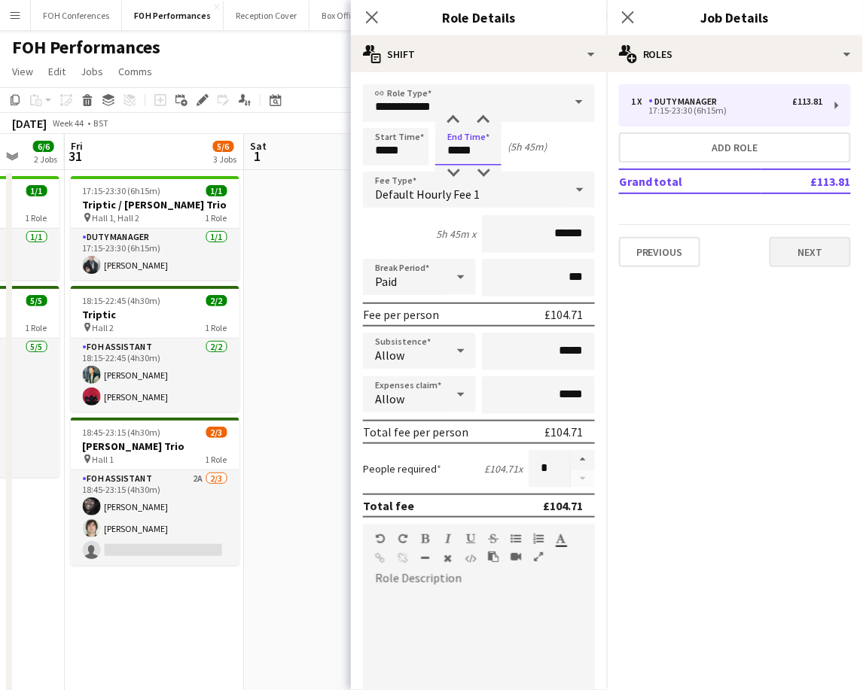
type input "*****"
click at [804, 250] on button "Next" at bounding box center [809, 252] width 81 height 30
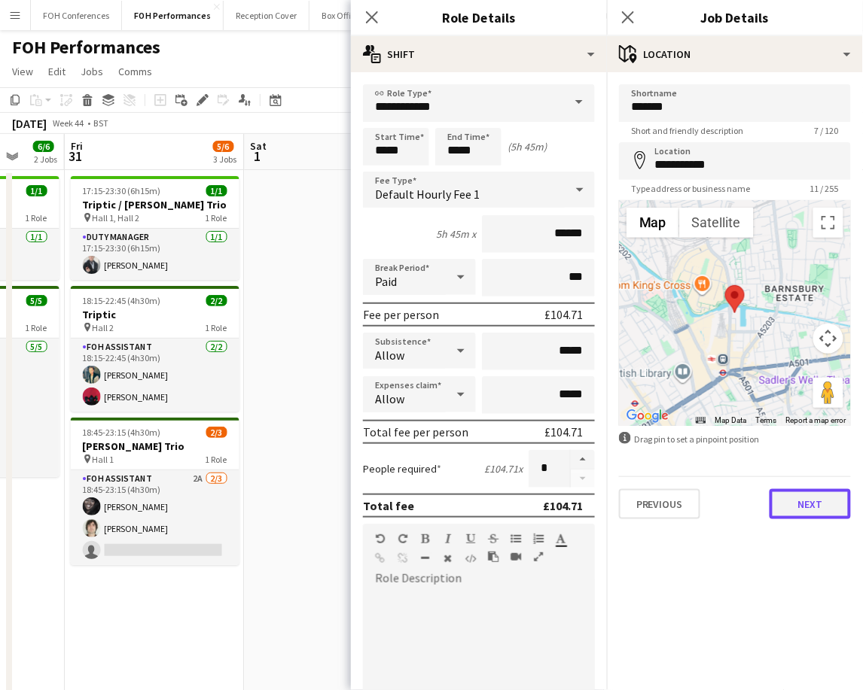
click at [802, 501] on button "Next" at bounding box center [809, 504] width 81 height 30
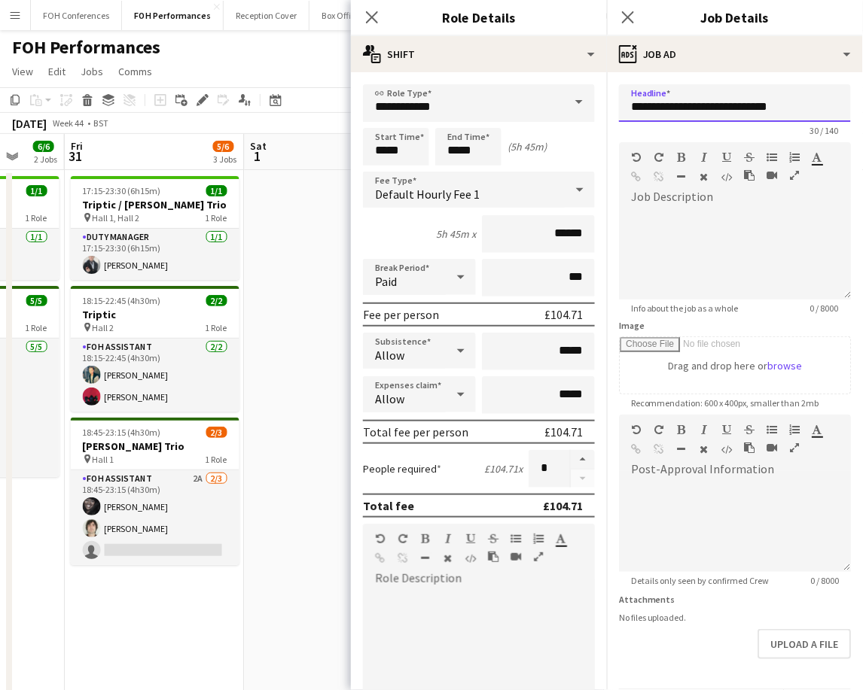
drag, startPoint x: 811, startPoint y: 96, endPoint x: 631, endPoint y: 93, distance: 179.1
click at [631, 93] on input "**********" at bounding box center [735, 103] width 232 height 38
paste input "**********"
drag, startPoint x: 662, startPoint y: 110, endPoint x: 607, endPoint y: 110, distance: 55.7
click at [607, 110] on form "**********" at bounding box center [735, 407] width 256 height 647
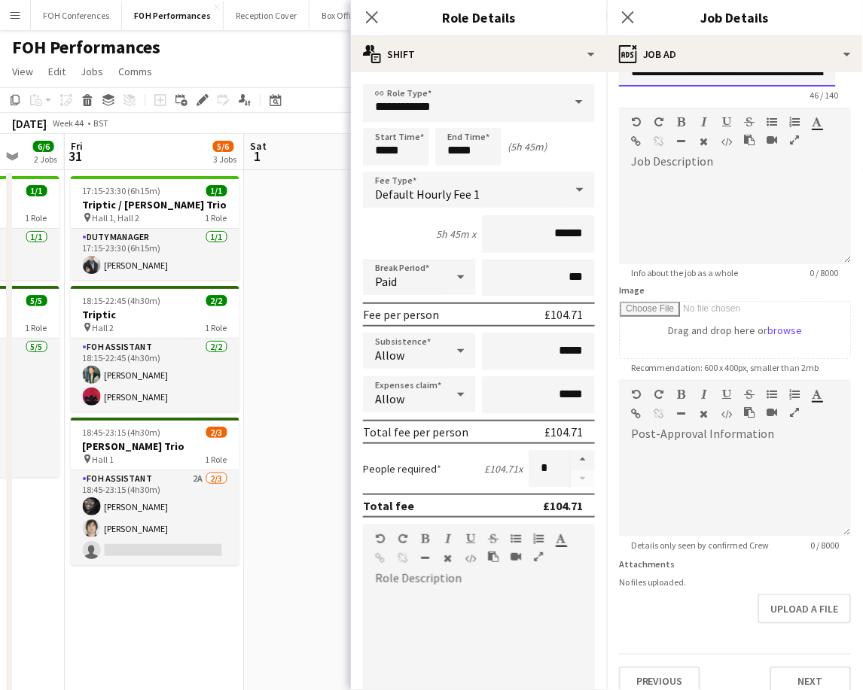
scroll to position [51, 0]
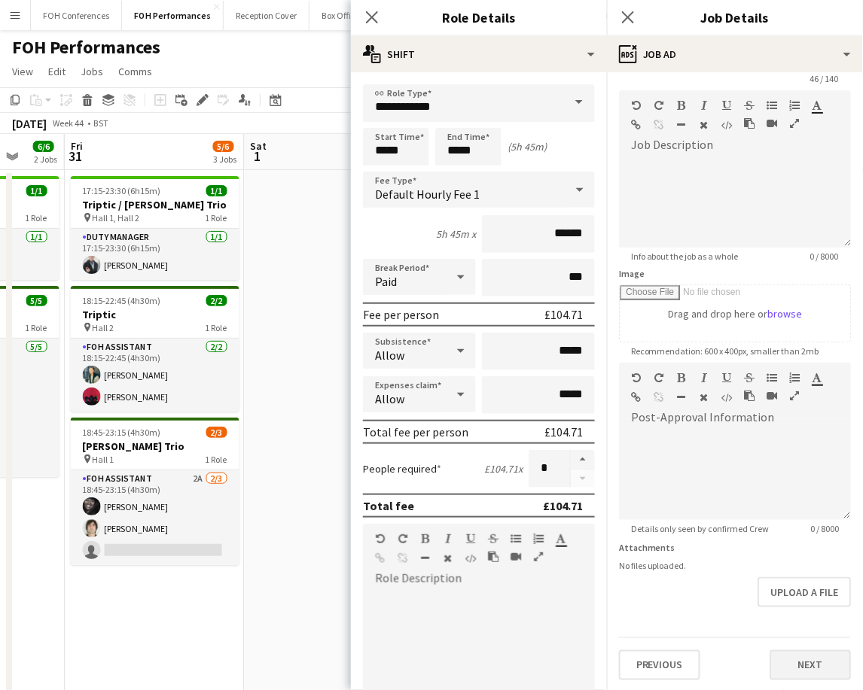
type input "**********"
click at [781, 661] on button "Next" at bounding box center [809, 665] width 81 height 30
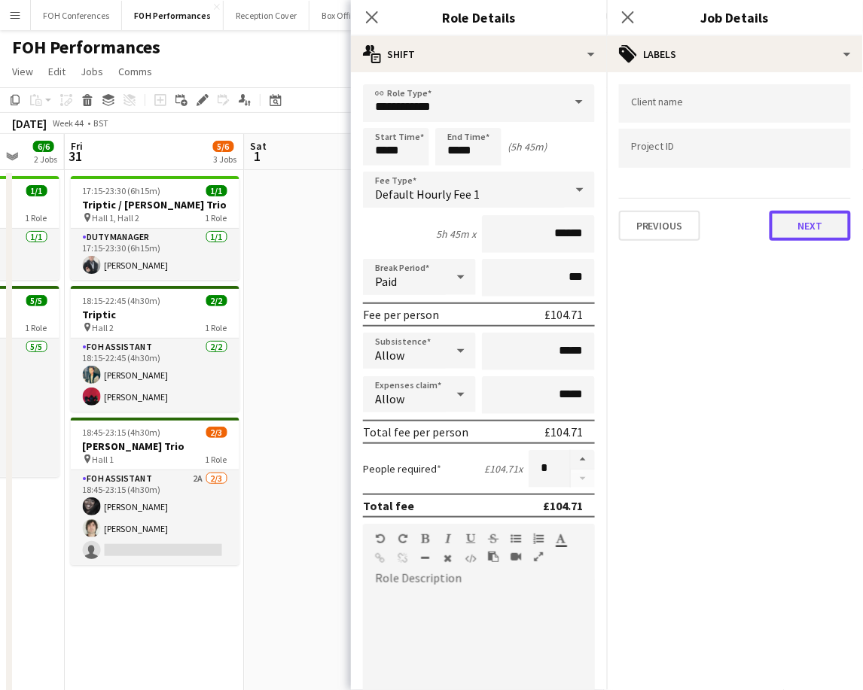
click at [811, 211] on button "Next" at bounding box center [809, 226] width 81 height 30
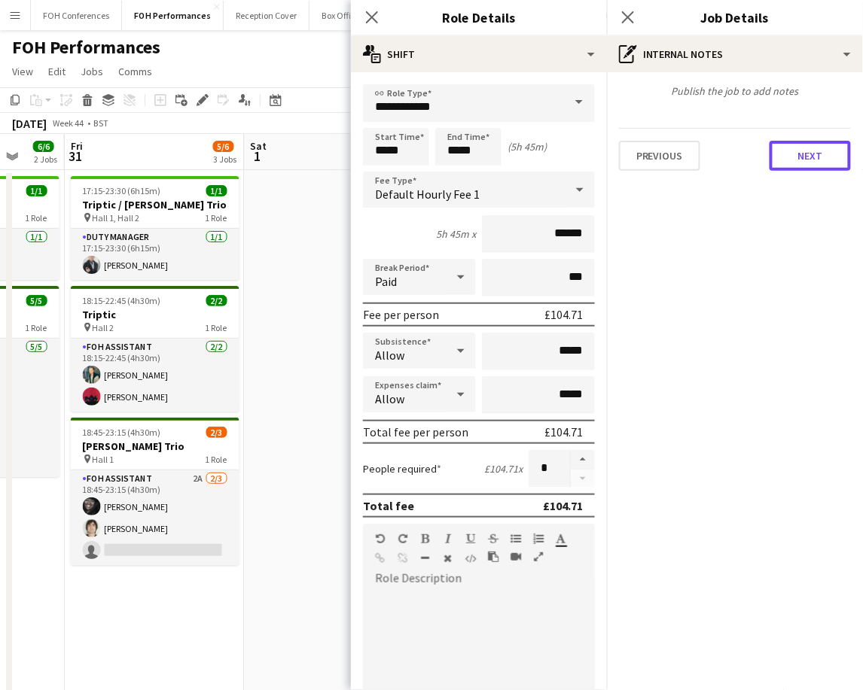
click at [824, 165] on button "Next" at bounding box center [809, 156] width 81 height 30
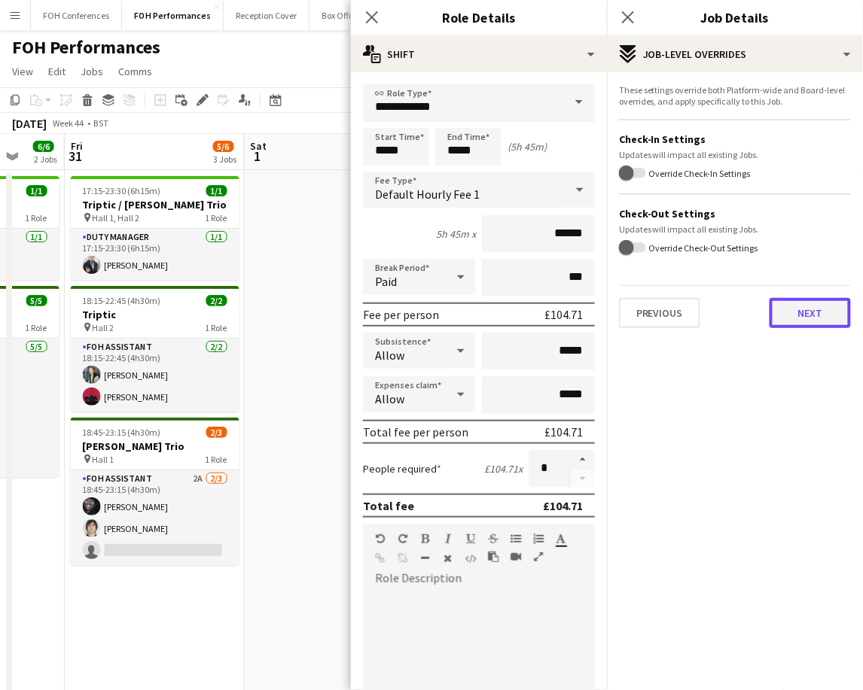
click at [807, 306] on button "Next" at bounding box center [809, 313] width 81 height 30
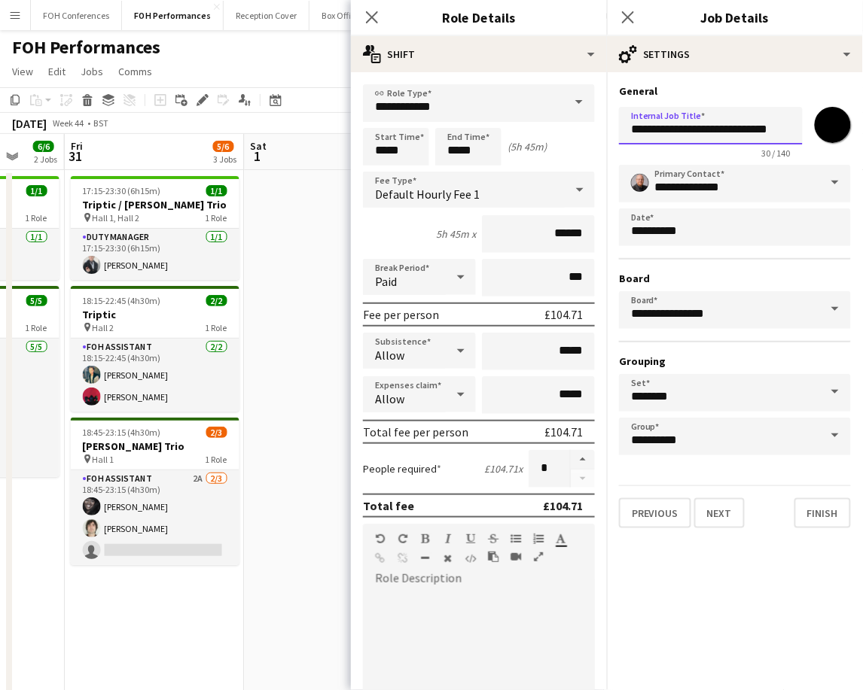
drag, startPoint x: 631, startPoint y: 129, endPoint x: 887, endPoint y: 150, distance: 257.5
click at [863, 150] on html "Menu Boards Boards Boards All jobs Status Workforce Workforce My Workforce Recr…" at bounding box center [431, 541] width 863 height 1082
paste input "**********"
type input "**********"
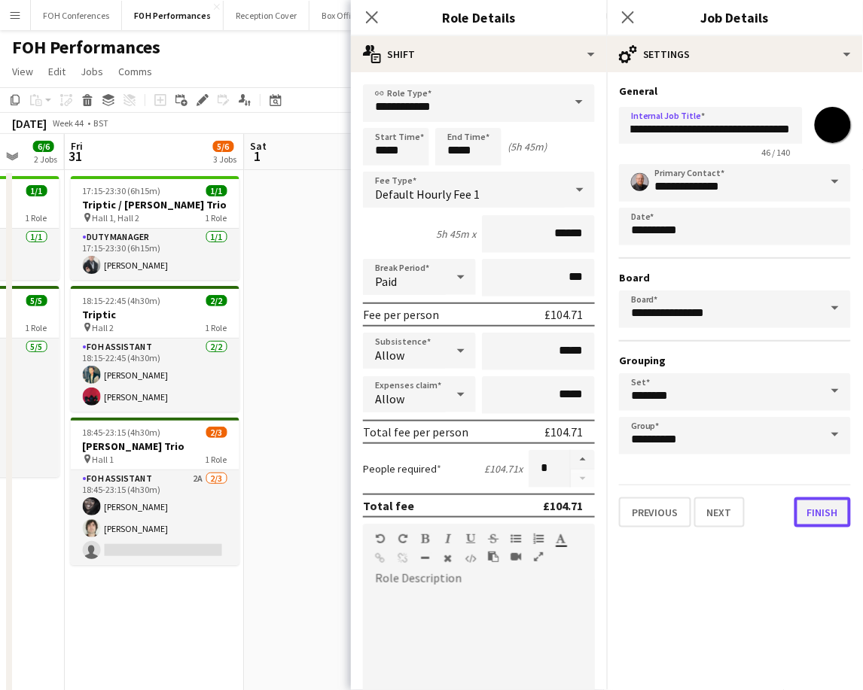
click at [825, 504] on button "Finish" at bounding box center [822, 512] width 56 height 30
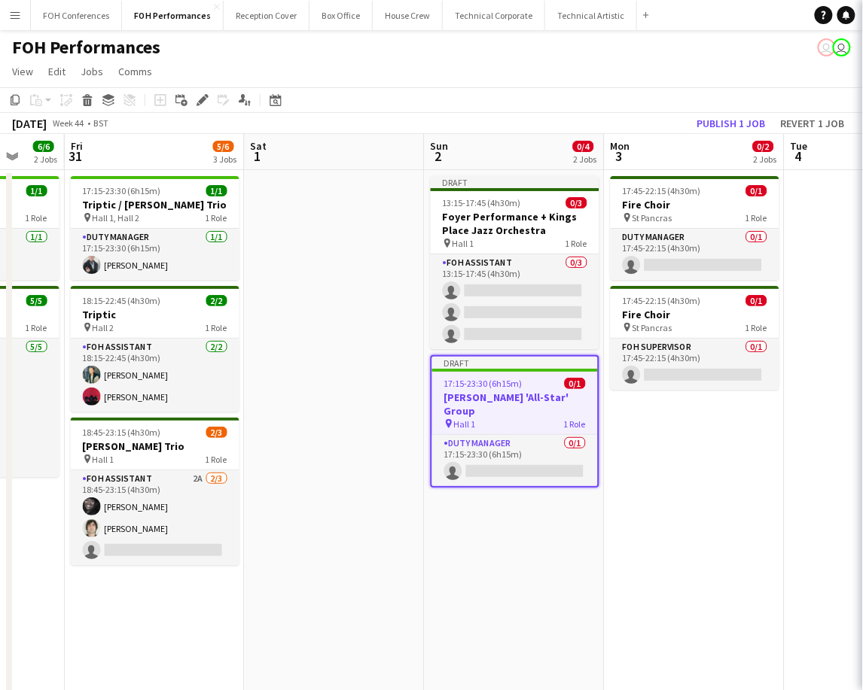
scroll to position [0, 0]
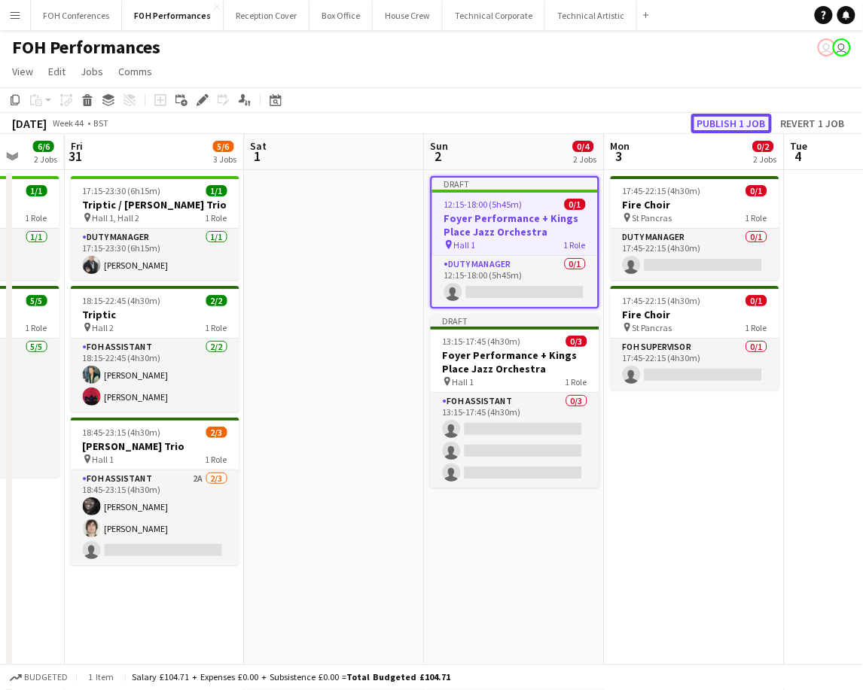
click at [739, 122] on button "Publish 1 job" at bounding box center [731, 124] width 81 height 20
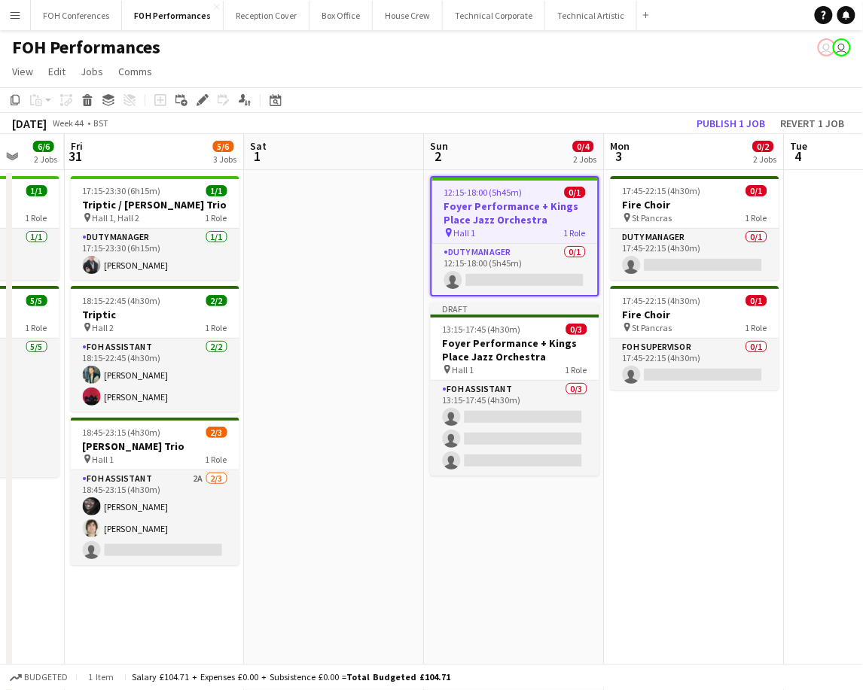
scroll to position [0, 472]
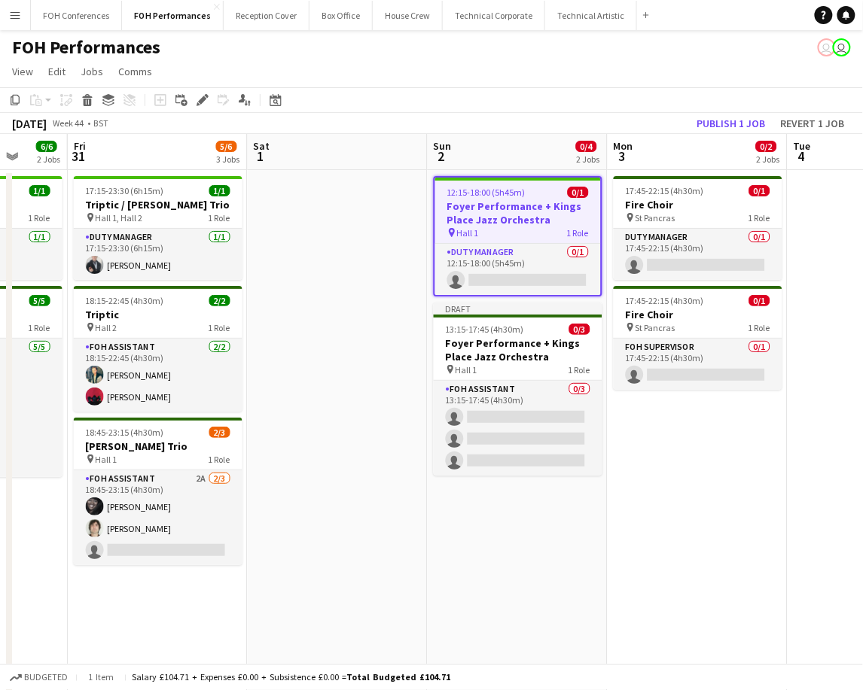
click at [324, 142] on app-board-header-date "Sat 1" at bounding box center [338, 152] width 180 height 36
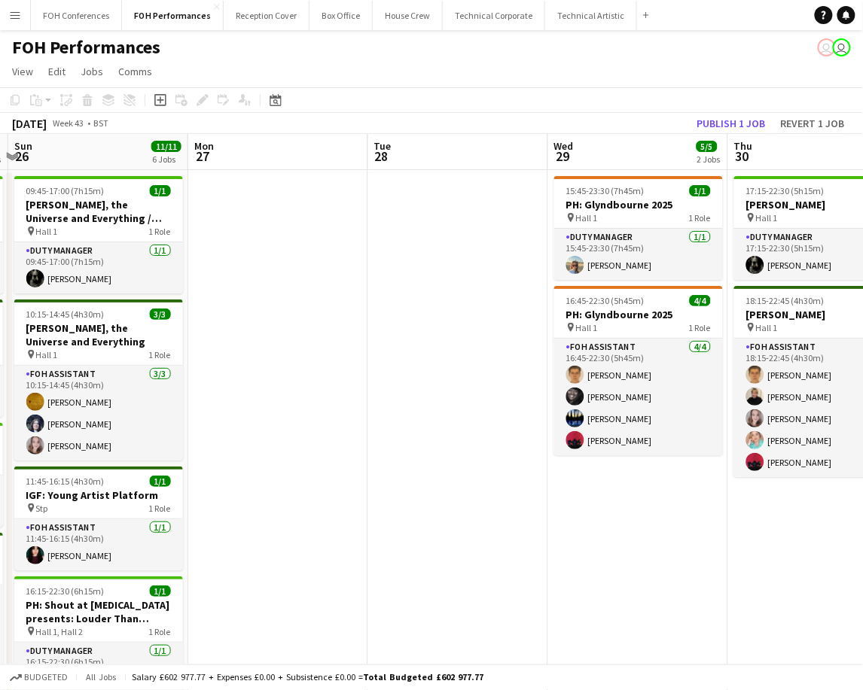
scroll to position [0, 464]
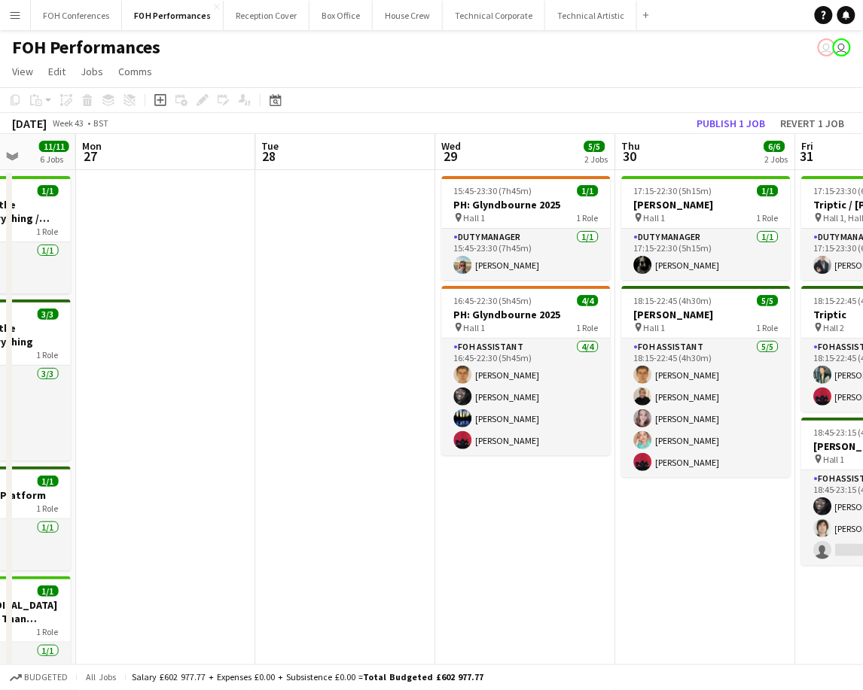
drag, startPoint x: 127, startPoint y: 154, endPoint x: 887, endPoint y: 193, distance: 761.2
click at [863, 193] on html "Menu Boards Boards Boards All jobs Status Workforce Workforce My Workforce Recr…" at bounding box center [431, 541] width 863 height 1082
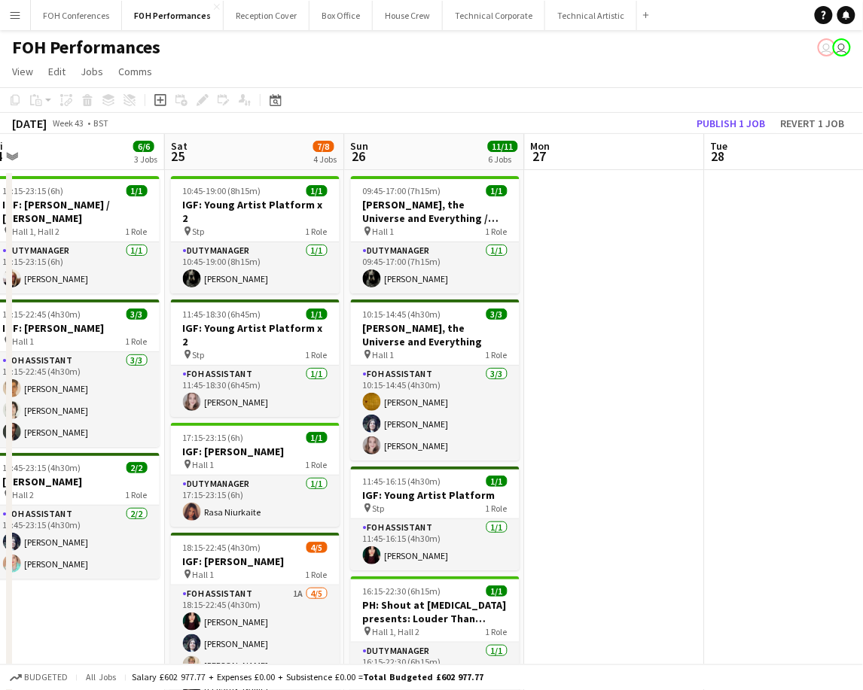
scroll to position [0, 342]
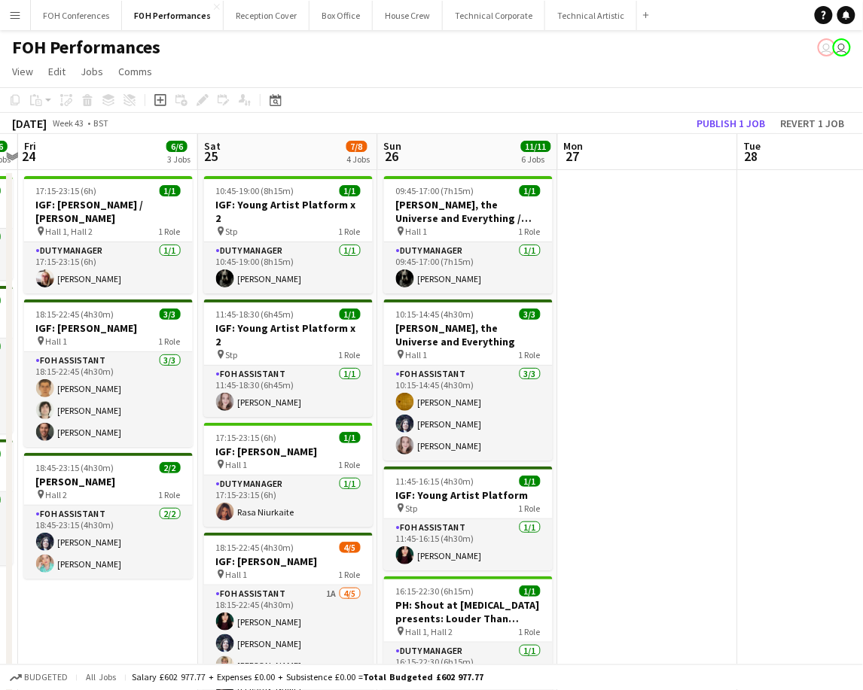
drag, startPoint x: 169, startPoint y: 157, endPoint x: 651, endPoint y: 160, distance: 481.7
click at [651, 160] on app-calendar-viewport "Wed 22 Thu 23 6/6 3 Jobs Fri 24 6/6 3 Jobs Sat 25 7/8 4 Jobs Sun 26 11/11 6 Job…" at bounding box center [431, 595] width 863 height 923
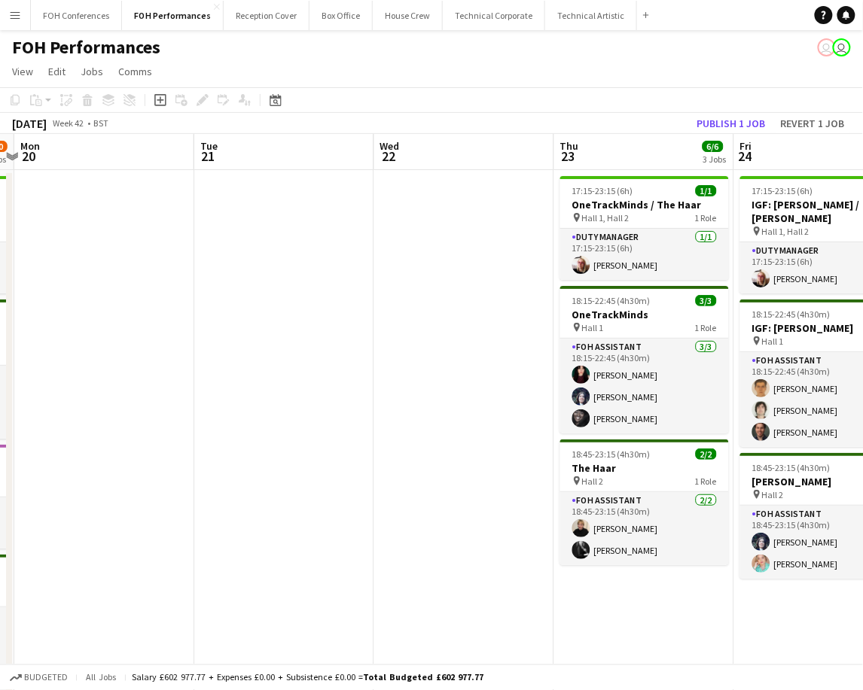
scroll to position [0, 464]
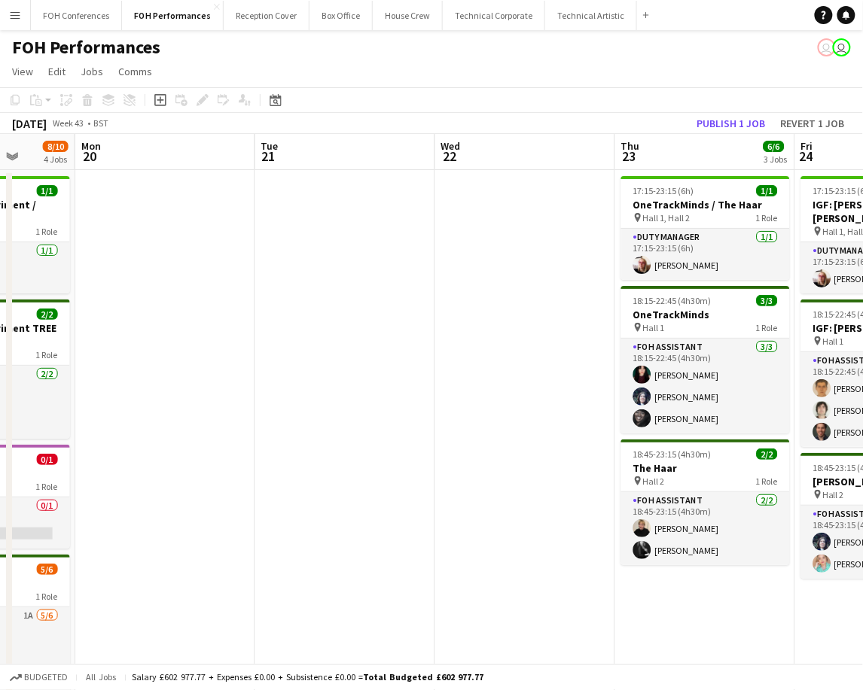
drag, startPoint x: 82, startPoint y: 156, endPoint x: 844, endPoint y: 172, distance: 762.6
click at [863, 176] on html "Menu Boards Boards Boards All jobs Status Workforce Workforce My Workforce Recr…" at bounding box center [431, 541] width 863 height 1082
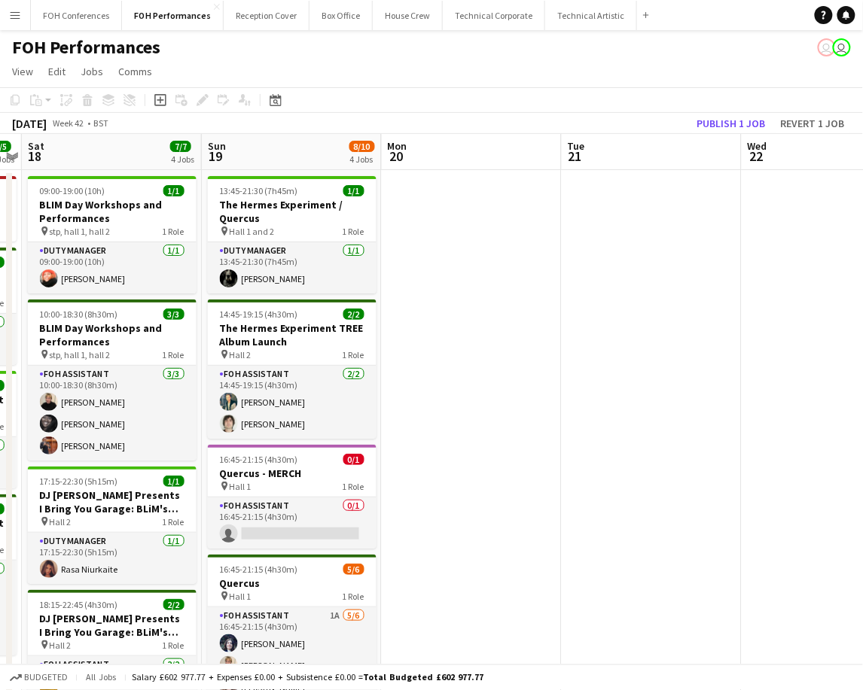
scroll to position [0, 528]
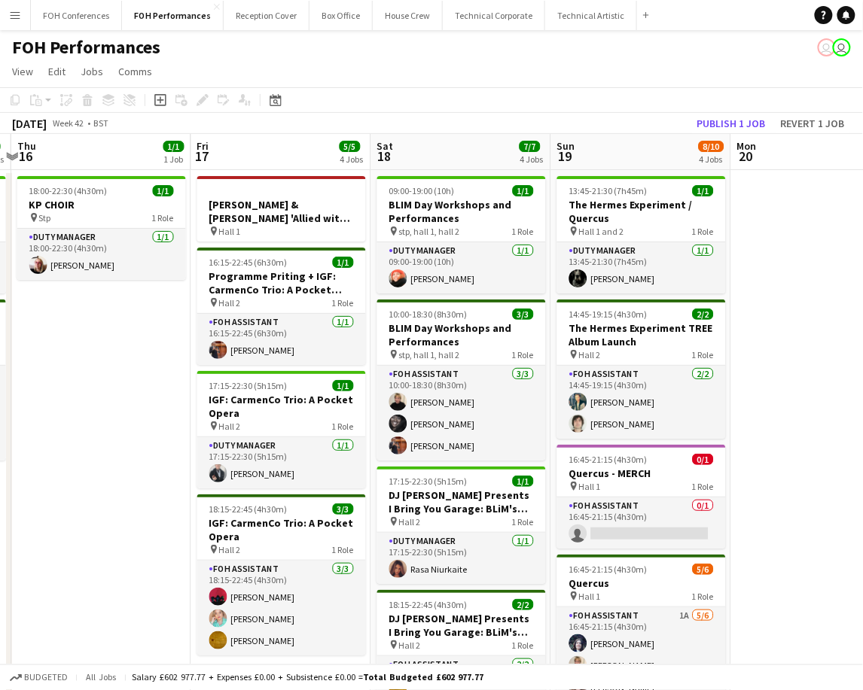
drag, startPoint x: 154, startPoint y: 150, endPoint x: 887, endPoint y: 161, distance: 733.1
click at [863, 161] on html "Menu Boards Boards Boards All jobs Status Workforce Workforce My Workforce Recr…" at bounding box center [431, 541] width 863 height 1082
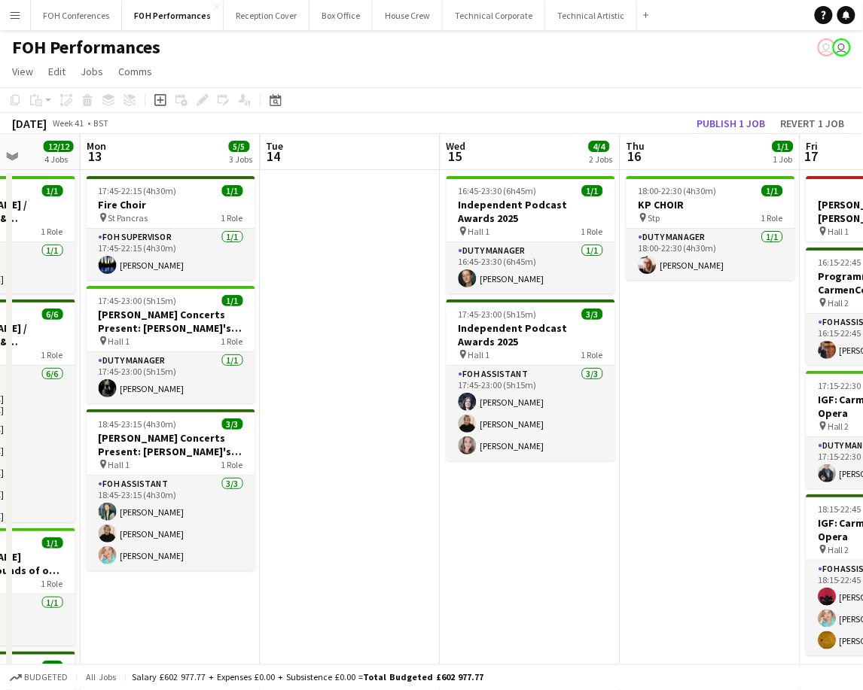
scroll to position [0, 450]
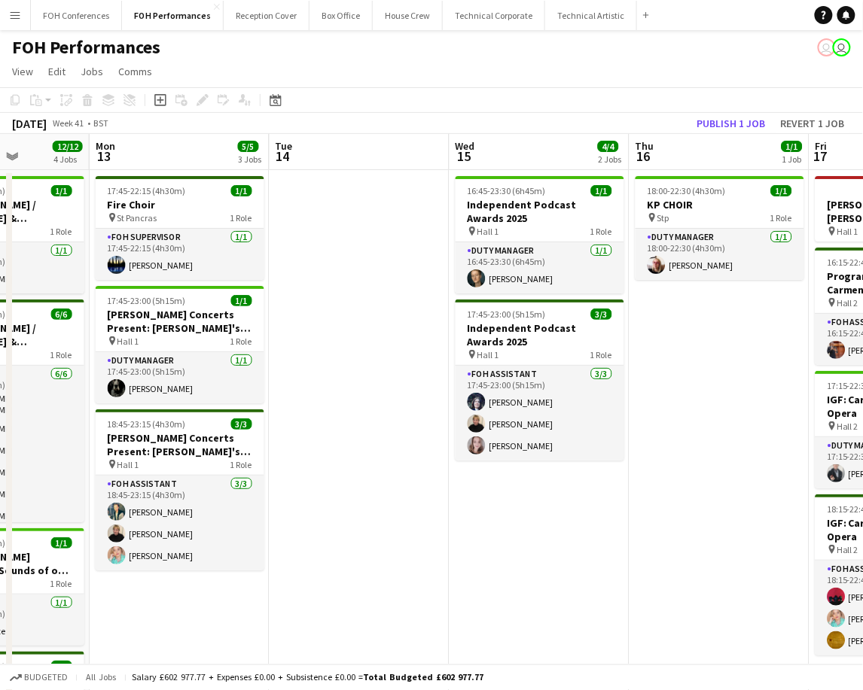
drag, startPoint x: 99, startPoint y: 160, endPoint x: 718, endPoint y: 188, distance: 619.3
click at [718, 188] on app-calendar-viewport "Fri 10 5/7 3 Jobs Sat 11 13/13 4 Jobs Sun 12 12/12 4 Jobs Mon 13 5/5 3 Jobs Tue…" at bounding box center [431, 595] width 863 height 923
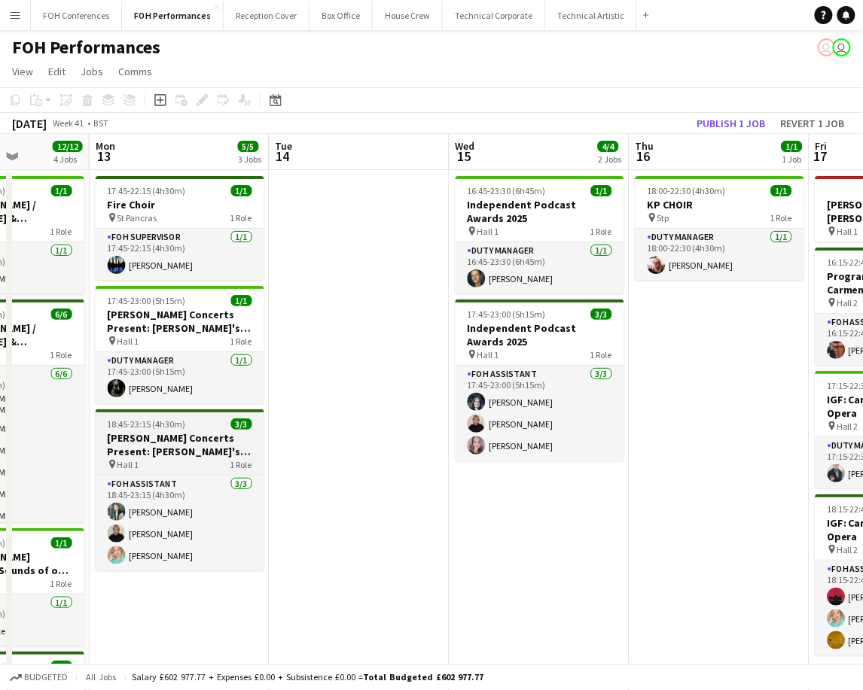
click at [145, 444] on h3 "[PERSON_NAME] Concerts Present: [PERSON_NAME]'s Cabinet" at bounding box center [180, 444] width 169 height 27
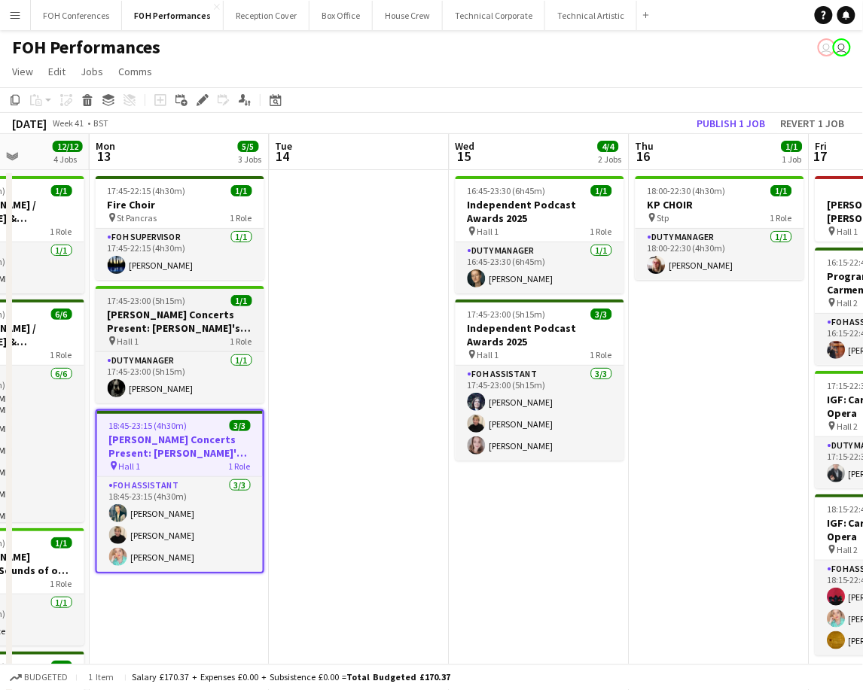
click at [159, 306] on span "17:45-23:00 (5h15m)" at bounding box center [147, 300] width 78 height 11
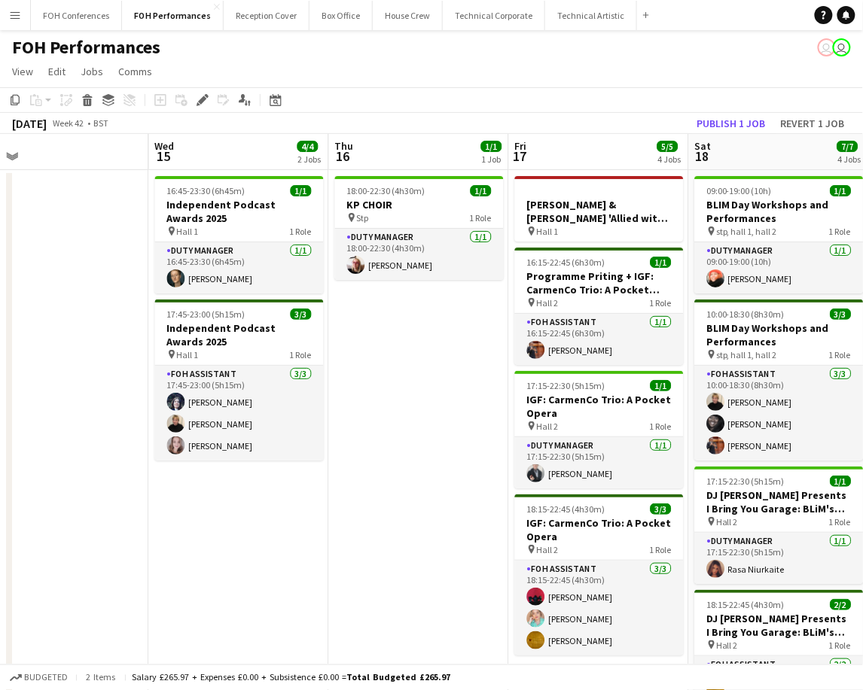
drag, startPoint x: 743, startPoint y: 164, endPoint x: 54, endPoint y: 170, distance: 688.7
click at [54, 170] on app-calendar-viewport "Sat 11 13/13 4 Jobs Sun 12 12/12 4 Jobs Mon 13 5/5 3 Jobs Tue 14 Wed 15 4/4 2 J…" at bounding box center [431, 595] width 863 height 923
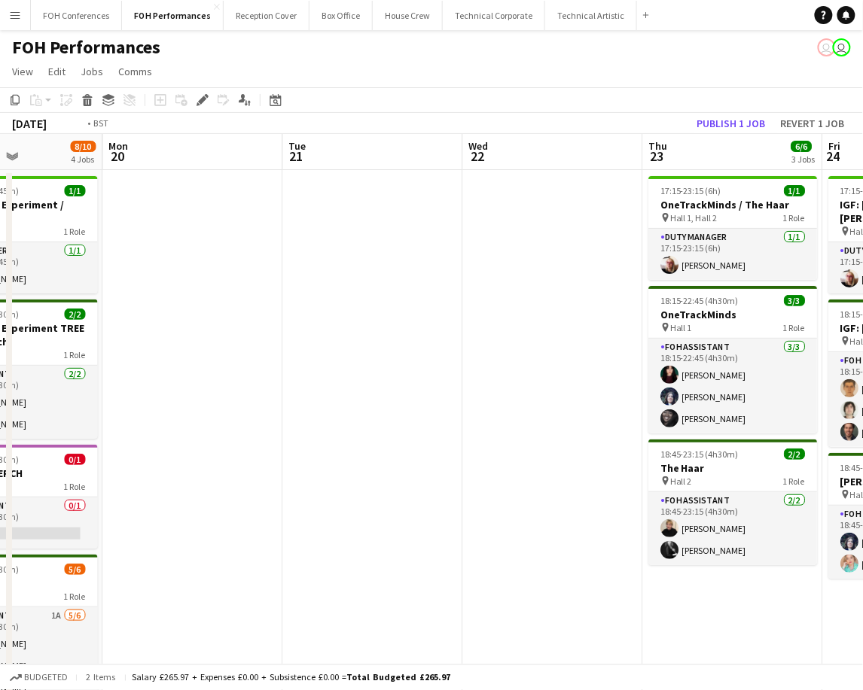
scroll to position [0, 479]
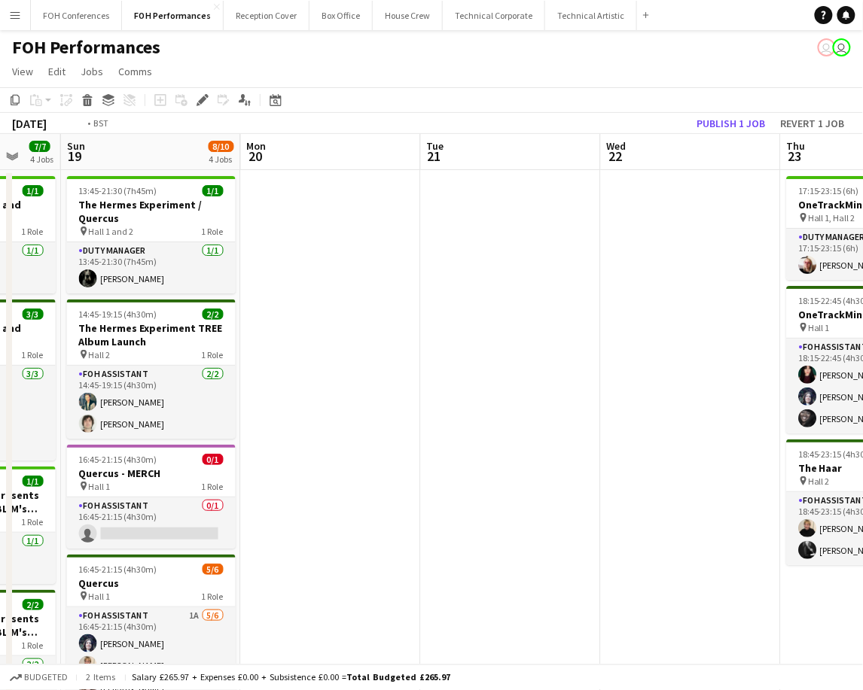
drag, startPoint x: 815, startPoint y: 166, endPoint x: -240, endPoint y: 169, distance: 1055.2
click at [0, 169] on html "Menu Boards Boards Boards All jobs Status Workforce Workforce My Workforce Recr…" at bounding box center [431, 541] width 863 height 1082
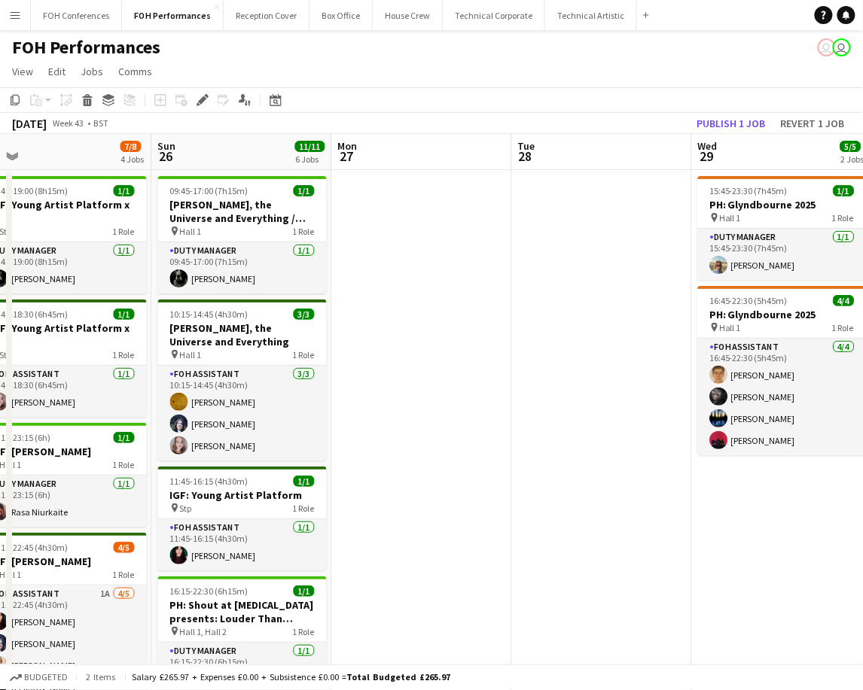
drag, startPoint x: 828, startPoint y: 153, endPoint x: 229, endPoint y: 163, distance: 599.2
click at [0, 170] on html "Menu Boards Boards Boards All jobs Status Workforce Workforce My Workforce Recr…" at bounding box center [431, 541] width 863 height 1082
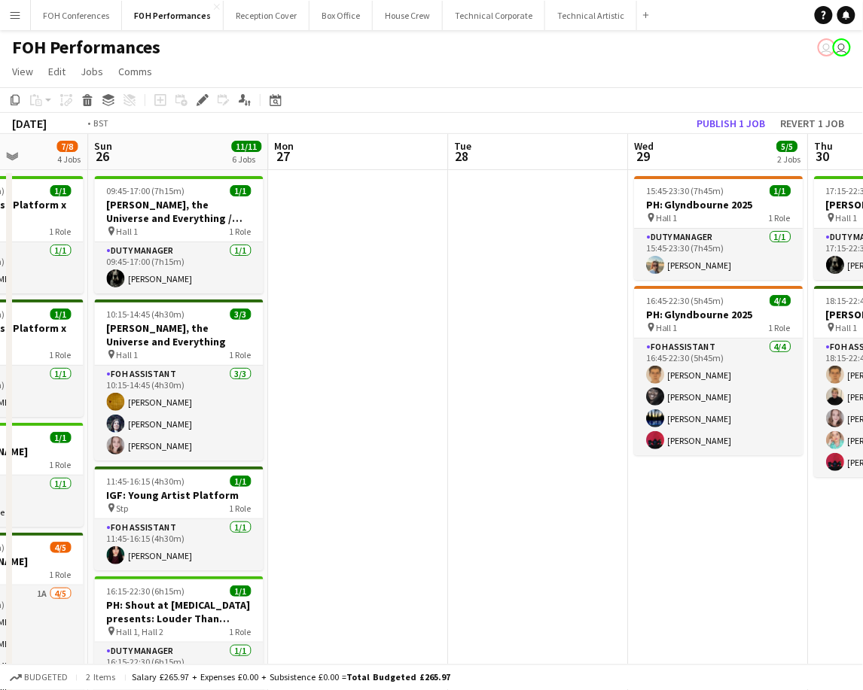
scroll to position [0, 538]
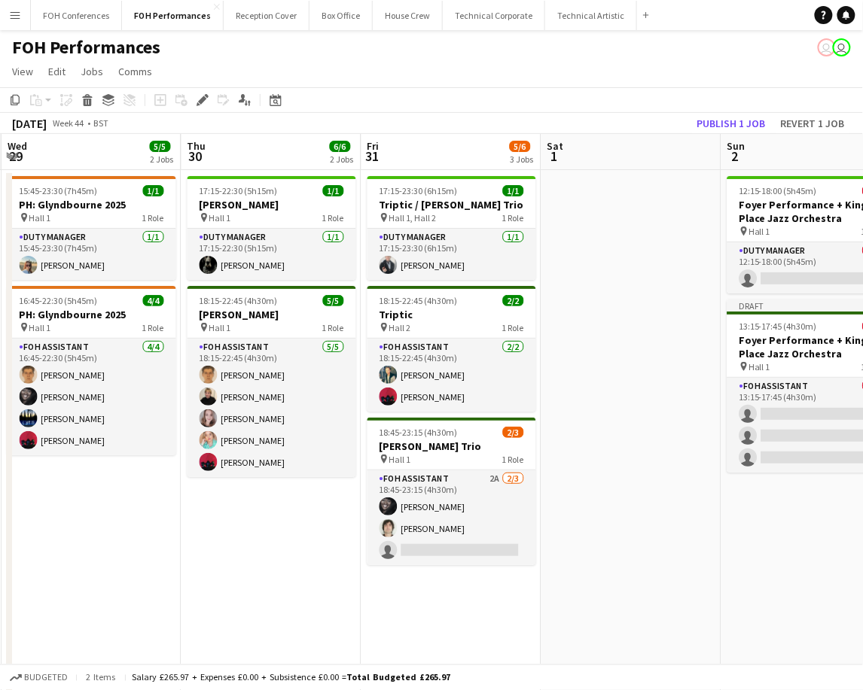
drag, startPoint x: 761, startPoint y: 163, endPoint x: -110, endPoint y: 209, distance: 872.0
click at [0, 209] on html "Menu Boards Boards Boards All jobs Status Workforce Workforce My Workforce Recr…" at bounding box center [431, 541] width 863 height 1082
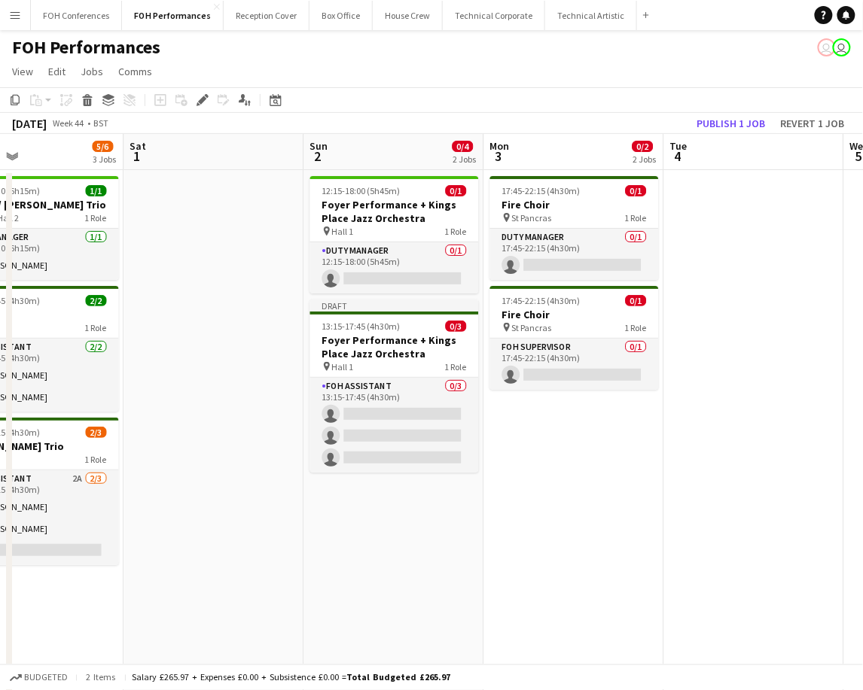
scroll to position [0, 618]
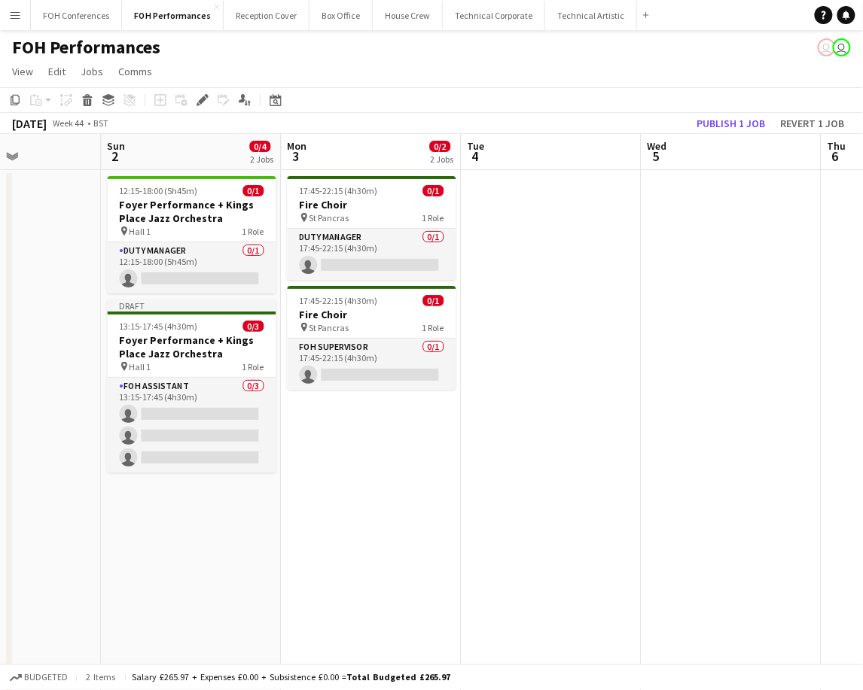
drag, startPoint x: 786, startPoint y: 157, endPoint x: 166, endPoint y: 162, distance: 619.4
click at [166, 162] on app-calendar-viewport "Wed 29 5/5 2 Jobs Thu 30 6/6 2 Jobs Fri 31 5/6 3 Jobs Sat 1 Sun 2 0/4 2 Jobs Mo…" at bounding box center [431, 595] width 863 height 923
click at [357, 434] on app-date-cell "17:45-22:15 (4h30m) 0/1 Fire Choir pin St Pancras 1 Role Duty Manager 0/1 17:45…" at bounding box center [371, 613] width 180 height 887
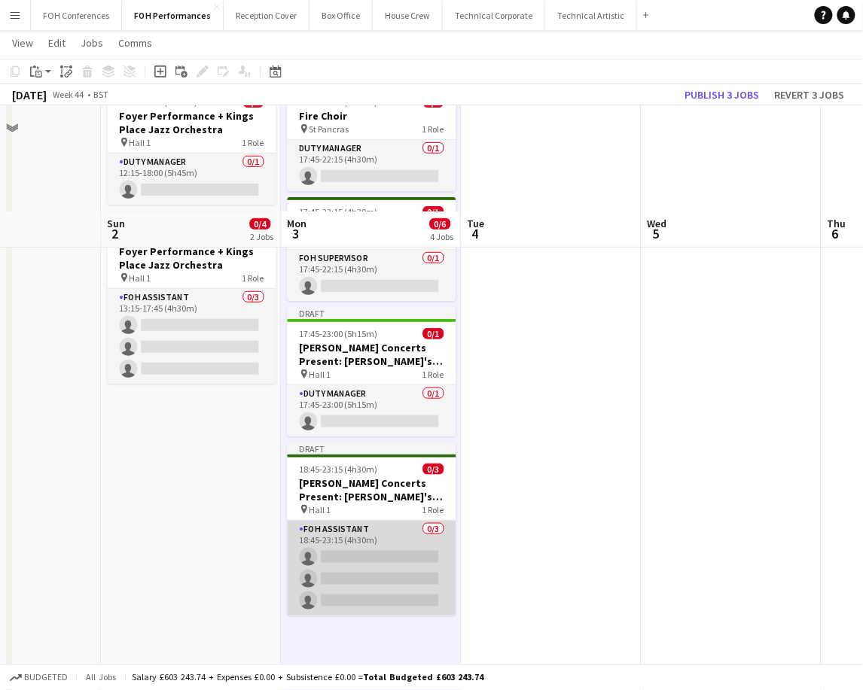
scroll to position [200, 0]
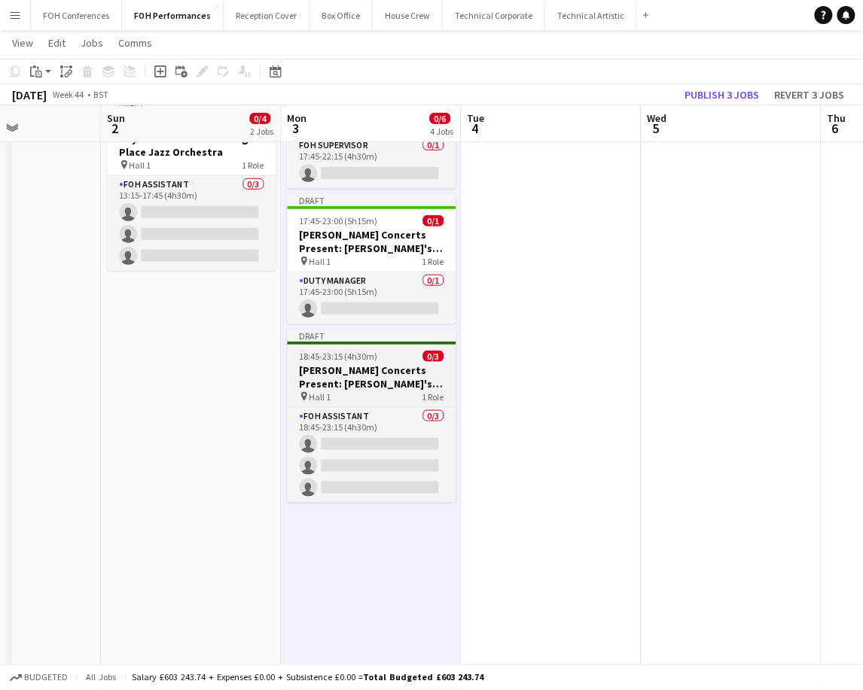
click at [354, 367] on h3 "[PERSON_NAME] Concerts Present: [PERSON_NAME]'s Cabinet" at bounding box center [372, 377] width 169 height 27
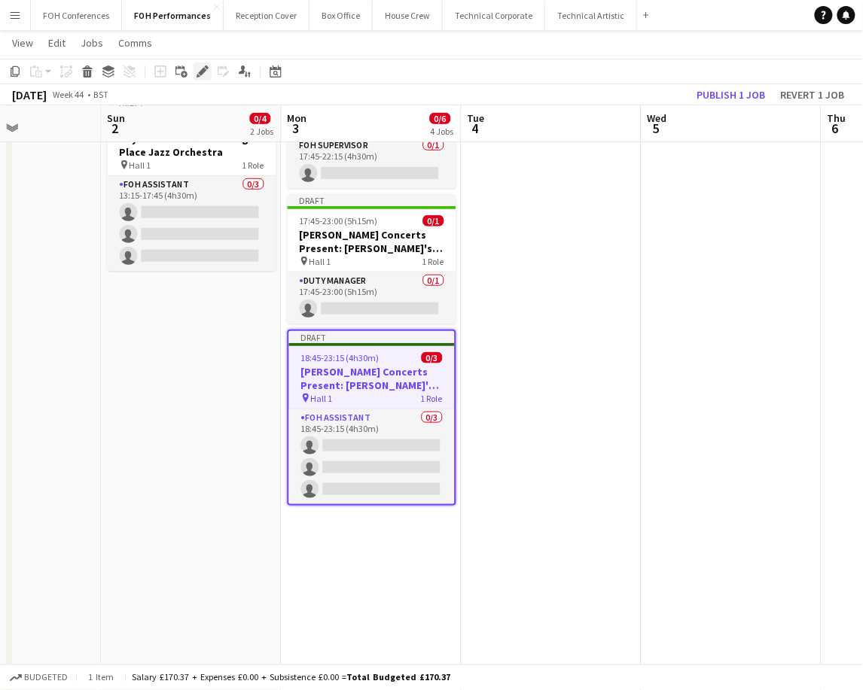
click at [201, 69] on icon at bounding box center [202, 72] width 8 height 8
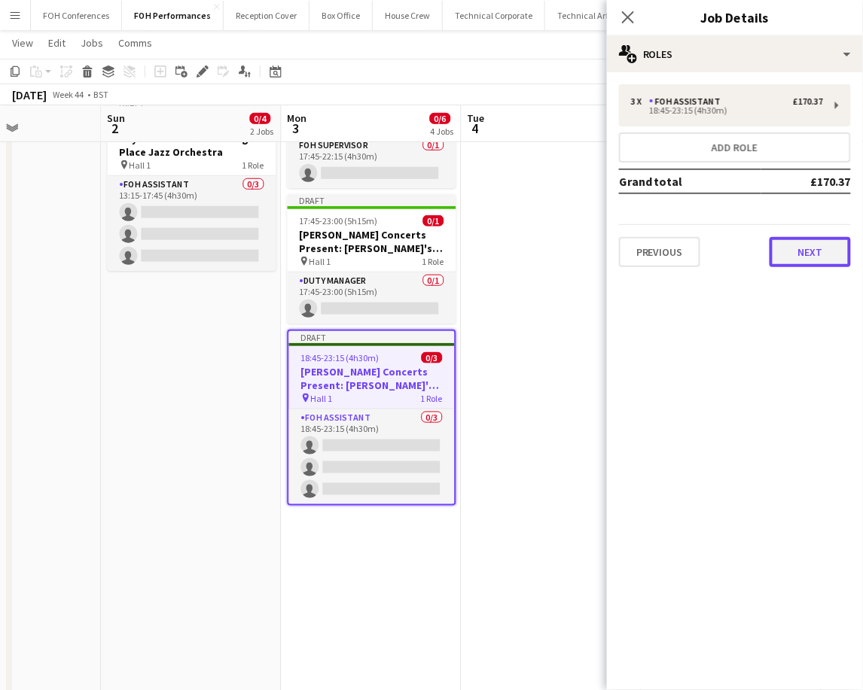
click at [811, 258] on button "Next" at bounding box center [809, 252] width 81 height 30
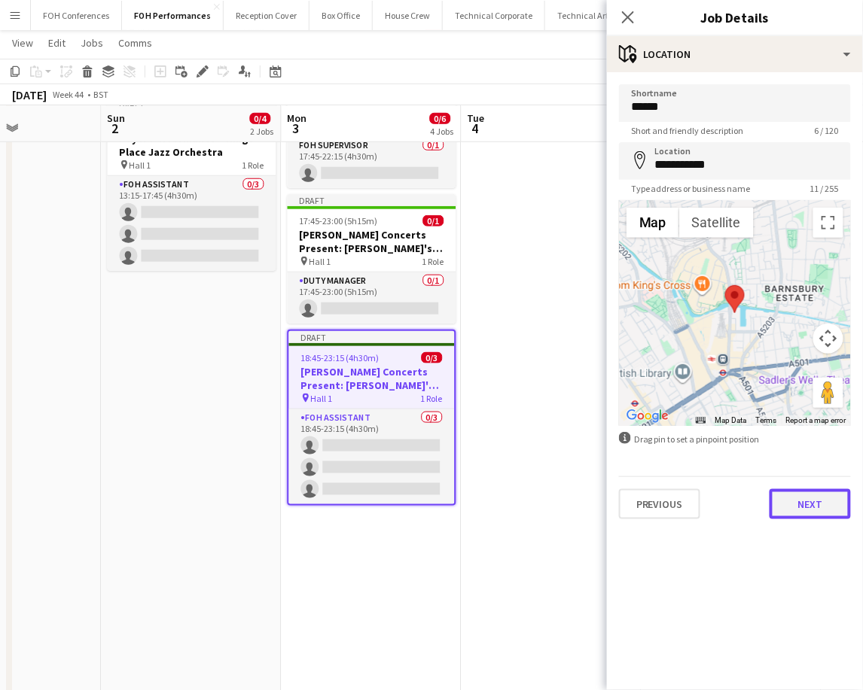
click at [814, 507] on button "Next" at bounding box center [809, 504] width 81 height 30
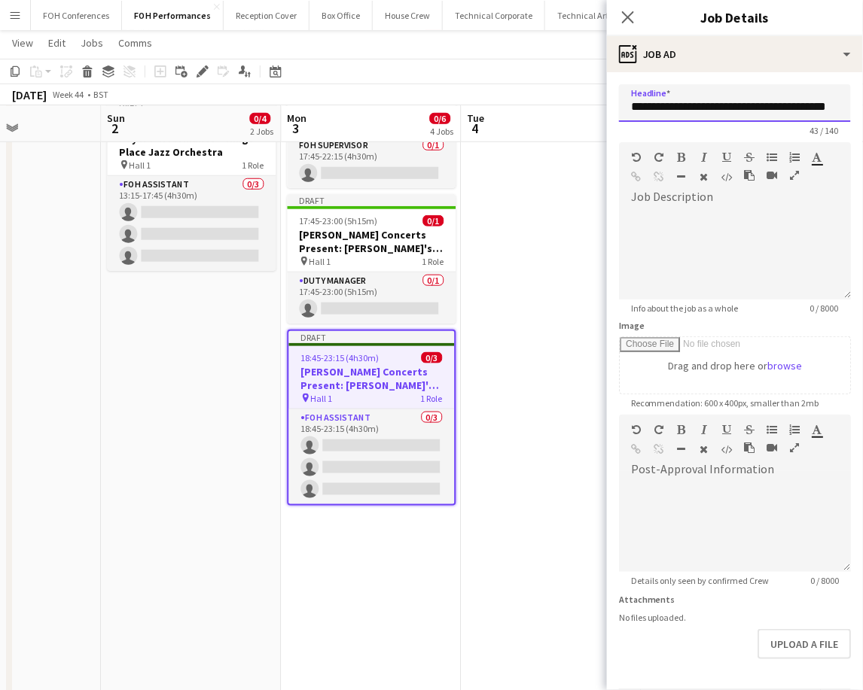
scroll to position [0, 29]
drag, startPoint x: 771, startPoint y: 107, endPoint x: 887, endPoint y: 117, distance: 117.1
click at [863, 117] on html "Menu Boards Boards Boards All jobs Status Workforce Workforce My Workforce Recr…" at bounding box center [431, 340] width 863 height 1081
paste input "*"
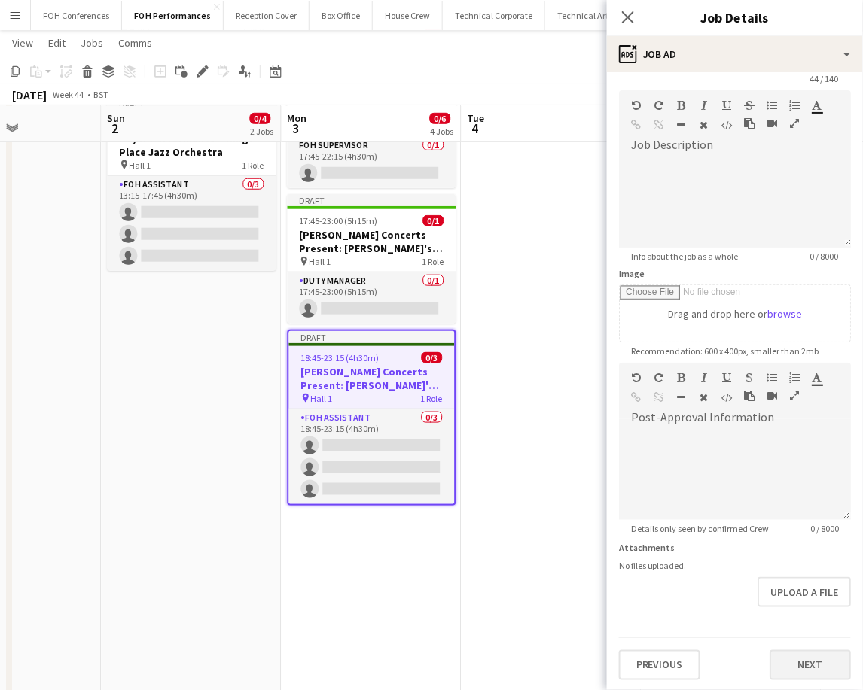
type input "**********"
click at [807, 668] on button "Next" at bounding box center [809, 665] width 81 height 30
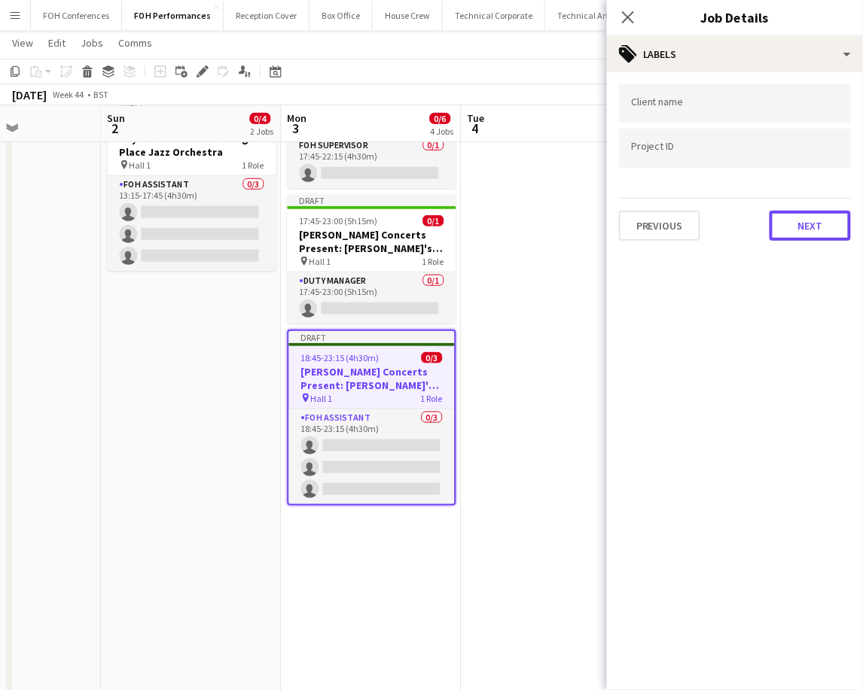
click at [815, 218] on button "Next" at bounding box center [809, 226] width 81 height 30
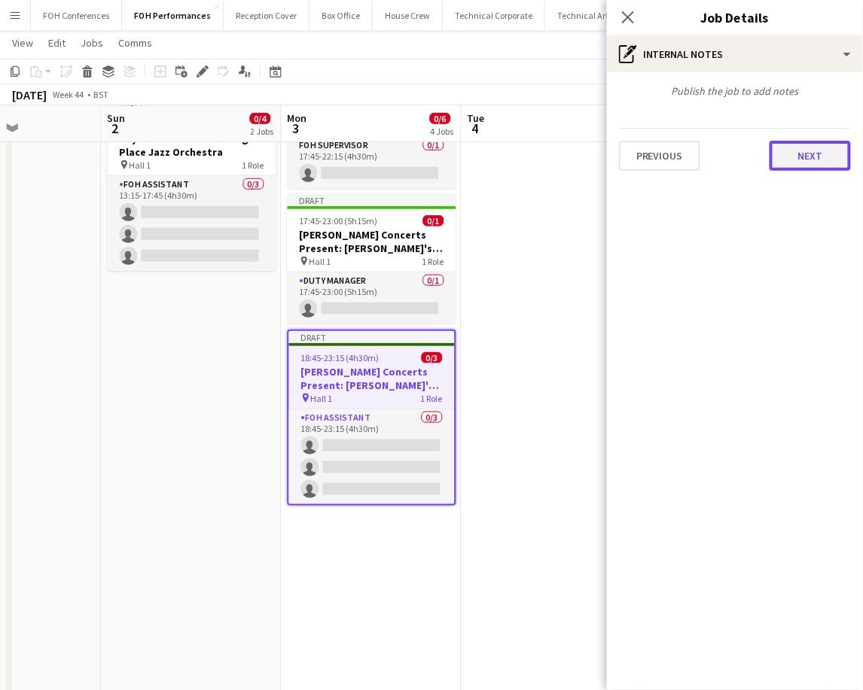
click at [802, 156] on button "Next" at bounding box center [809, 156] width 81 height 30
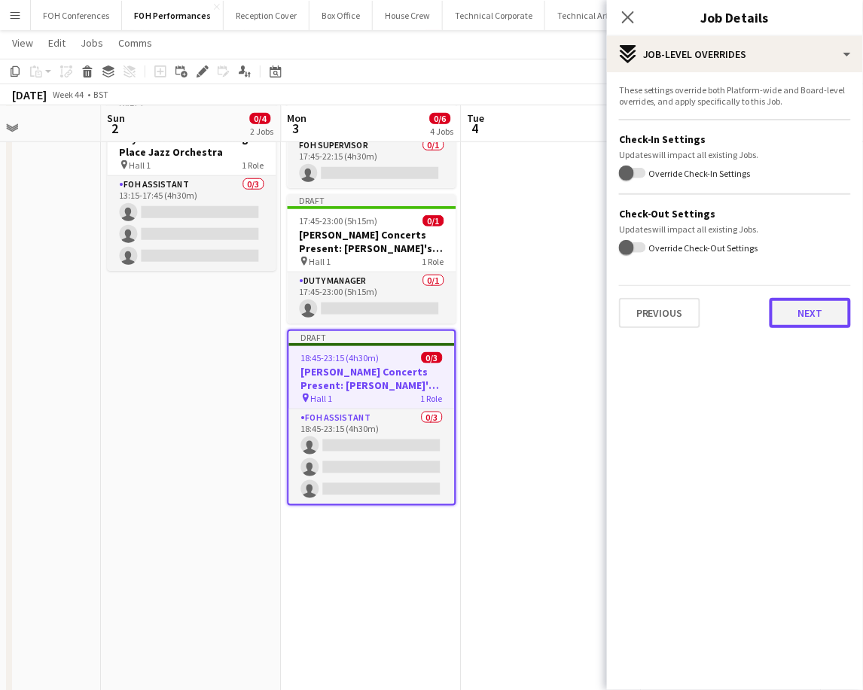
click at [808, 316] on button "Next" at bounding box center [809, 313] width 81 height 30
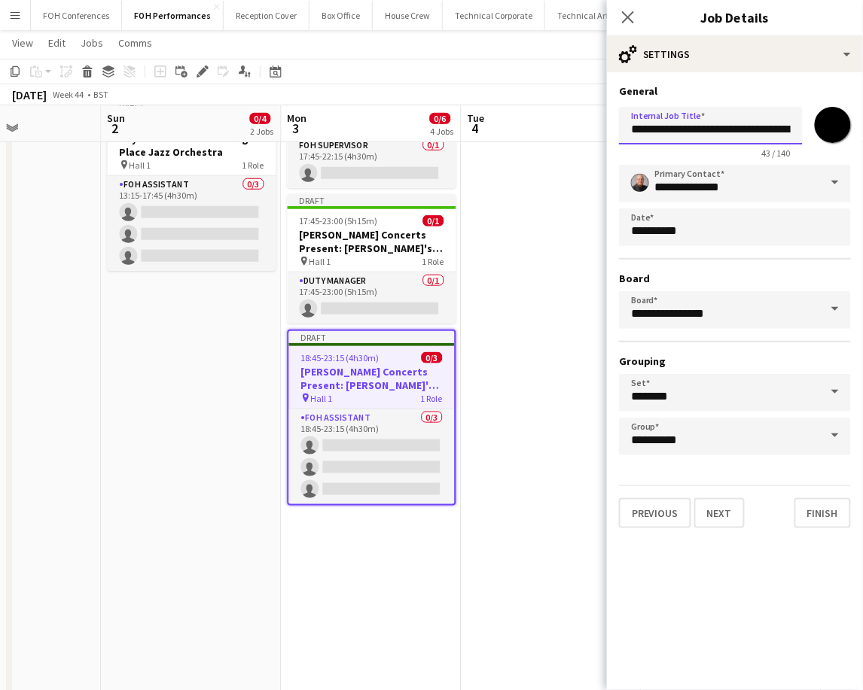
scroll to position [0, 62]
drag, startPoint x: 769, startPoint y: 128, endPoint x: 887, endPoint y: 151, distance: 120.3
click at [863, 151] on html "Menu Boards Boards Boards All jobs Status Workforce Workforce My Workforce Recr…" at bounding box center [431, 340] width 863 height 1081
paste input "*"
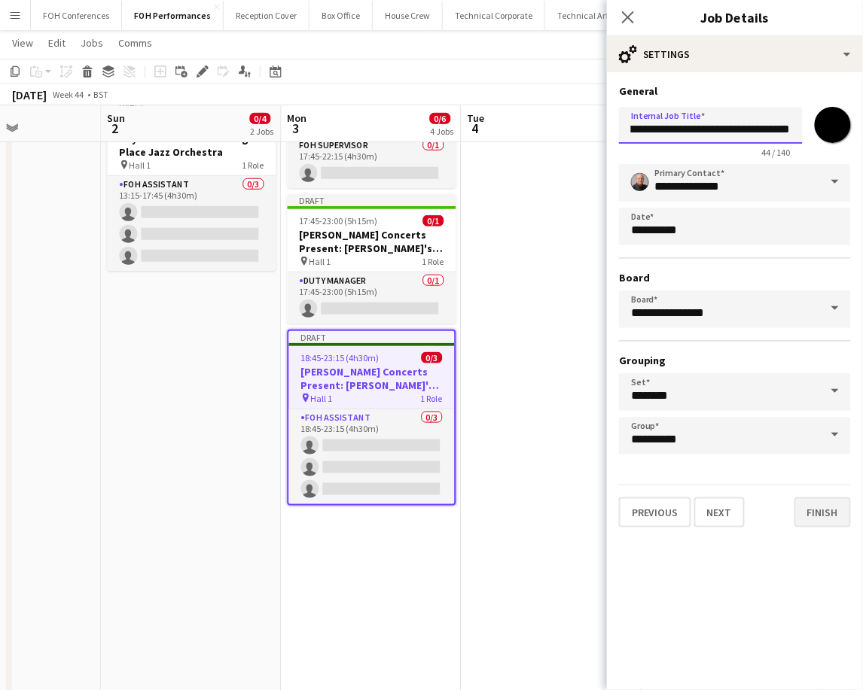
type input "**********"
click at [839, 505] on button "Finish" at bounding box center [822, 512] width 56 height 30
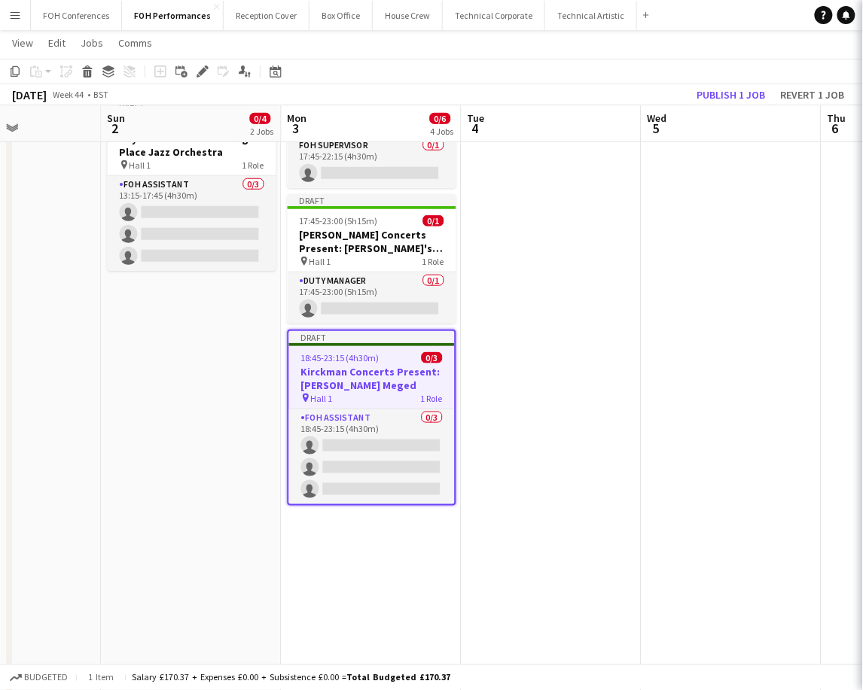
scroll to position [0, 0]
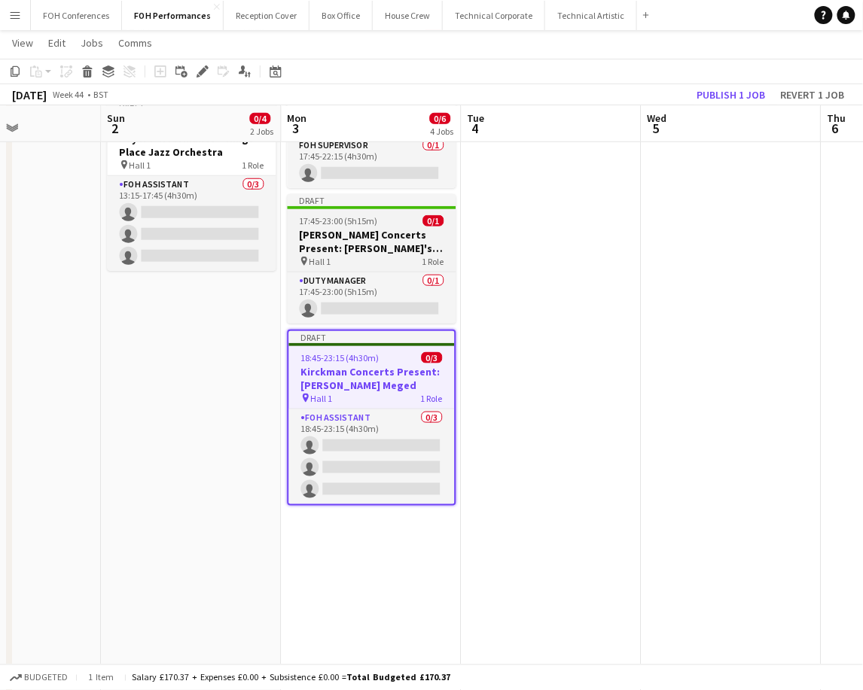
click at [378, 233] on h3 "[PERSON_NAME] Concerts Present: [PERSON_NAME]'s Cabinet" at bounding box center [372, 241] width 169 height 27
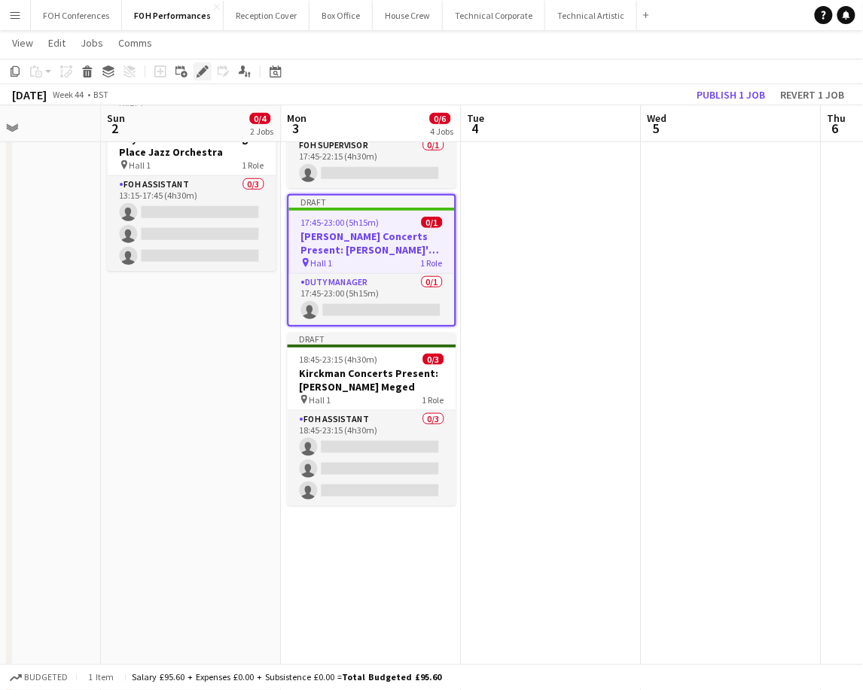
click at [205, 68] on icon at bounding box center [207, 67] width 4 height 4
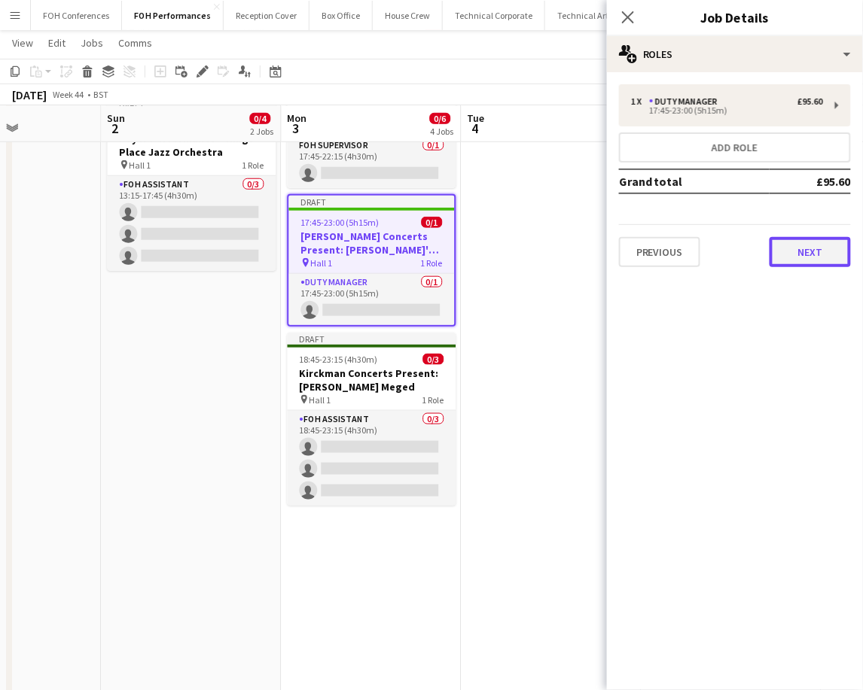
click at [822, 248] on button "Next" at bounding box center [809, 252] width 81 height 30
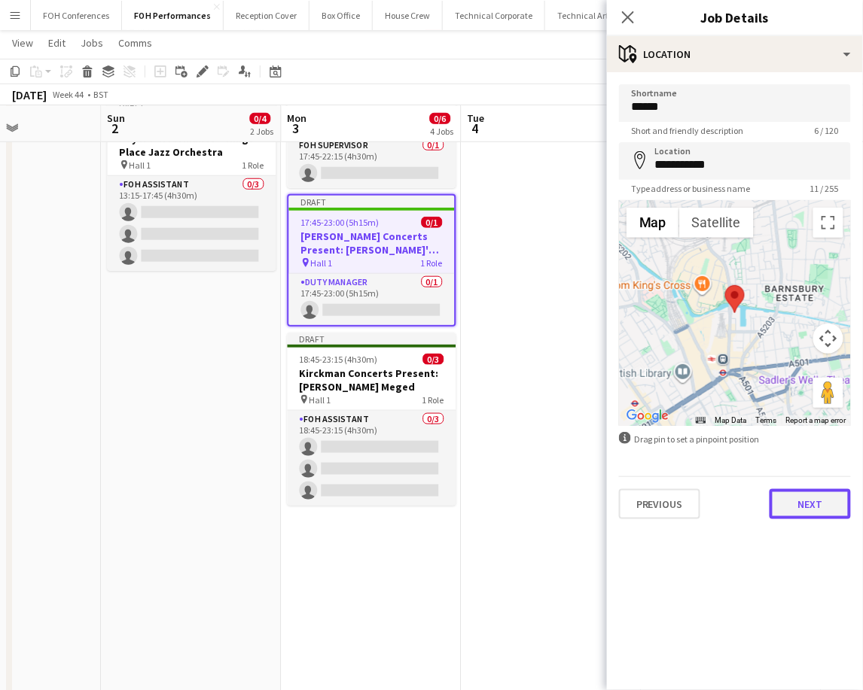
click at [809, 507] on button "Next" at bounding box center [809, 504] width 81 height 30
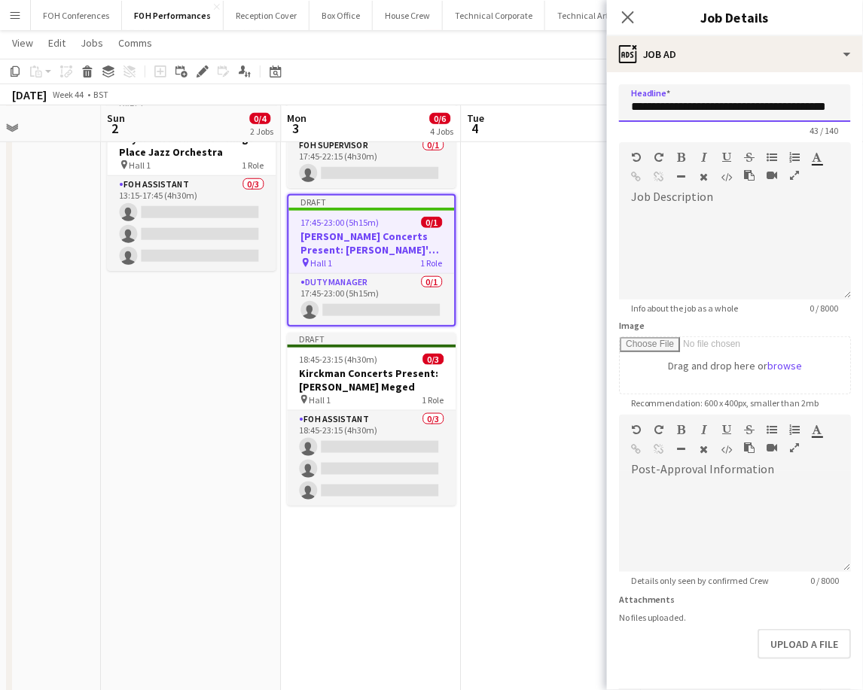
scroll to position [0, 29]
drag, startPoint x: 768, startPoint y: 108, endPoint x: 887, endPoint y: 128, distance: 120.6
click at [863, 128] on html "Menu Boards Boards Boards All jobs Status Workforce Workforce My Workforce Recr…" at bounding box center [431, 340] width 863 height 1081
paste input "*"
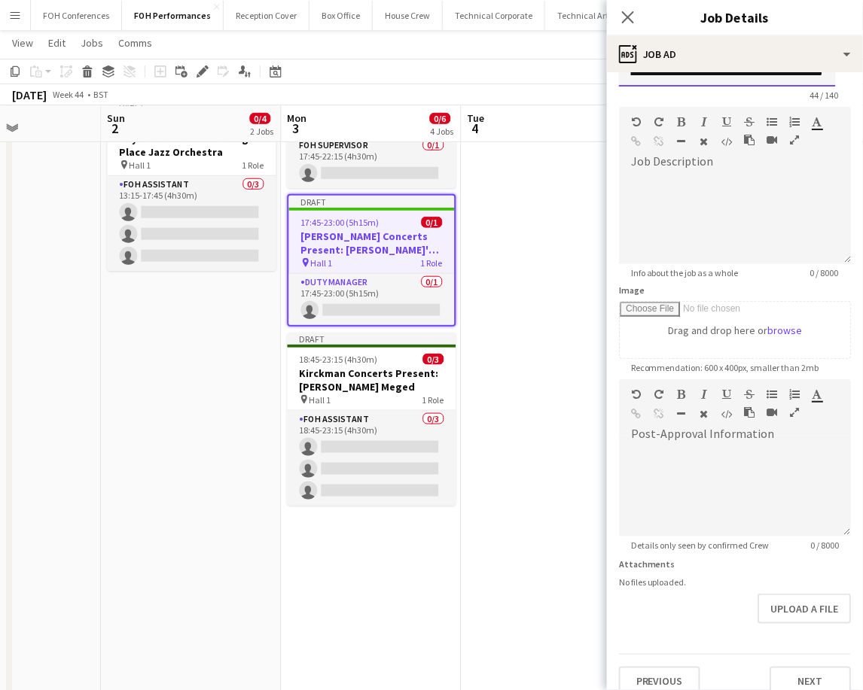
scroll to position [51, 0]
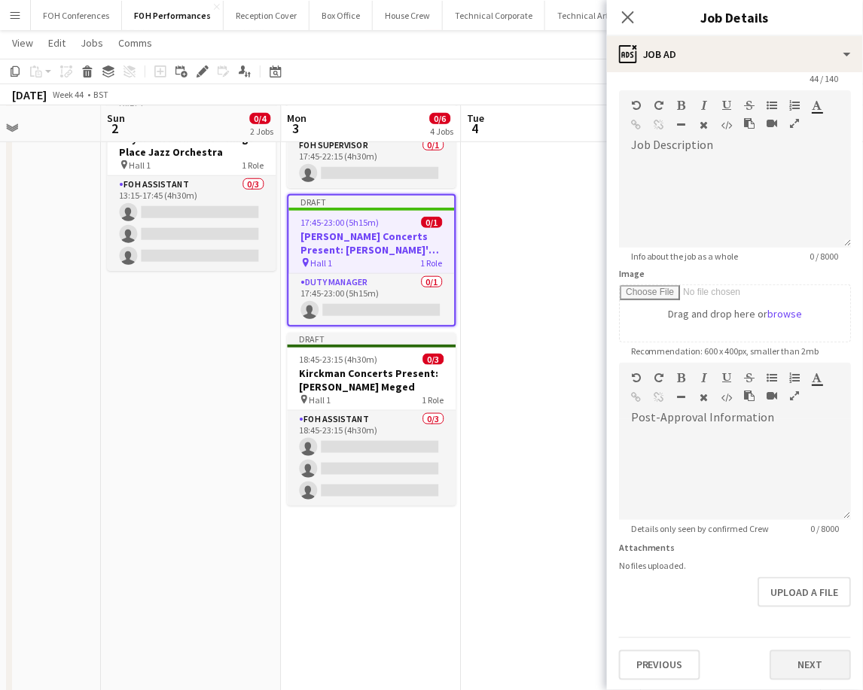
type input "**********"
click at [797, 656] on button "Next" at bounding box center [809, 665] width 81 height 30
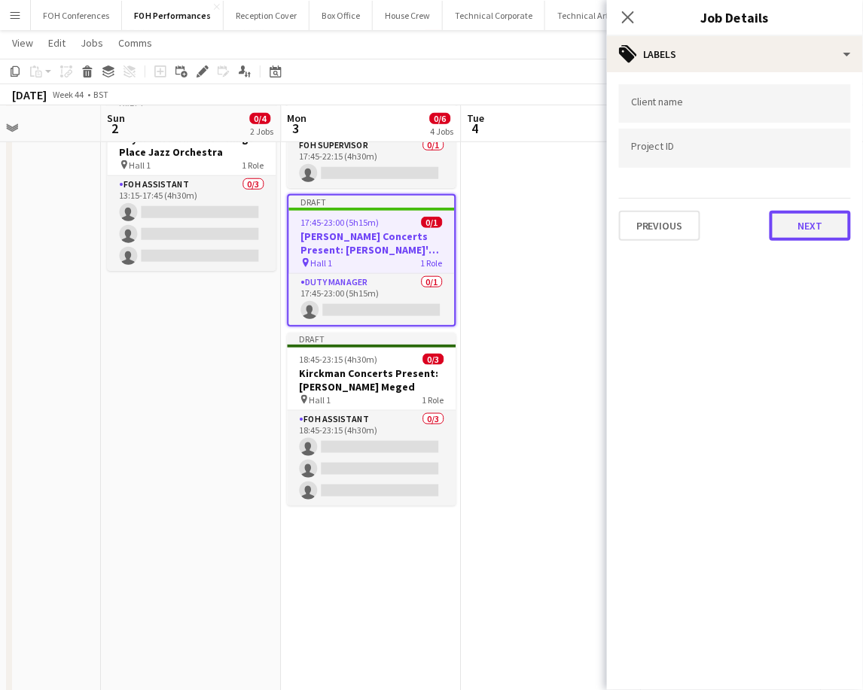
click at [811, 216] on button "Next" at bounding box center [809, 226] width 81 height 30
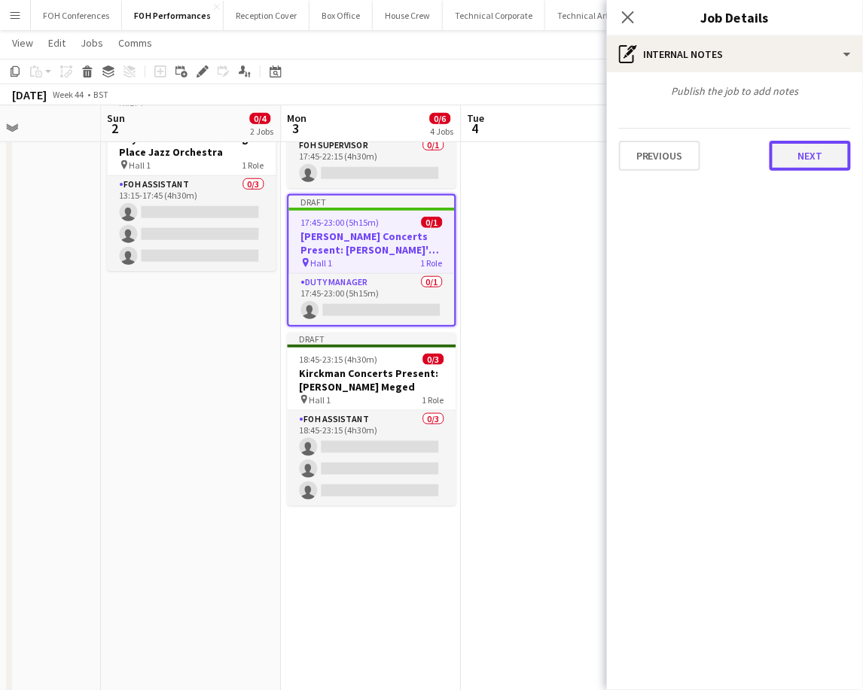
click at [816, 158] on button "Next" at bounding box center [809, 156] width 81 height 30
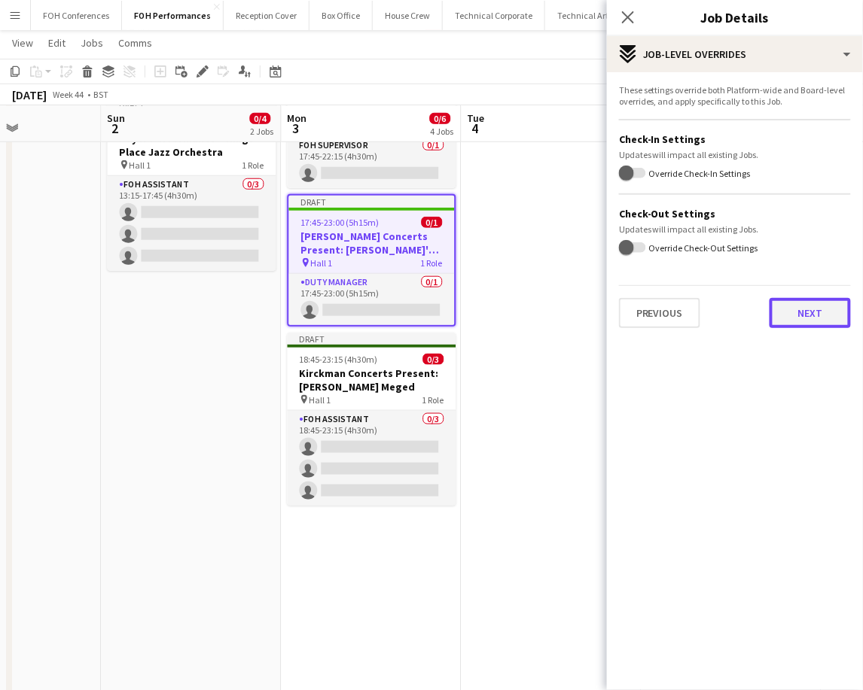
click at [815, 309] on button "Next" at bounding box center [809, 313] width 81 height 30
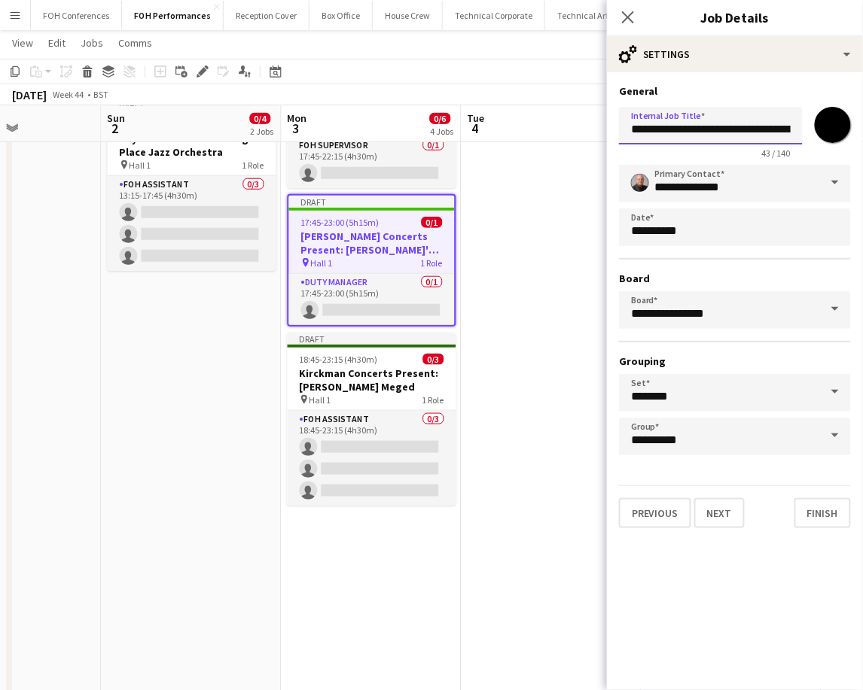
scroll to position [0, 62]
drag, startPoint x: 771, startPoint y: 129, endPoint x: 887, endPoint y: 126, distance: 116.7
click at [863, 126] on html "Menu Boards Boards Boards All jobs Status Workforce Workforce My Workforce Recr…" at bounding box center [431, 340] width 863 height 1081
paste input "*"
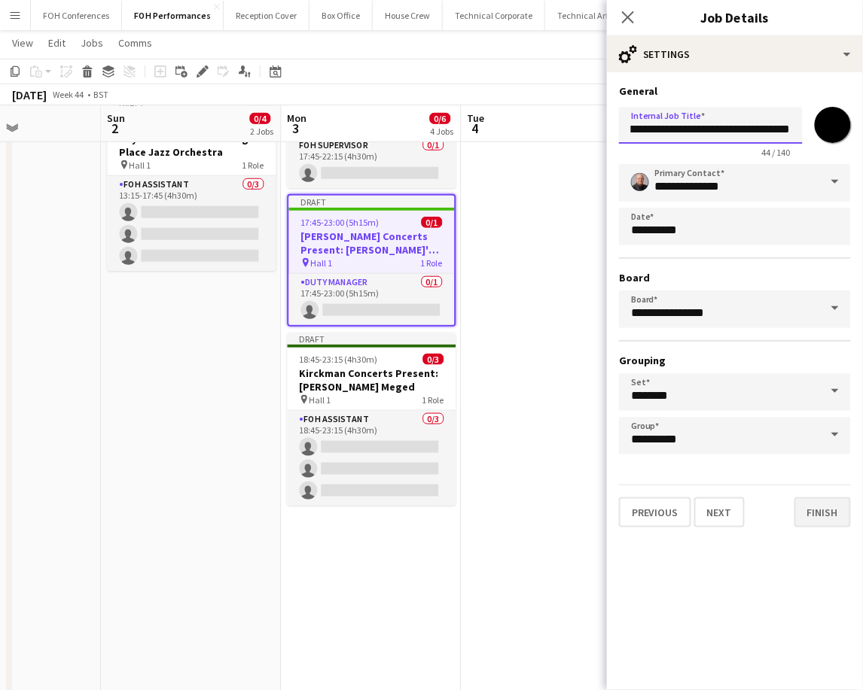
type input "**********"
click at [833, 501] on button "Finish" at bounding box center [822, 512] width 56 height 30
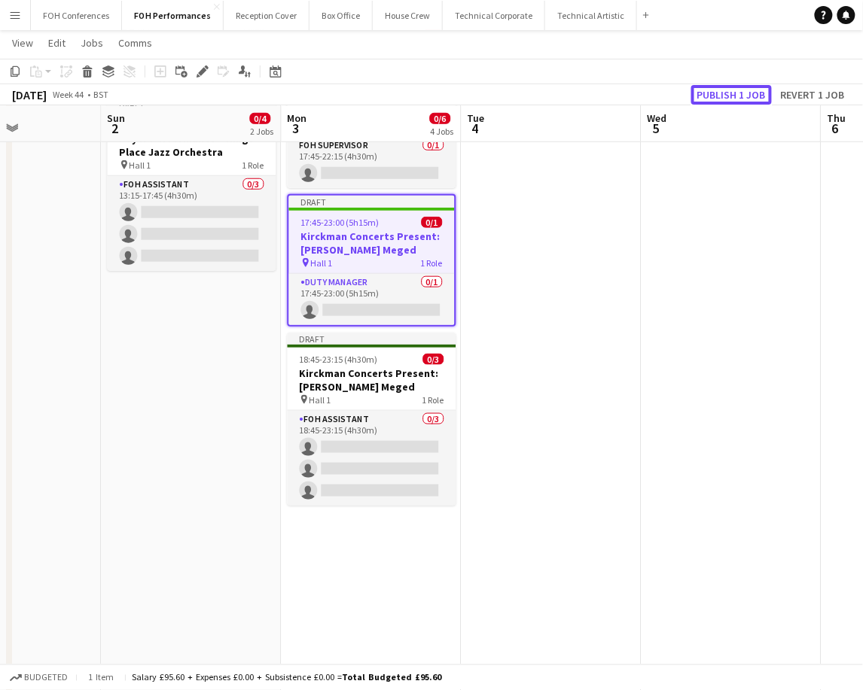
click at [721, 98] on button "Publish 1 job" at bounding box center [731, 95] width 81 height 20
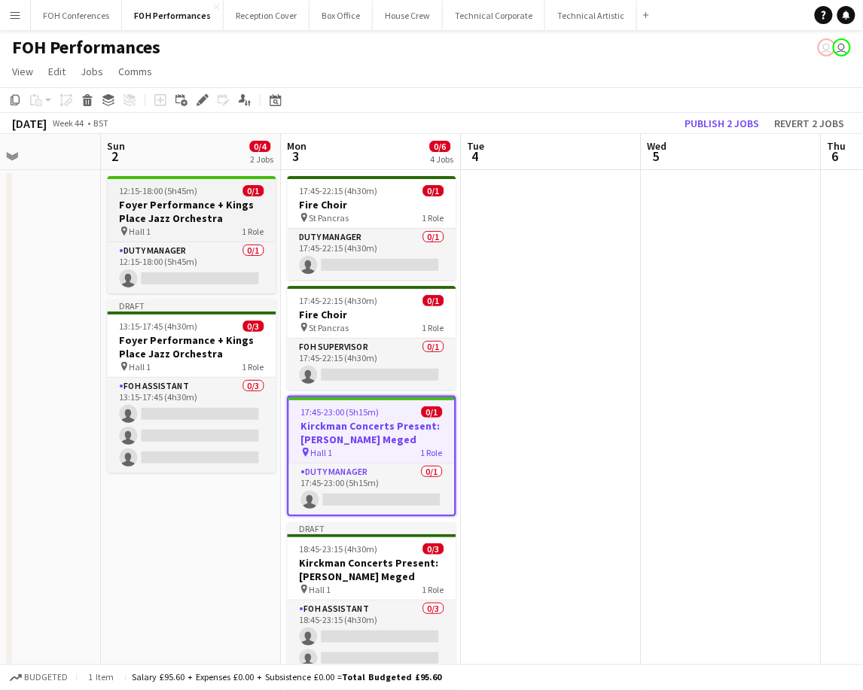
click at [171, 210] on h3 "Foyer Performance + Kings Place Jazz Orchestra" at bounding box center [192, 211] width 169 height 27
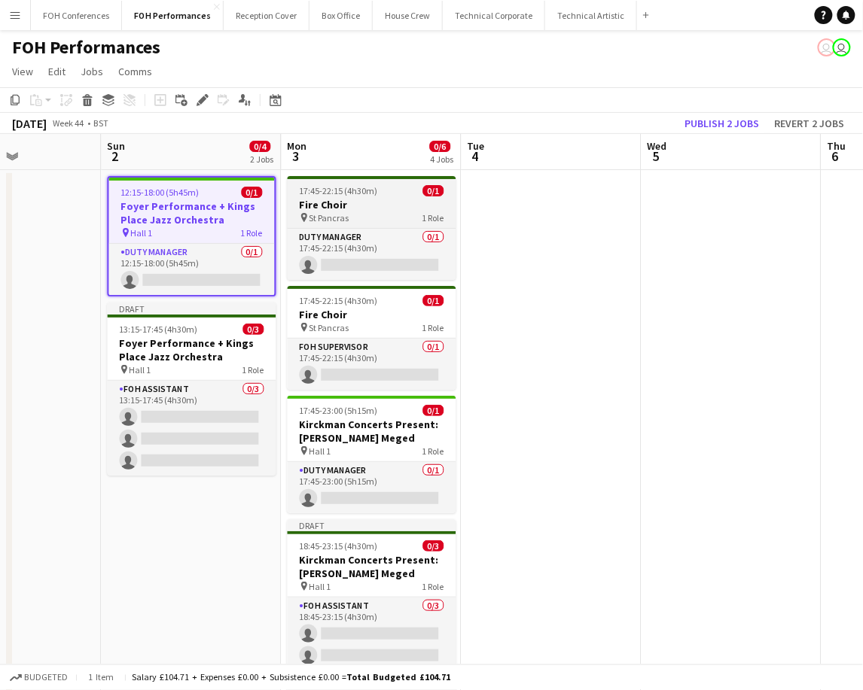
click at [365, 211] on div "pin St Pancras 1 Role" at bounding box center [372, 217] width 169 height 12
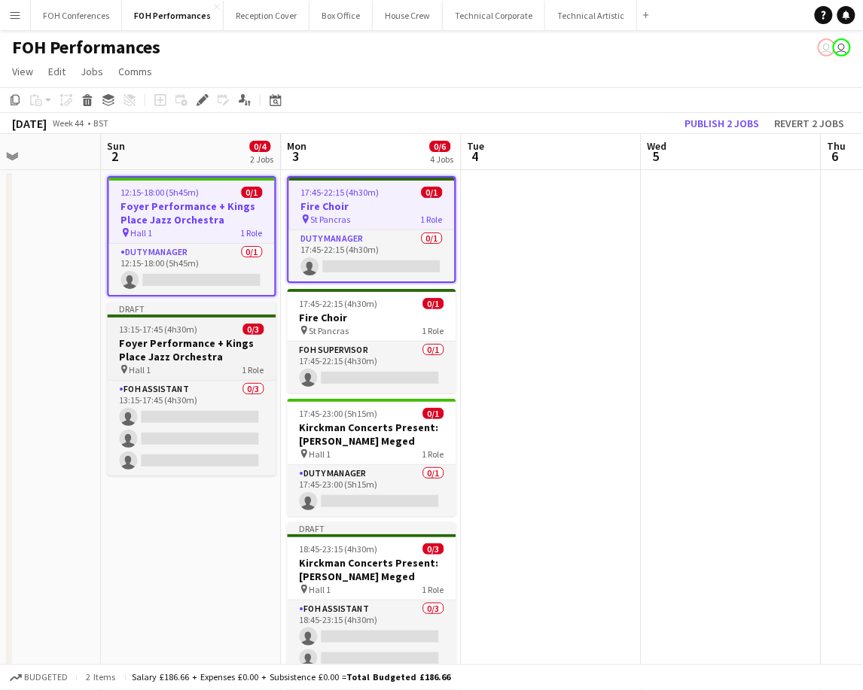
click at [153, 364] on div "pin Hall 1 1 Role" at bounding box center [192, 370] width 169 height 12
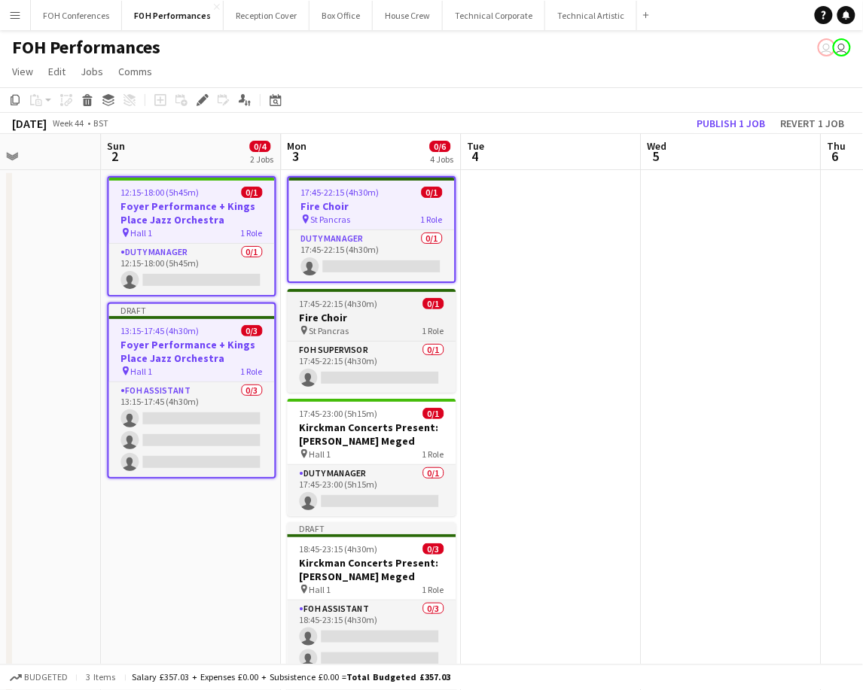
click at [377, 300] on div "17:45-22:15 (4h30m) 0/1" at bounding box center [372, 303] width 169 height 11
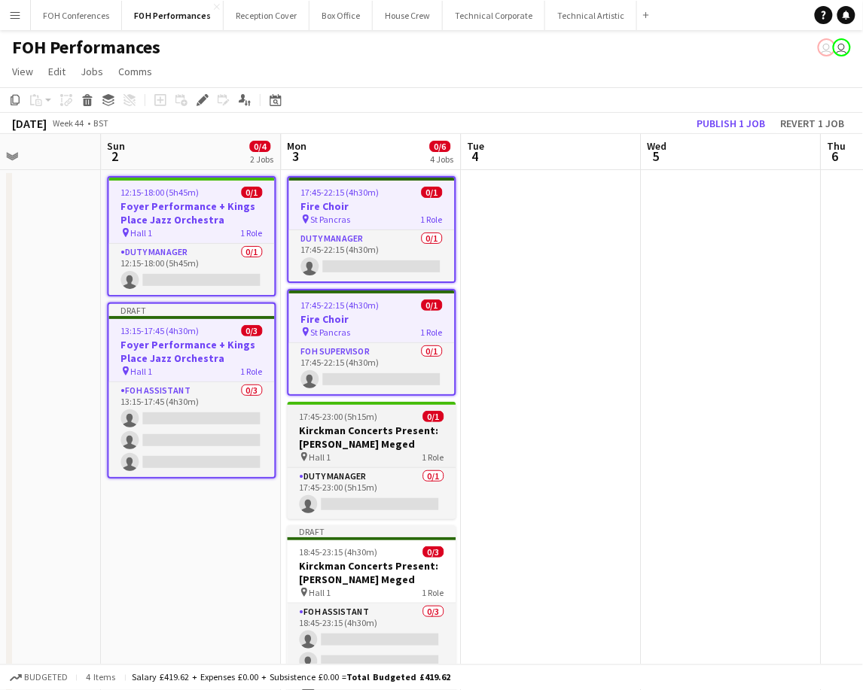
click at [364, 431] on h3 "Kirckman Concerts Present:[PERSON_NAME] Meged" at bounding box center [372, 437] width 169 height 27
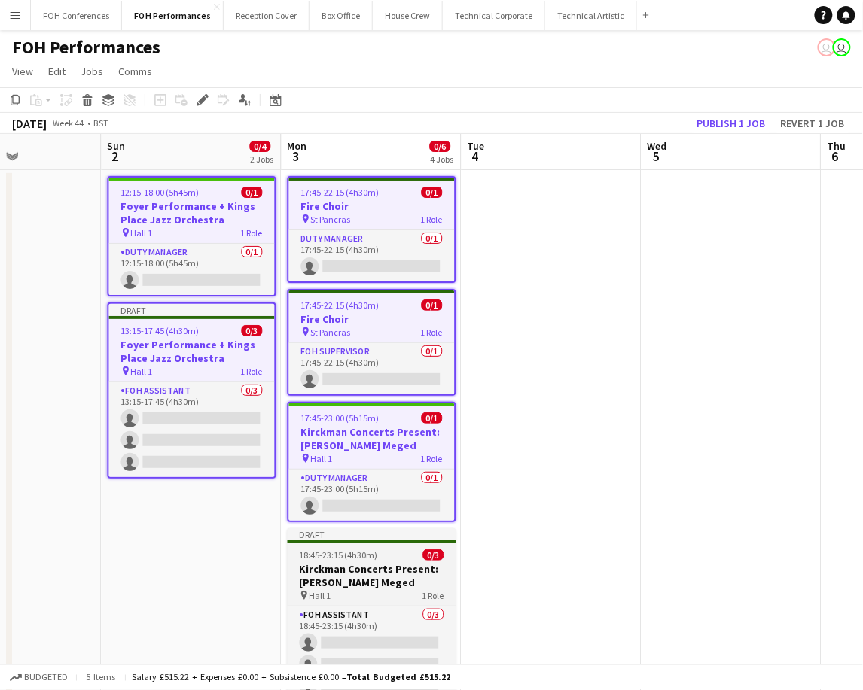
click at [327, 555] on span "18:45-23:15 (4h30m)" at bounding box center [339, 554] width 78 height 11
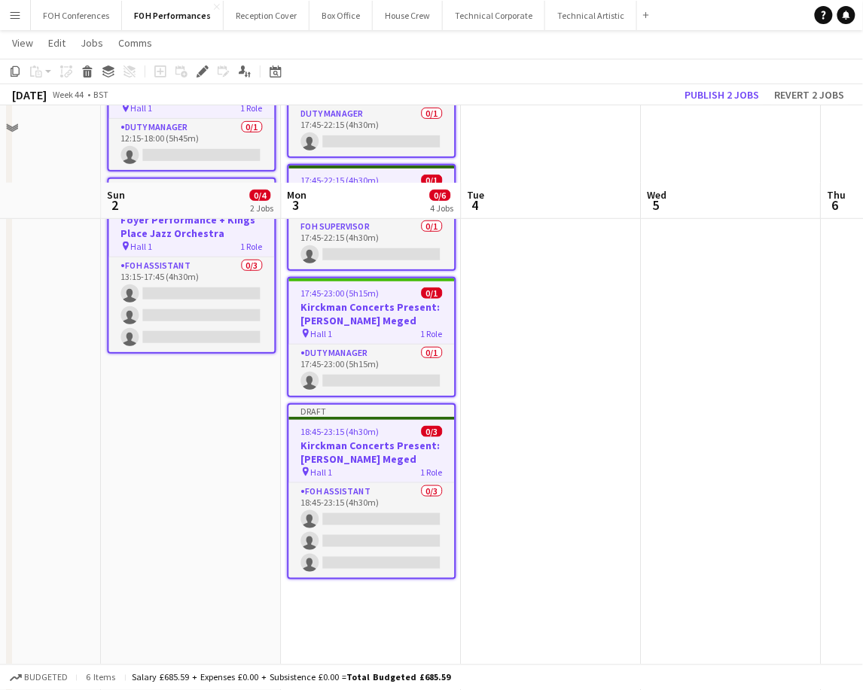
scroll to position [200, 0]
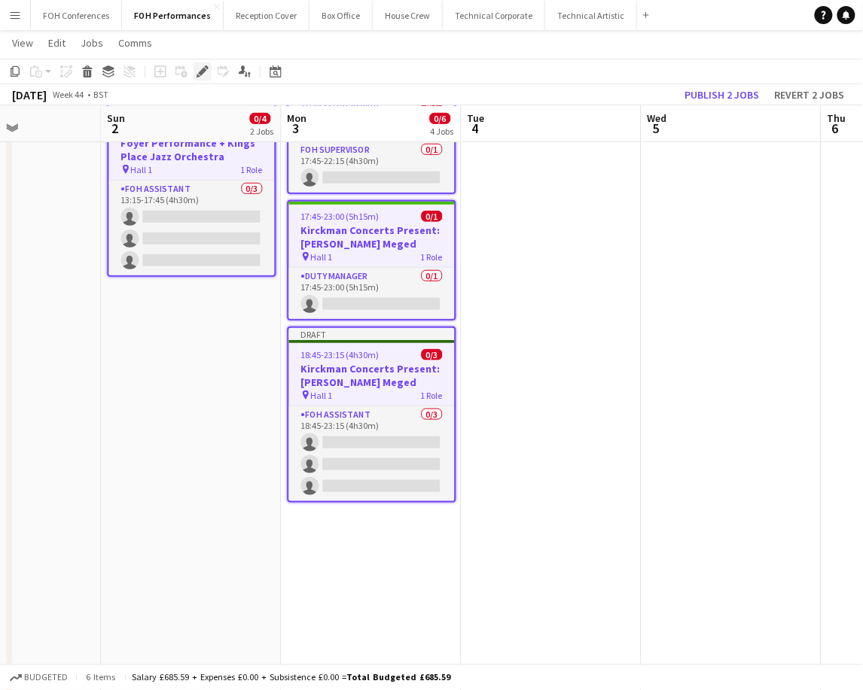
click at [198, 70] on icon "Edit" at bounding box center [202, 71] width 12 height 12
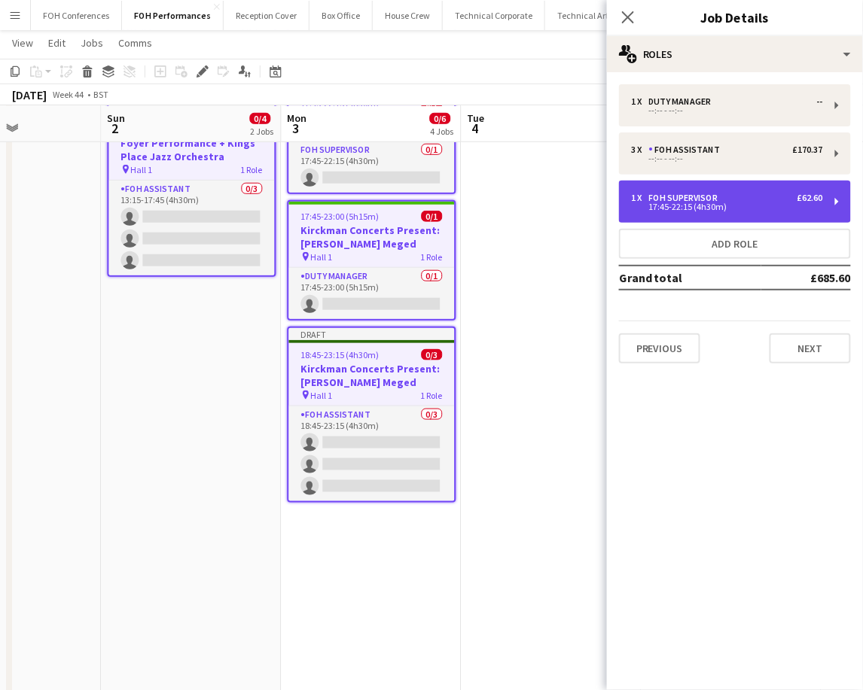
click at [696, 210] on div "17:45-22:15 (4h30m)" at bounding box center [727, 207] width 192 height 8
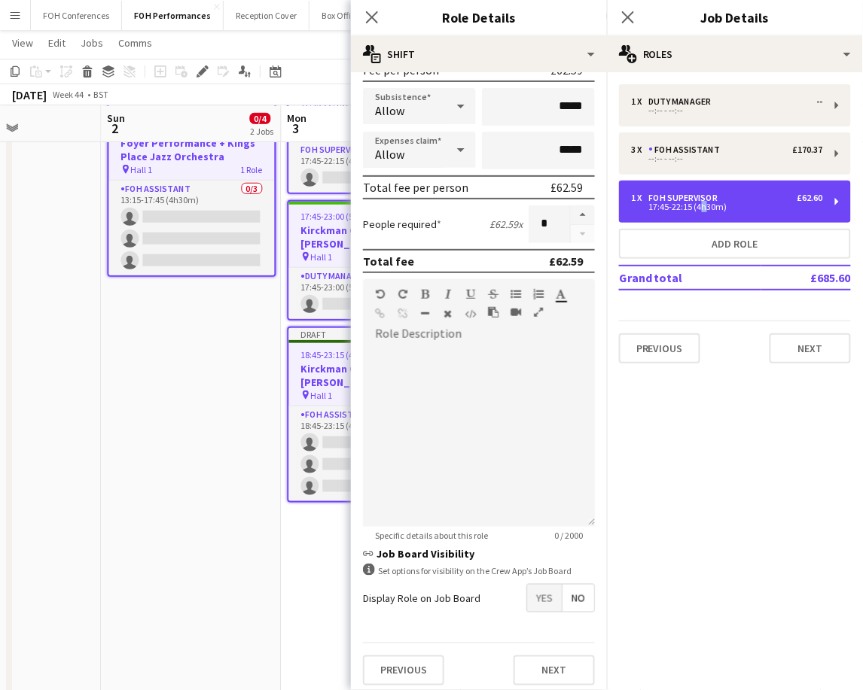
scroll to position [245, 0]
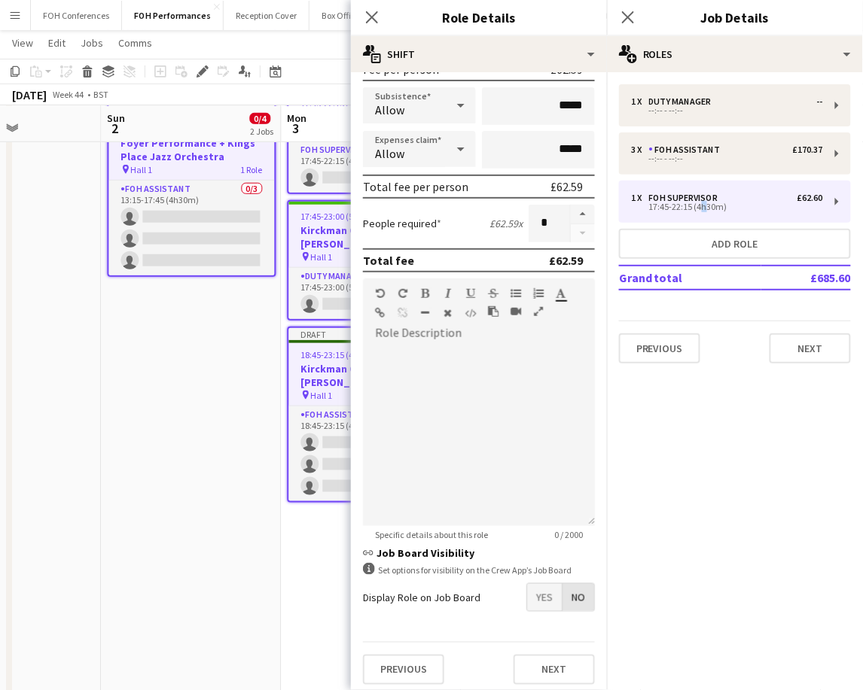
click at [562, 588] on span "No" at bounding box center [578, 597] width 32 height 27
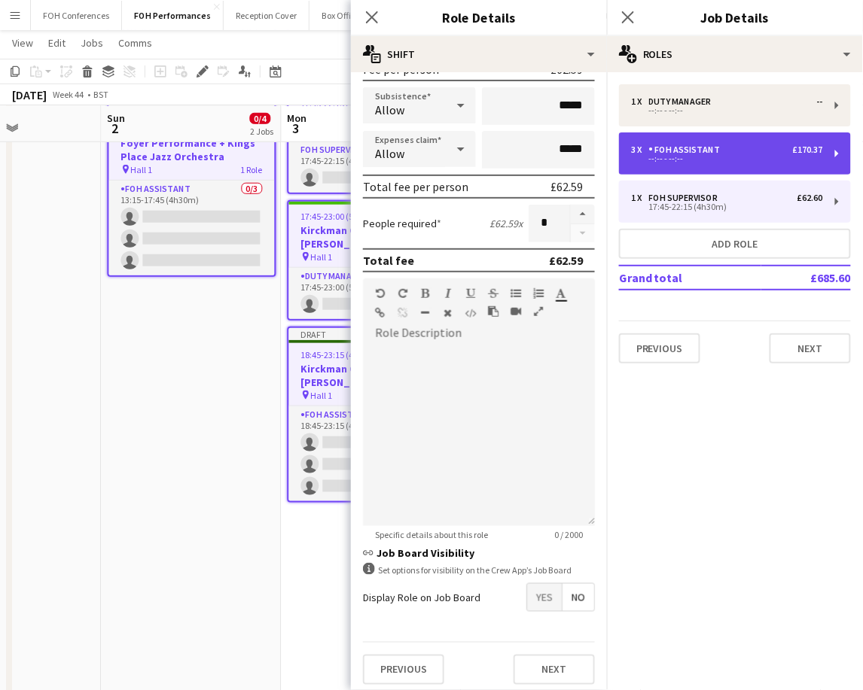
click at [833, 153] on div "3 x FOH Assistant £170.37 --:-- - --:--" at bounding box center [735, 153] width 232 height 42
type input "**********"
type input "******"
type input "*"
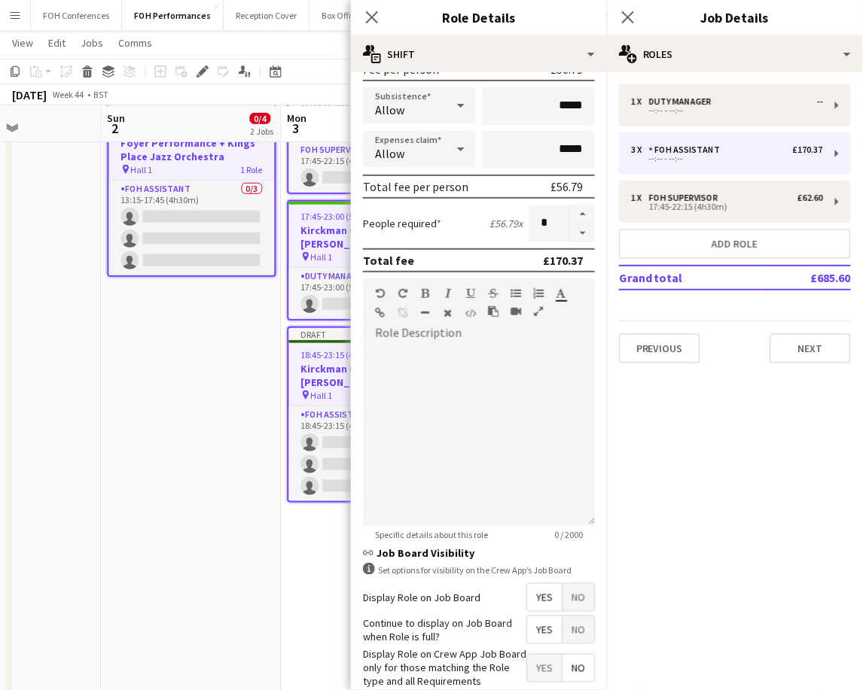
click at [562, 592] on span "No" at bounding box center [578, 597] width 32 height 27
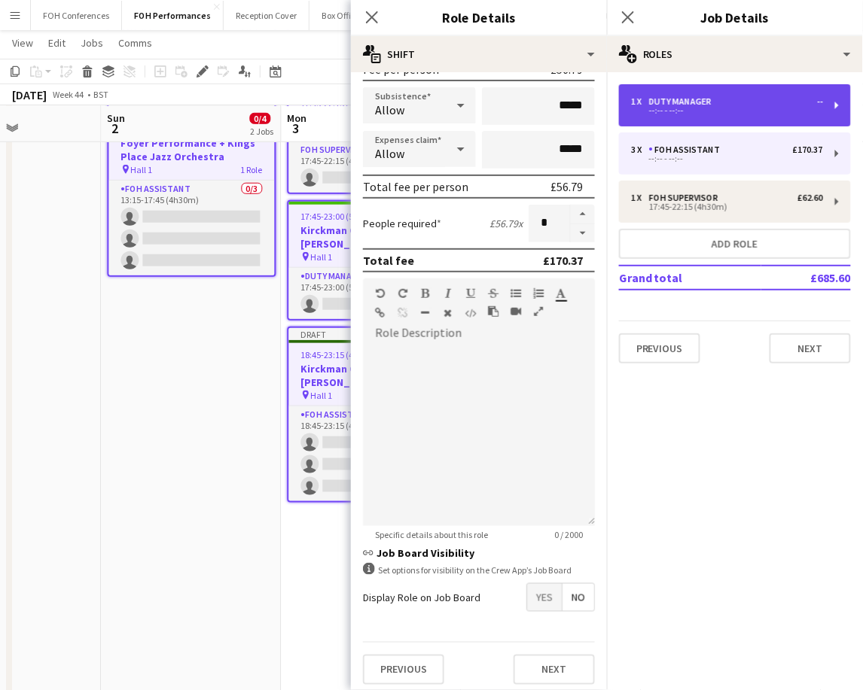
click at [825, 105] on div "1 x Duty Manager -- --:-- - --:--" at bounding box center [735, 105] width 232 height 42
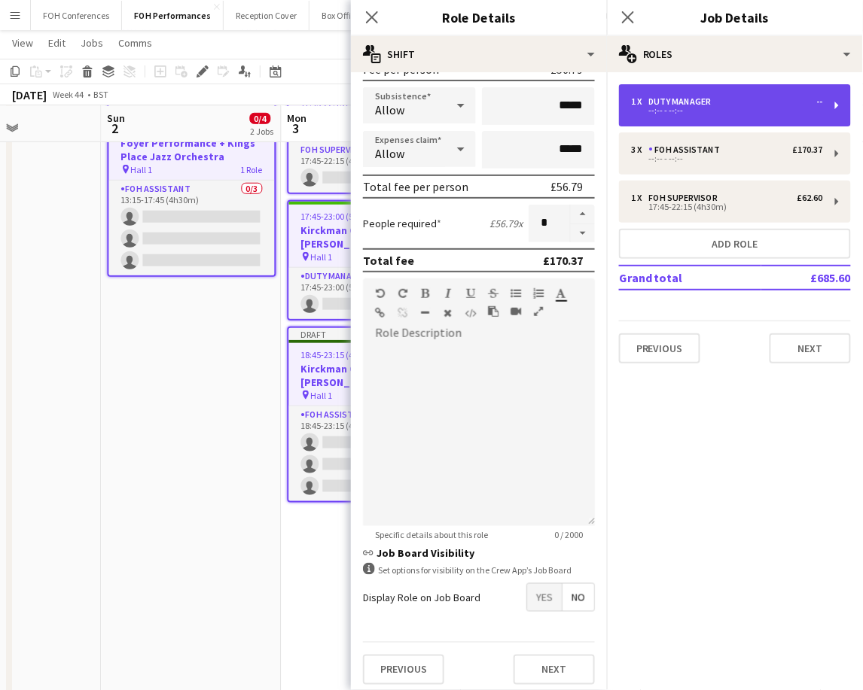
type input "**********"
type input "******"
type input "*"
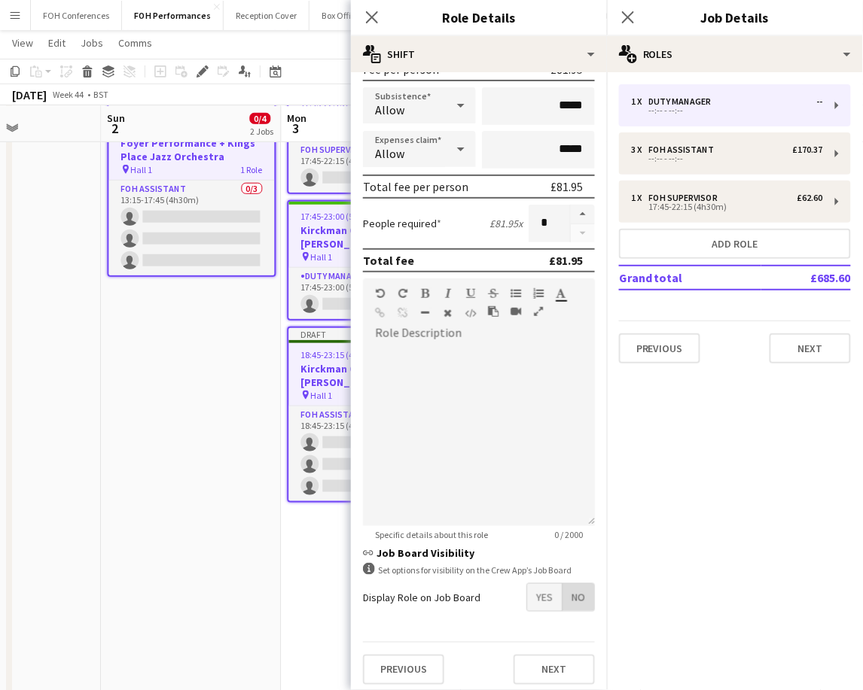
click at [562, 595] on span "No" at bounding box center [578, 597] width 32 height 27
click at [236, 419] on app-date-cell "12:15-18:00 (5h45m) 0/1 Foyer Performance + Kings Place Jazz Orchestra pin Hall…" at bounding box center [192, 411] width 180 height 887
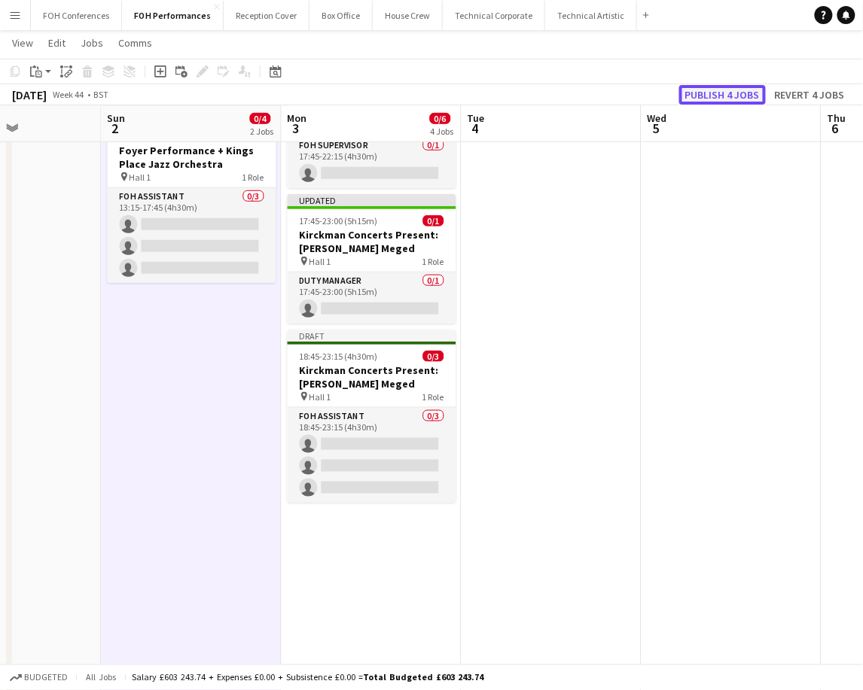
click at [753, 91] on button "Publish 4 jobs" at bounding box center [722, 95] width 87 height 20
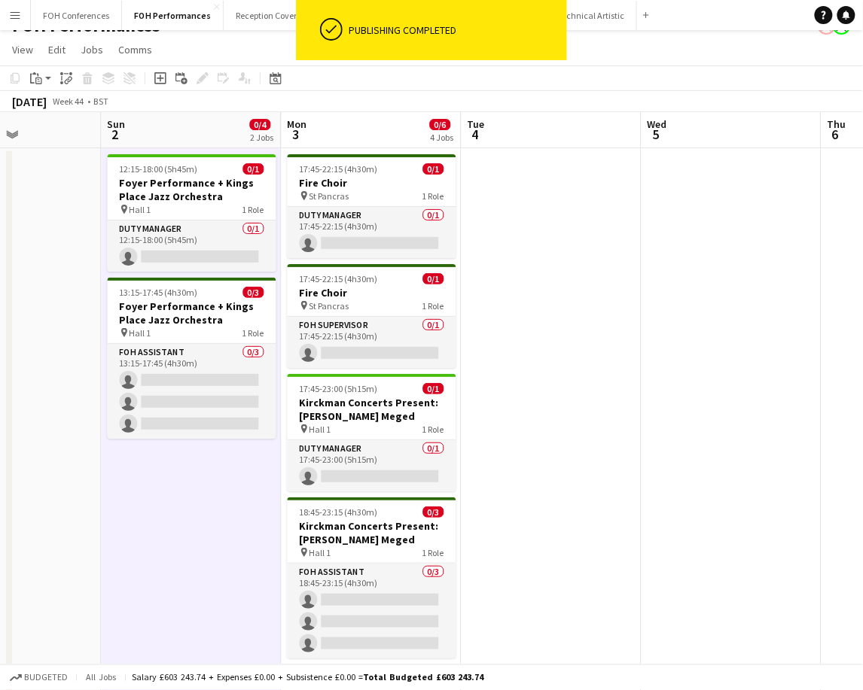
scroll to position [0, 0]
